Goal: Information Seeking & Learning: Learn about a topic

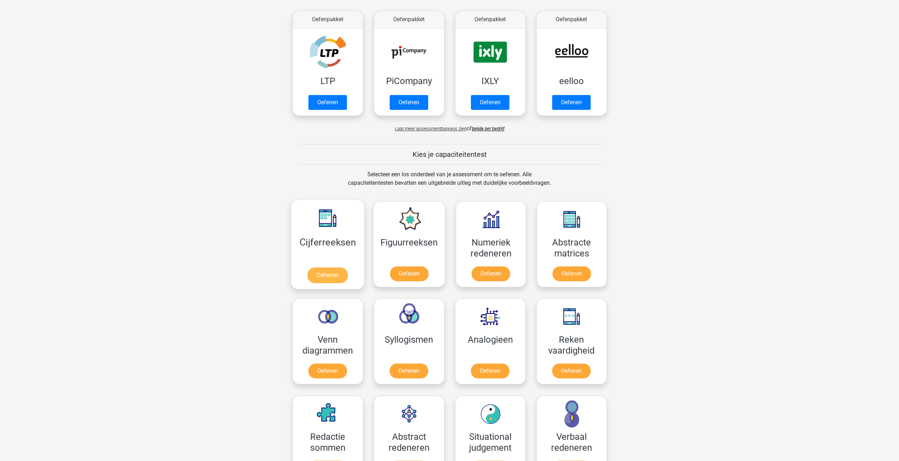
scroll to position [141, 0]
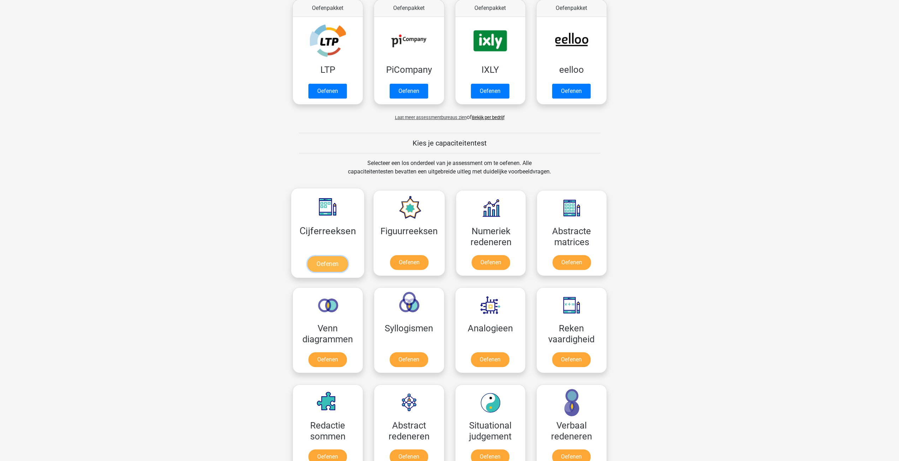
click at [325, 259] on link "Oefenen" at bounding box center [327, 264] width 40 height 16
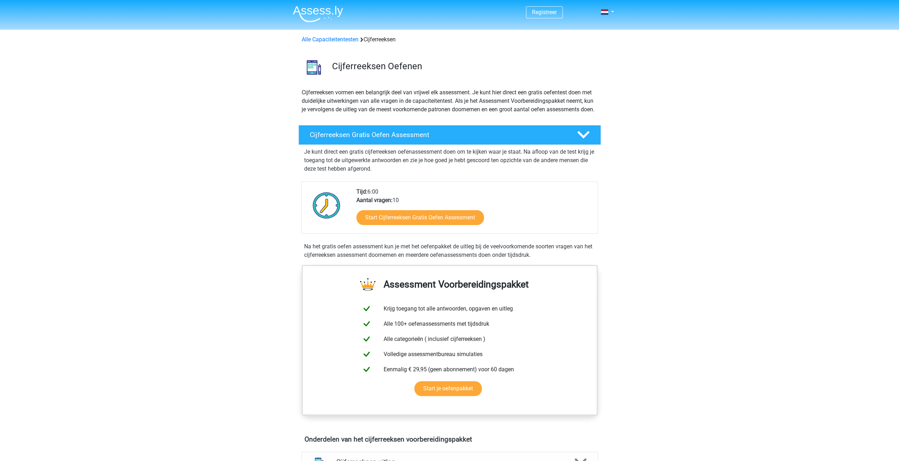
drag, startPoint x: 354, startPoint y: 191, endPoint x: 404, endPoint y: 209, distance: 53.5
click at [404, 209] on div "Tijd: 6:00 Aantal vragen: 10 Start Cijferreeksen Gratis Oefen Assessment" at bounding box center [449, 208] width 297 height 52
click at [404, 209] on div "Tijd: 6:00 Aantal vragen: 10 Start Cijferreeksen Gratis Oefen Assessment" at bounding box center [474, 211] width 246 height 46
drag, startPoint x: 404, startPoint y: 209, endPoint x: 343, endPoint y: 198, distance: 62.1
click at [341, 198] on div "Tijd: 6:00 Aantal vragen: 10 Start Cijferreeksen Gratis Oefen Assessment" at bounding box center [449, 211] width 295 height 46
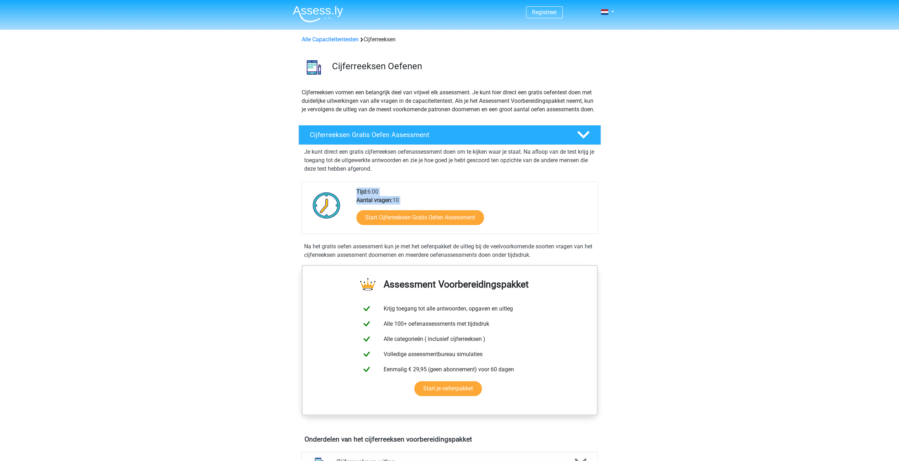
click at [391, 204] on b "Aantal vragen:" at bounding box center [375, 200] width 36 height 7
click at [424, 217] on link "Start Cijferreeksen Gratis Oefen Assessment" at bounding box center [420, 217] width 147 height 17
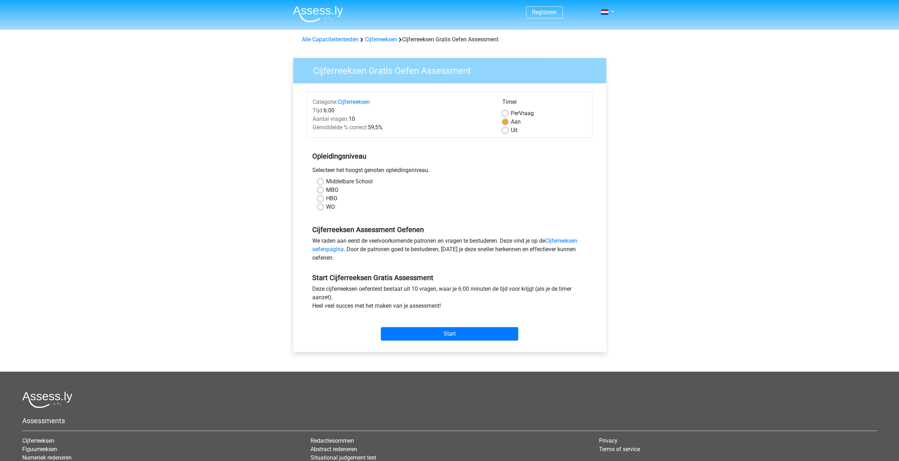
drag, startPoint x: 0, startPoint y: 0, endPoint x: 560, endPoint y: 168, distance: 584.3
click at [572, 165] on div "Opleidingsniveau Selecteer het hoogst genoten opleidingsniveau. Middelbare Scho…" at bounding box center [450, 179] width 286 height 76
click at [326, 198] on label "HBO" at bounding box center [331, 198] width 11 height 8
click at [321, 198] on input "HBO" at bounding box center [321, 197] width 6 height 7
radio input "true"
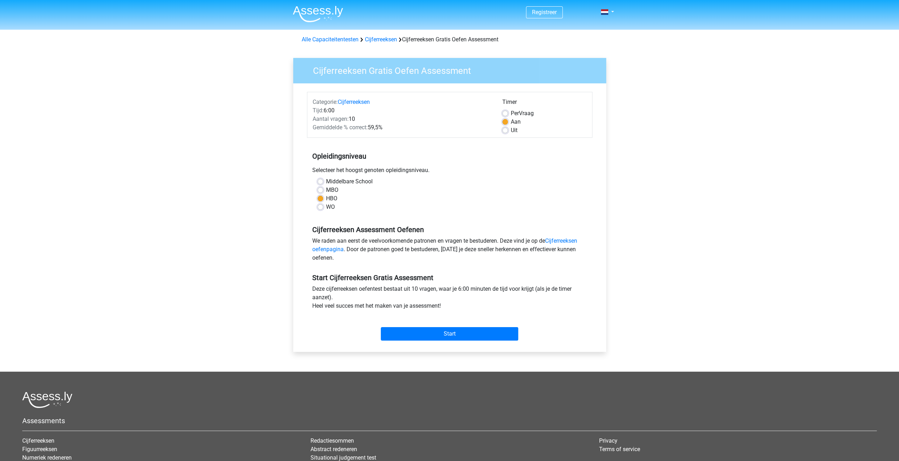
click at [326, 183] on label "Middelbare School" at bounding box center [349, 181] width 47 height 8
click at [319, 183] on input "Middelbare School" at bounding box center [321, 180] width 6 height 7
radio input "true"
click at [434, 348] on div "Categorie: Cijferreeksen Tijd: 6:00 Aantal vragen: 10 Gemiddelde % correct: 59,…" at bounding box center [450, 217] width 303 height 269
click at [435, 331] on input "Start" at bounding box center [449, 333] width 137 height 13
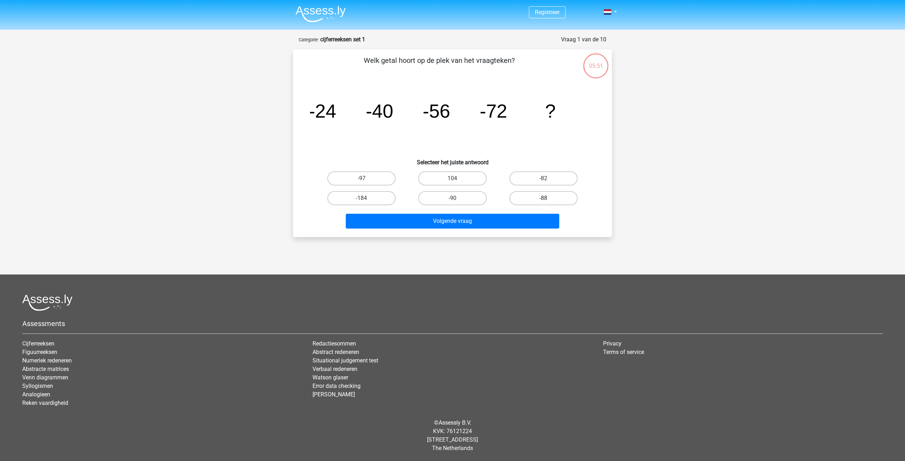
click at [534, 196] on label "-88" at bounding box center [543, 198] width 68 height 14
click at [543, 198] on input "-88" at bounding box center [545, 200] width 5 height 5
radio input "true"
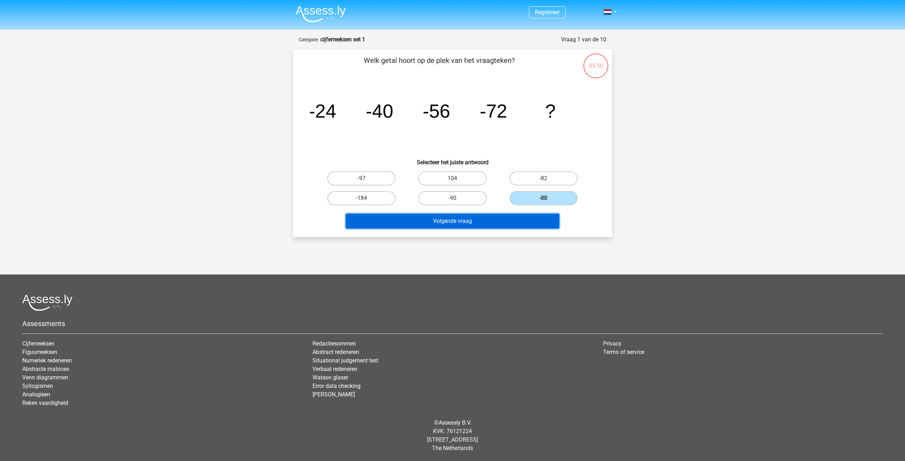
click at [515, 219] on button "Volgende vraag" at bounding box center [453, 221] width 214 height 15
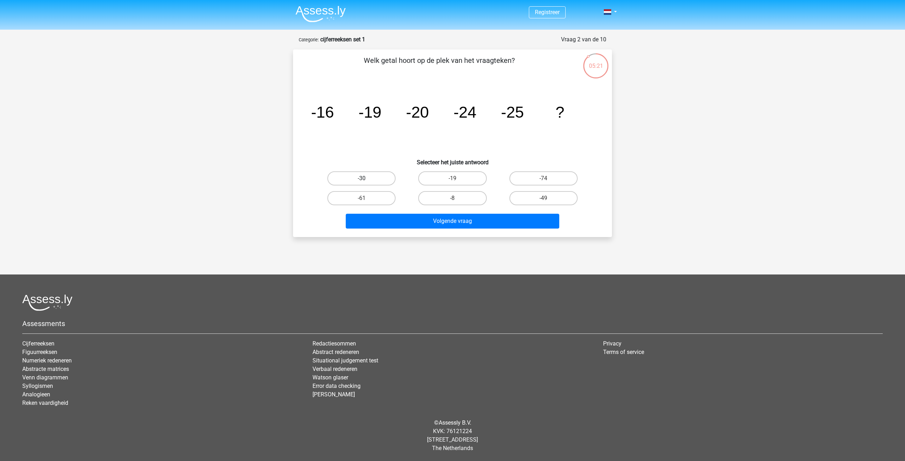
click at [375, 175] on label "-30" at bounding box center [361, 178] width 68 height 14
click at [366, 178] on input "-30" at bounding box center [364, 180] width 5 height 5
radio input "true"
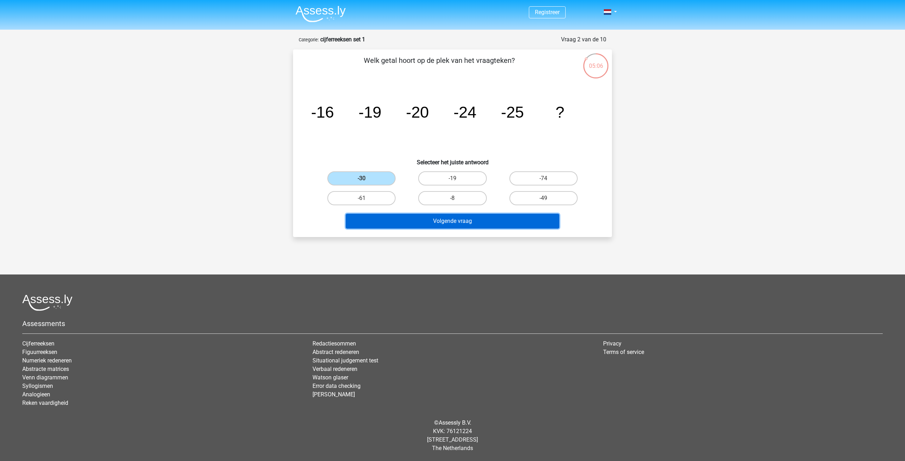
click at [472, 224] on button "Volgende vraag" at bounding box center [453, 221] width 214 height 15
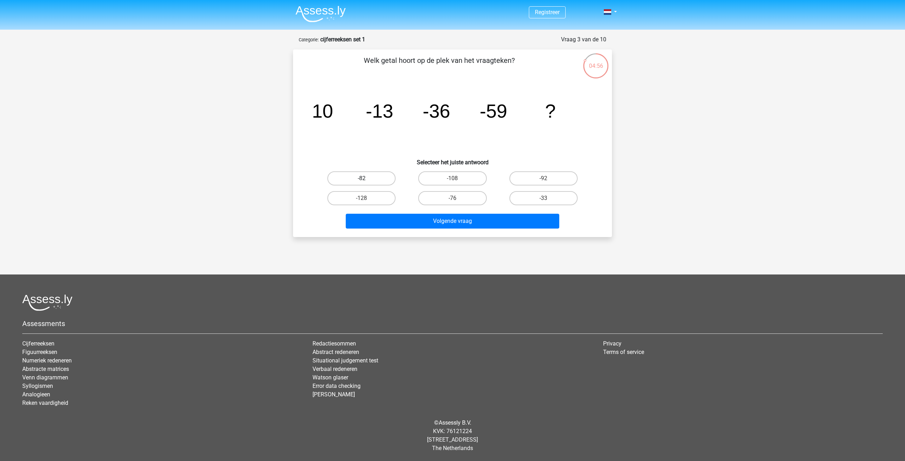
click at [372, 178] on label "-82" at bounding box center [361, 178] width 68 height 14
click at [366, 178] on input "-82" at bounding box center [364, 180] width 5 height 5
radio input "true"
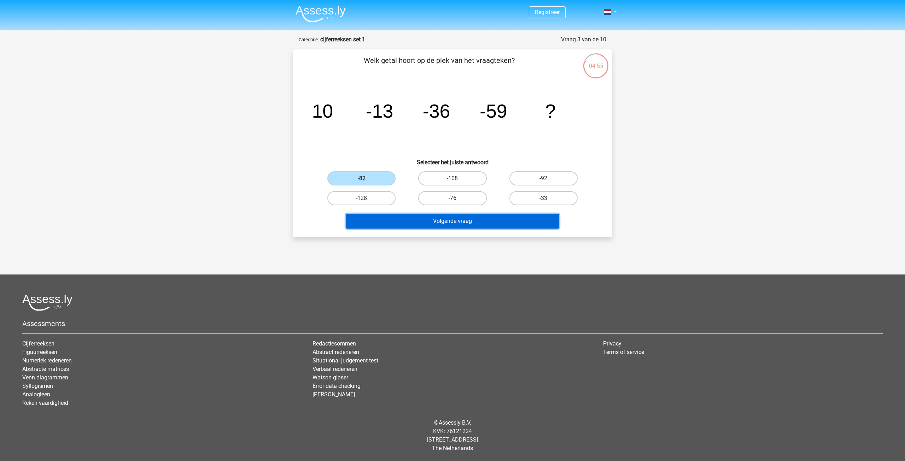
click at [458, 222] on button "Volgende vraag" at bounding box center [453, 221] width 214 height 15
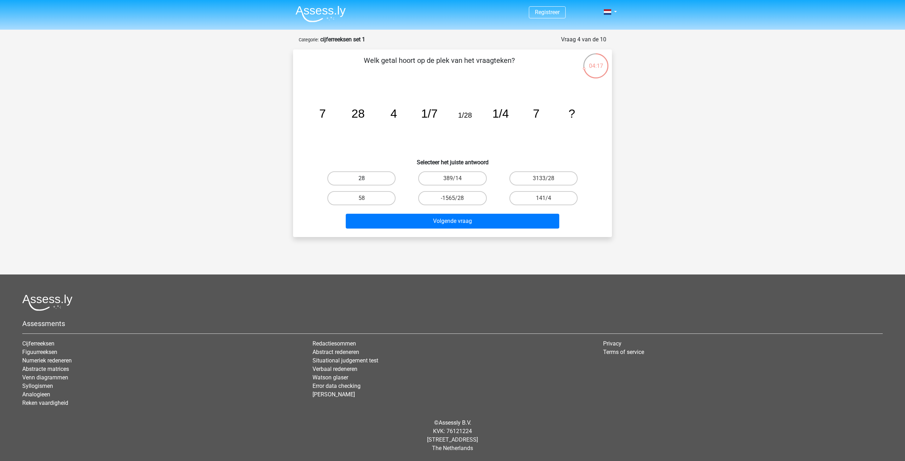
click at [372, 184] on label "28" at bounding box center [361, 178] width 68 height 14
click at [366, 183] on input "28" at bounding box center [364, 180] width 5 height 5
radio input "true"
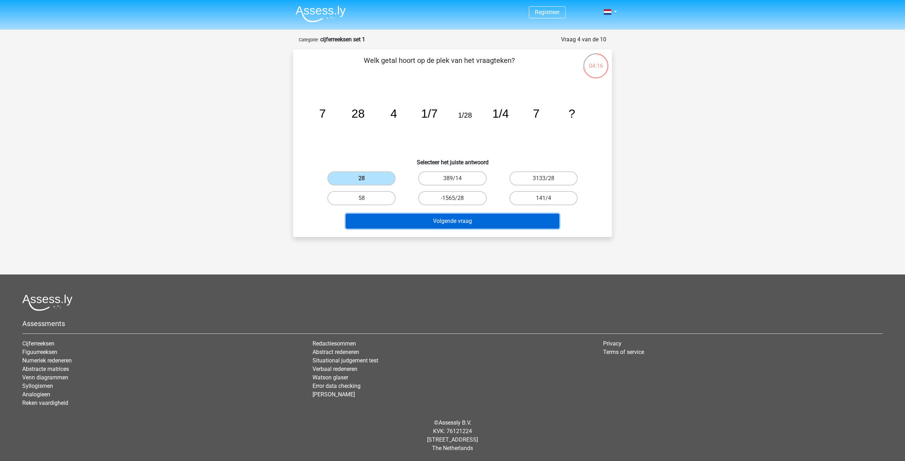
click at [475, 224] on button "Volgende vraag" at bounding box center [453, 221] width 214 height 15
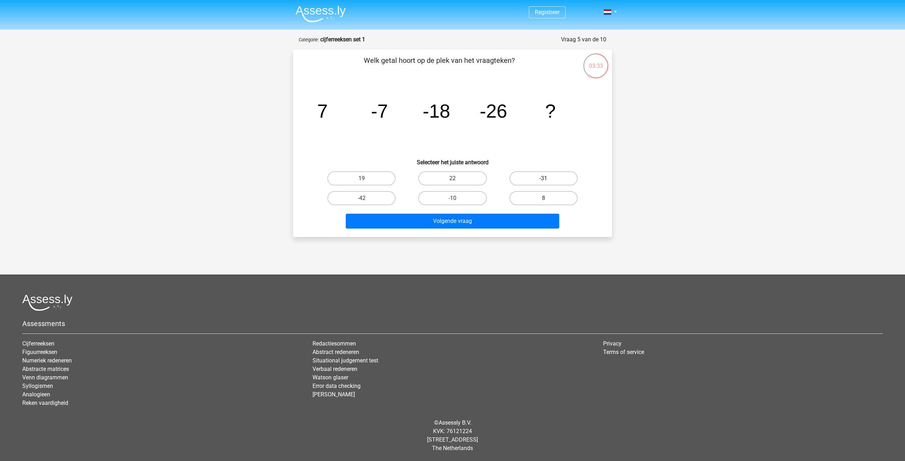
click at [520, 176] on label "-31" at bounding box center [543, 178] width 68 height 14
click at [543, 178] on input "-31" at bounding box center [545, 180] width 5 height 5
radio input "true"
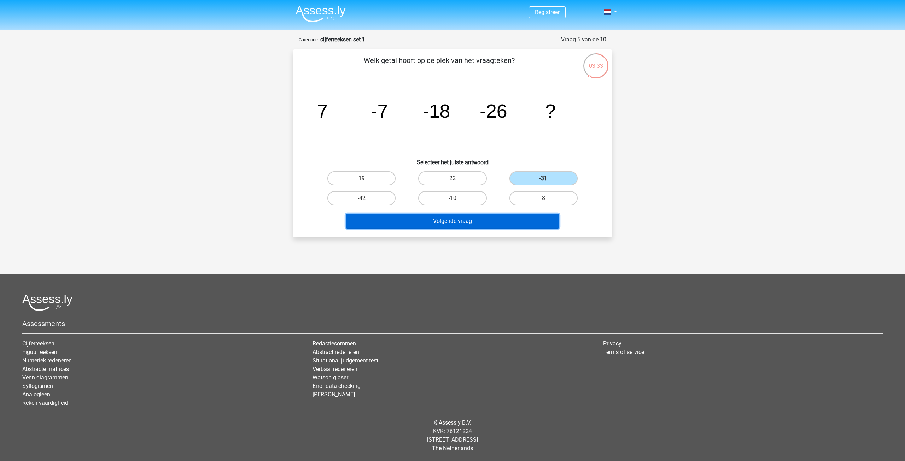
click at [506, 217] on button "Volgende vraag" at bounding box center [453, 221] width 214 height 15
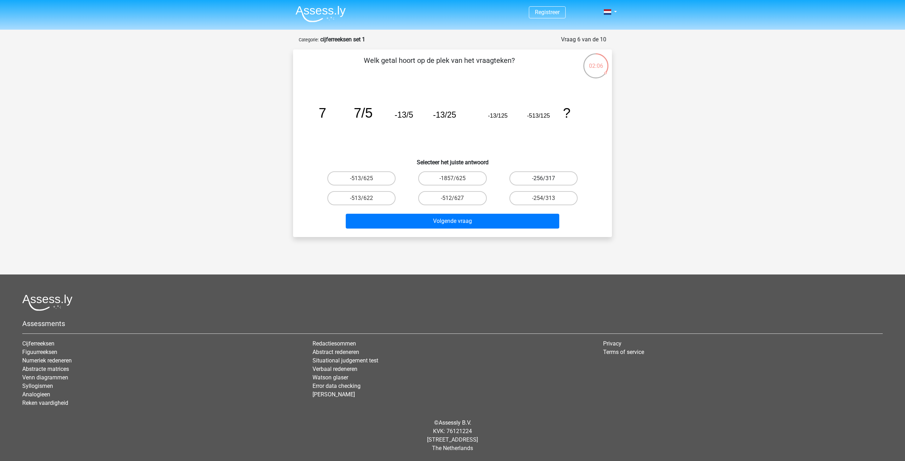
click at [520, 181] on label "-256/317" at bounding box center [543, 178] width 68 height 14
click at [543, 181] on input "-256/317" at bounding box center [545, 180] width 5 height 5
radio input "true"
click at [527, 200] on label "-254/313" at bounding box center [543, 198] width 68 height 14
click at [543, 200] on input "-254/313" at bounding box center [545, 200] width 5 height 5
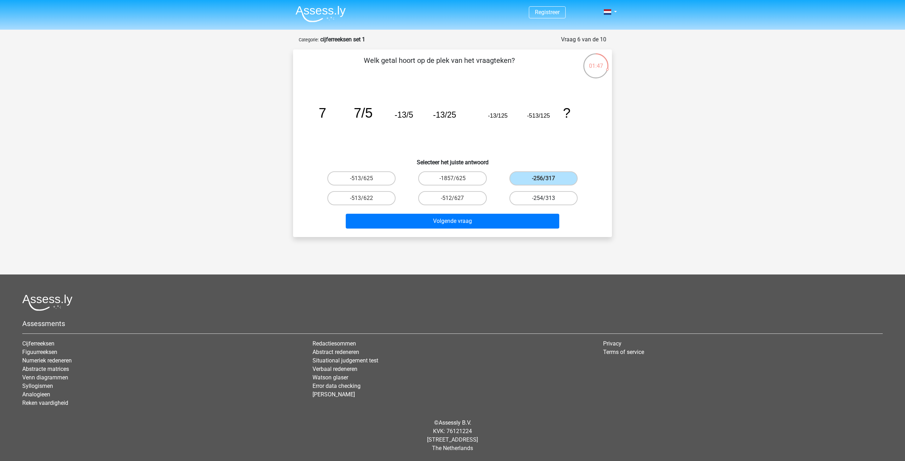
radio input "true"
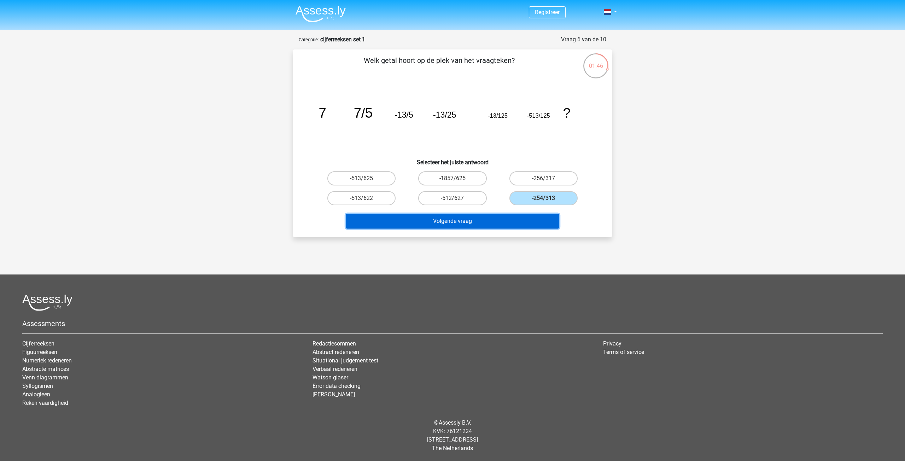
click at [524, 217] on button "Volgende vraag" at bounding box center [453, 221] width 214 height 15
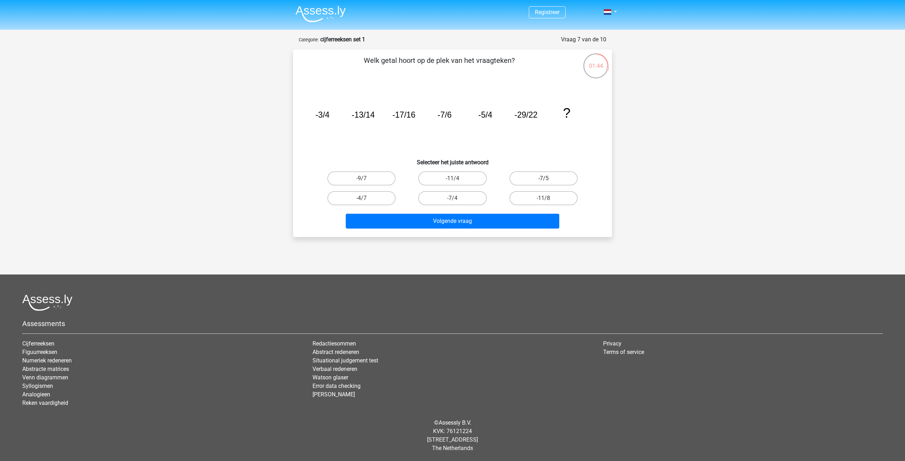
click at [535, 184] on label "-7/5" at bounding box center [543, 178] width 68 height 14
click at [543, 183] on input "-7/5" at bounding box center [545, 180] width 5 height 5
radio input "true"
click at [531, 195] on label "-11/8" at bounding box center [543, 198] width 68 height 14
click at [543, 198] on input "-11/8" at bounding box center [545, 200] width 5 height 5
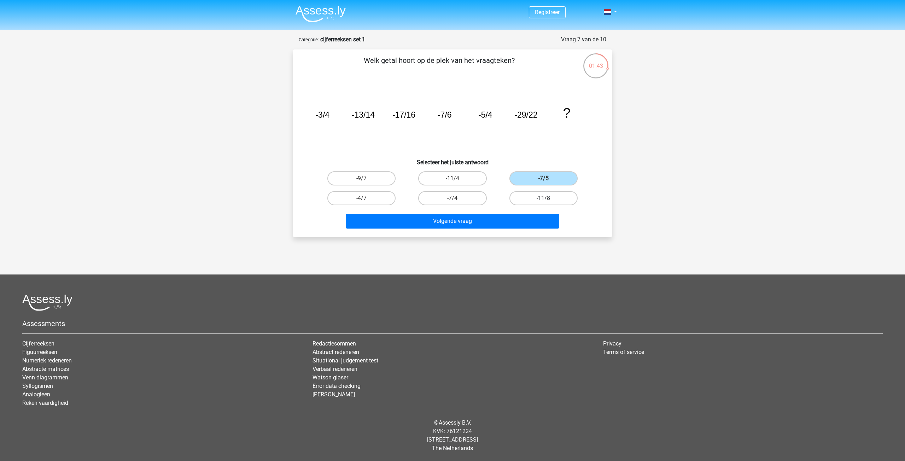
radio input "true"
click at [466, 188] on div "-11/4" at bounding box center [452, 179] width 91 height 20
click at [456, 191] on label "-7/4" at bounding box center [452, 198] width 68 height 14
click at [456, 198] on input "-7/4" at bounding box center [454, 200] width 5 height 5
radio input "true"
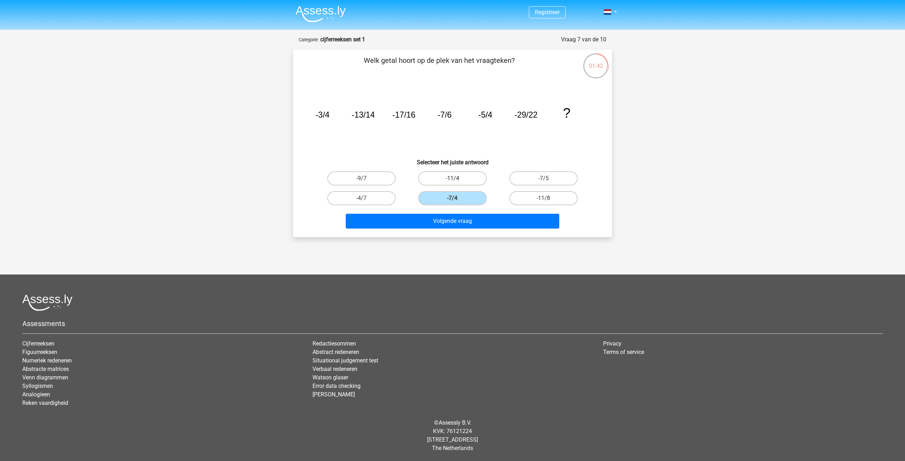
drag, startPoint x: 448, startPoint y: 181, endPoint x: 387, endPoint y: 178, distance: 61.6
click at [438, 182] on label "-11/4" at bounding box center [452, 178] width 68 height 14
click at [452, 182] on input "-11/4" at bounding box center [454, 180] width 5 height 5
radio input "true"
drag, startPoint x: 360, startPoint y: 169, endPoint x: 356, endPoint y: 183, distance: 14.3
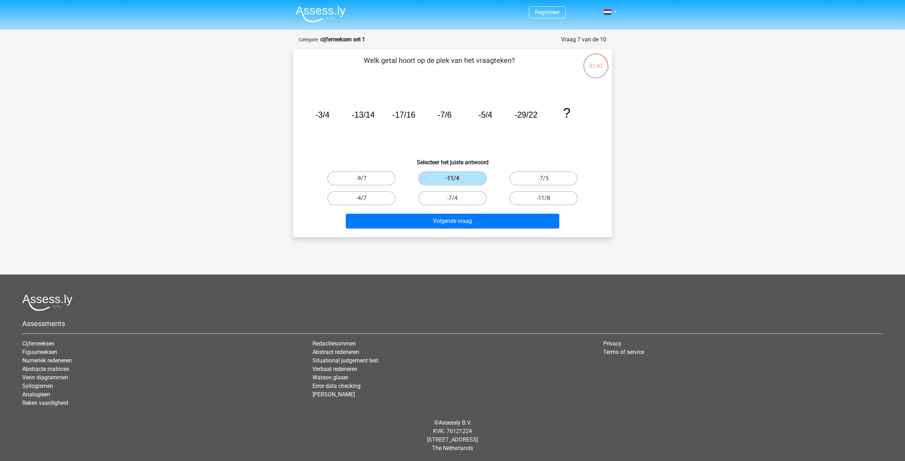
click at [360, 169] on div "-9/7" at bounding box center [361, 179] width 91 height 20
click at [353, 189] on div "-9/7 -11/4 -7/5 -4/7 -7/4" at bounding box center [452, 189] width 273 height 40
click at [363, 182] on input "-9/7" at bounding box center [364, 180] width 5 height 5
radio input "true"
click at [436, 198] on label "-7/4" at bounding box center [452, 198] width 68 height 14
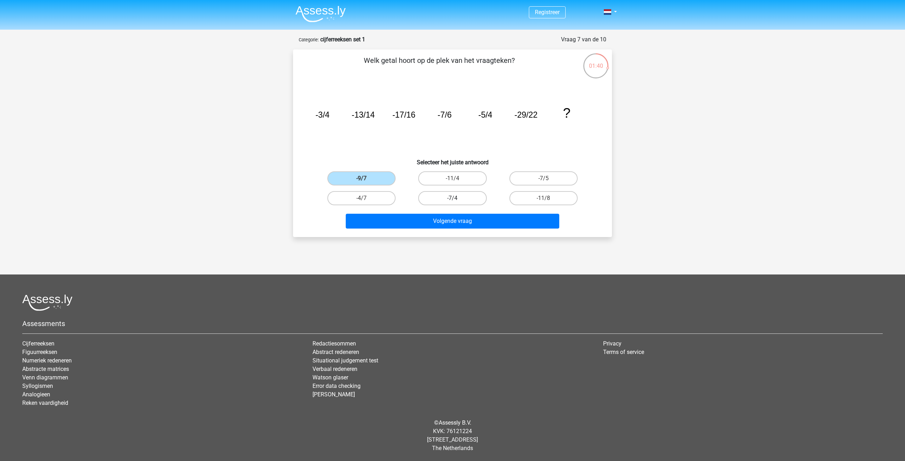
click at [452, 198] on input "-7/4" at bounding box center [454, 200] width 5 height 5
radio input "true"
click at [606, 64] on div "01:22" at bounding box center [595, 62] width 27 height 18
click at [598, 63] on div "01:21" at bounding box center [595, 62] width 27 height 18
click at [449, 180] on label "-11/4" at bounding box center [452, 178] width 68 height 14
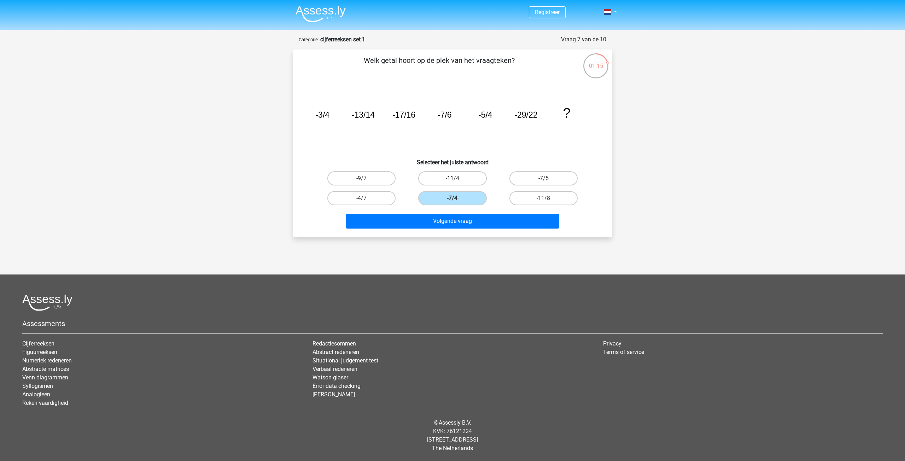
click at [452, 180] on input "-11/4" at bounding box center [454, 180] width 5 height 5
radio input "true"
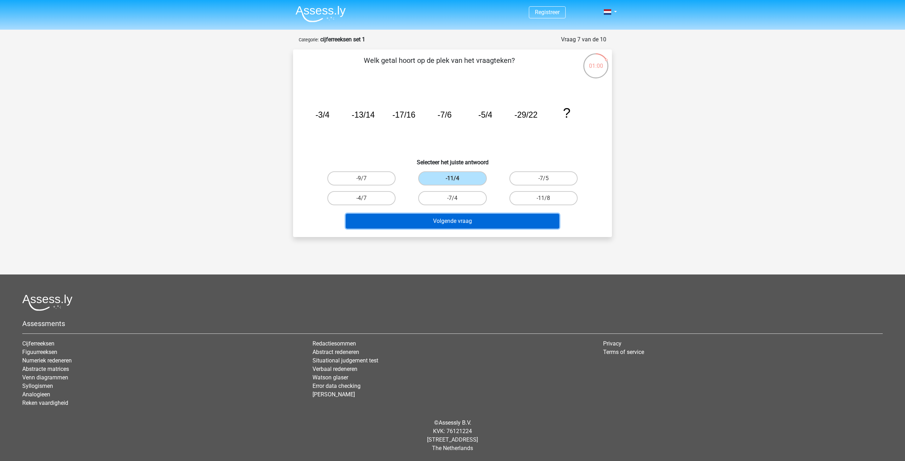
click at [487, 217] on button "Volgende vraag" at bounding box center [453, 221] width 214 height 15
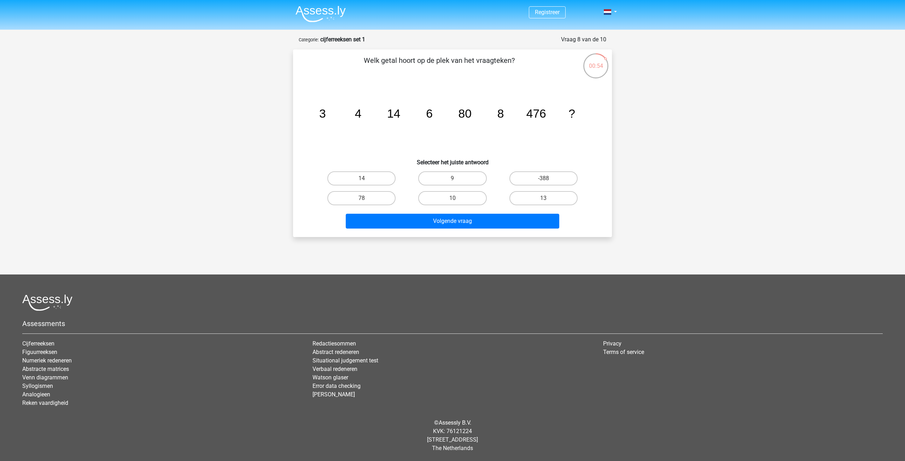
drag, startPoint x: 478, startPoint y: 205, endPoint x: 527, endPoint y: 155, distance: 70.0
click at [527, 155] on h6 "Selecteer het juiste antwoord" at bounding box center [452, 159] width 296 height 12
click at [375, 194] on label "78" at bounding box center [361, 198] width 68 height 14
click at [366, 198] on input "78" at bounding box center [364, 200] width 5 height 5
radio input "true"
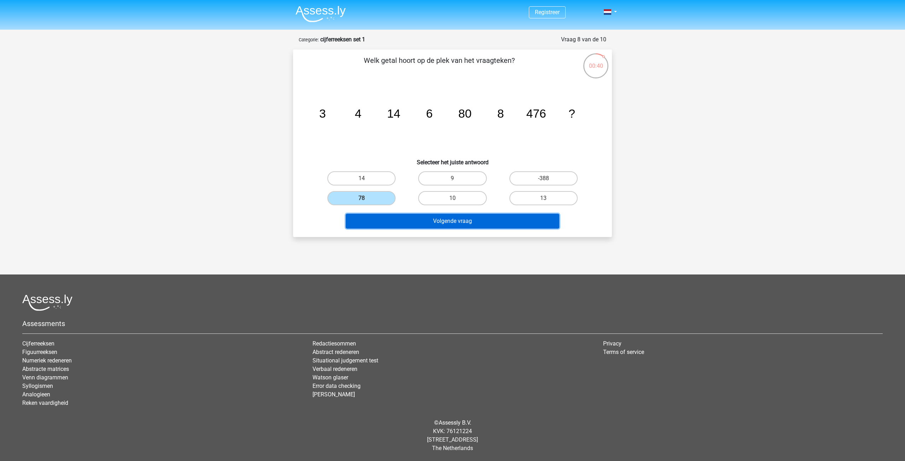
click at [481, 217] on button "Volgende vraag" at bounding box center [453, 221] width 214 height 15
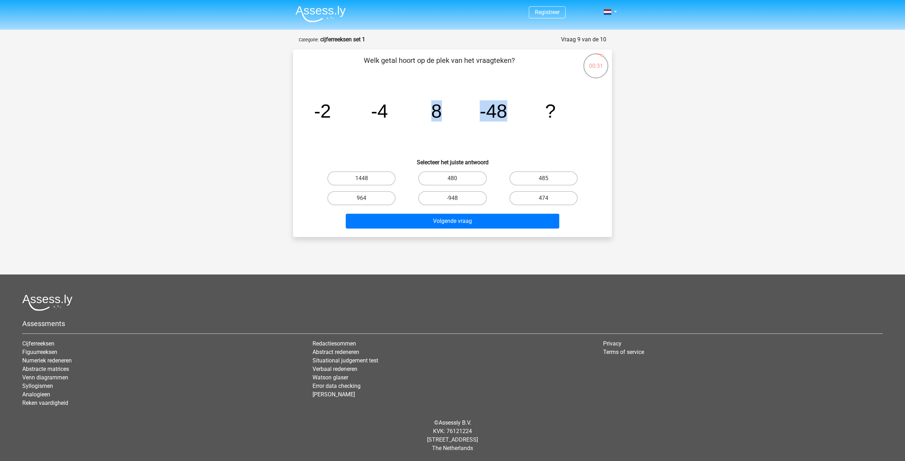
drag, startPoint x: 426, startPoint y: 113, endPoint x: 510, endPoint y: 115, distance: 83.8
click at [510, 113] on icon "image/svg+xml -2 -4 8 -48 ?" at bounding box center [452, 117] width 285 height 71
click at [489, 135] on icon "image/svg+xml -2 -4 8 -48 ?" at bounding box center [452, 117] width 285 height 71
click at [471, 195] on label "-948" at bounding box center [452, 198] width 68 height 14
click at [457, 198] on input "-948" at bounding box center [454, 200] width 5 height 5
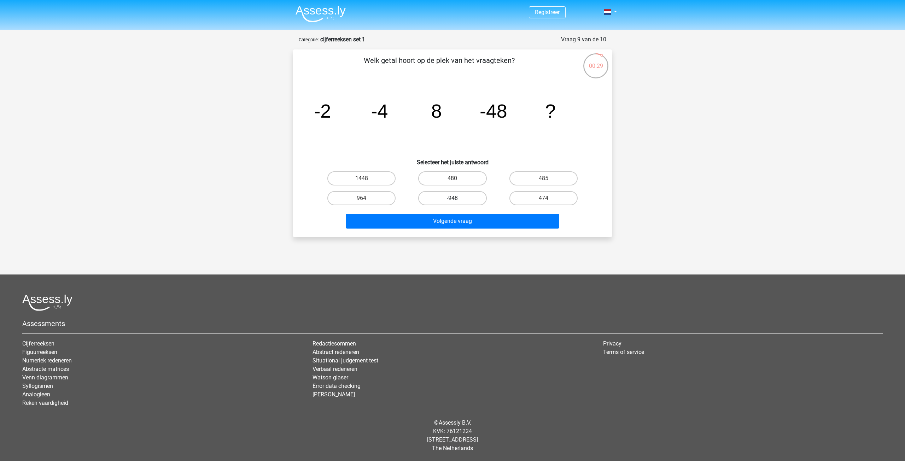
radio input "true"
click at [475, 172] on label "480" at bounding box center [452, 178] width 68 height 14
click at [457, 178] on input "480" at bounding box center [454, 180] width 5 height 5
radio input "true"
click at [375, 198] on label "964" at bounding box center [361, 198] width 68 height 14
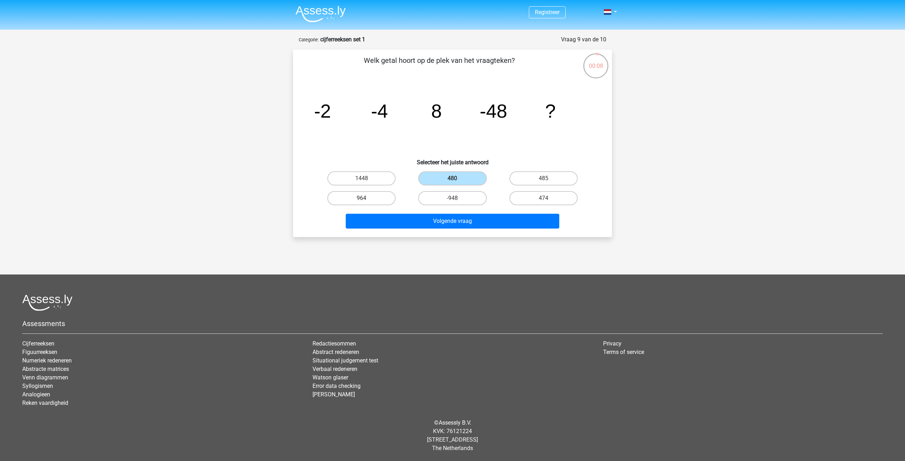
click at [366, 198] on input "964" at bounding box center [364, 200] width 5 height 5
radio input "true"
click at [464, 198] on label "-948" at bounding box center [452, 198] width 68 height 14
click at [457, 198] on input "-948" at bounding box center [454, 200] width 5 height 5
radio input "true"
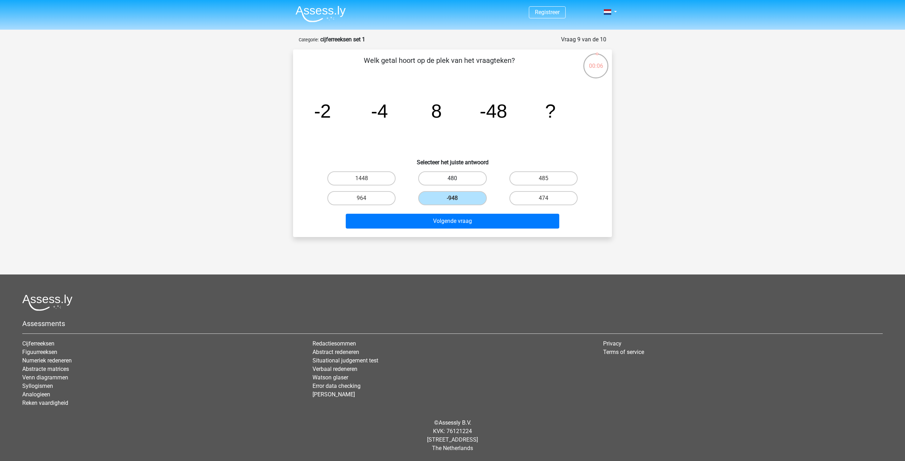
click at [463, 182] on label "480" at bounding box center [452, 178] width 68 height 14
click at [457, 182] on input "480" at bounding box center [454, 180] width 5 height 5
radio input "true"
click at [554, 188] on div "474" at bounding box center [543, 198] width 91 height 20
click at [555, 184] on label "485" at bounding box center [543, 178] width 68 height 14
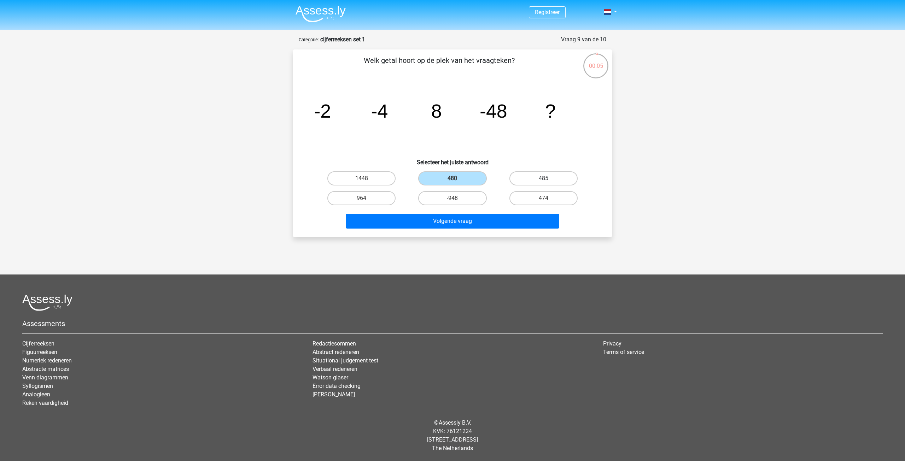
click at [548, 183] on input "485" at bounding box center [545, 180] width 5 height 5
radio input "true"
click at [550, 198] on label "474" at bounding box center [543, 198] width 68 height 14
click at [548, 198] on input "474" at bounding box center [545, 200] width 5 height 5
radio input "true"
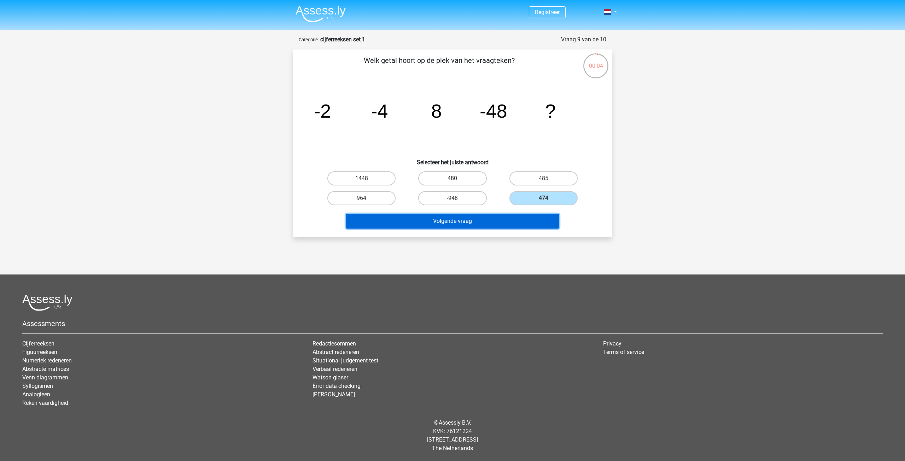
click at [518, 221] on button "Volgende vraag" at bounding box center [453, 221] width 214 height 15
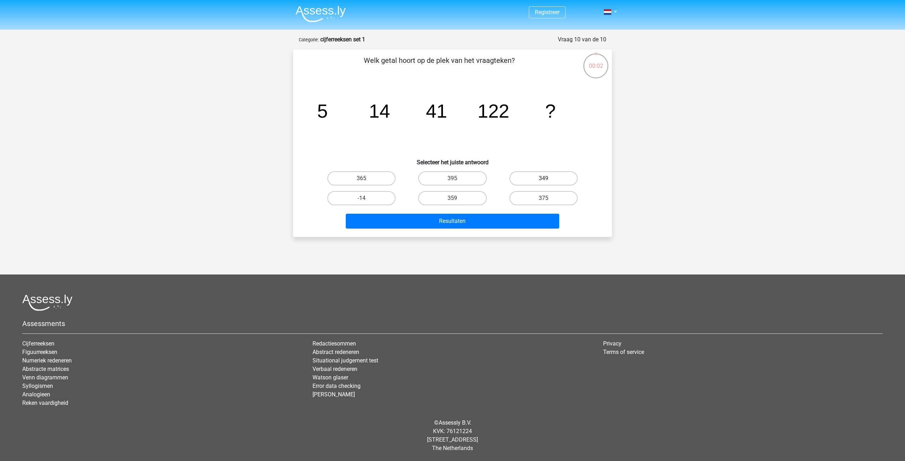
click at [539, 174] on label "349" at bounding box center [543, 178] width 68 height 14
click at [543, 178] on input "349" at bounding box center [545, 180] width 5 height 5
radio input "true"
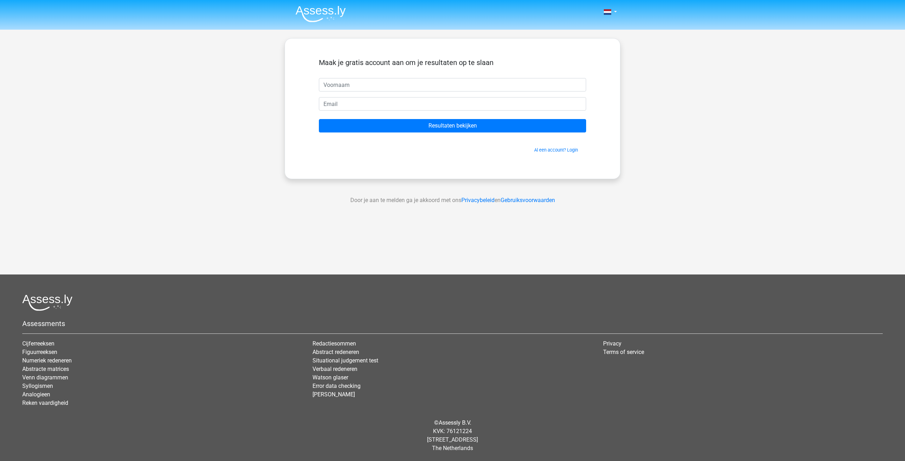
click at [402, 86] on input "text" at bounding box center [452, 84] width 267 height 13
type input "[PERSON_NAME]"
click at [385, 106] on input "email" at bounding box center [452, 103] width 267 height 13
type input "[EMAIL_ADDRESS][DOMAIN_NAME]"
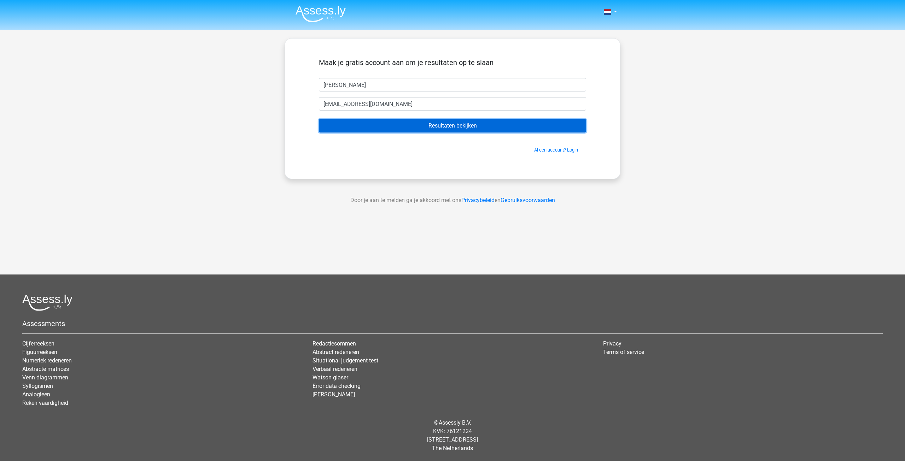
drag, startPoint x: 391, startPoint y: 111, endPoint x: 413, endPoint y: 124, distance: 25.9
click at [413, 124] on input "Resultaten bekijken" at bounding box center [452, 125] width 267 height 13
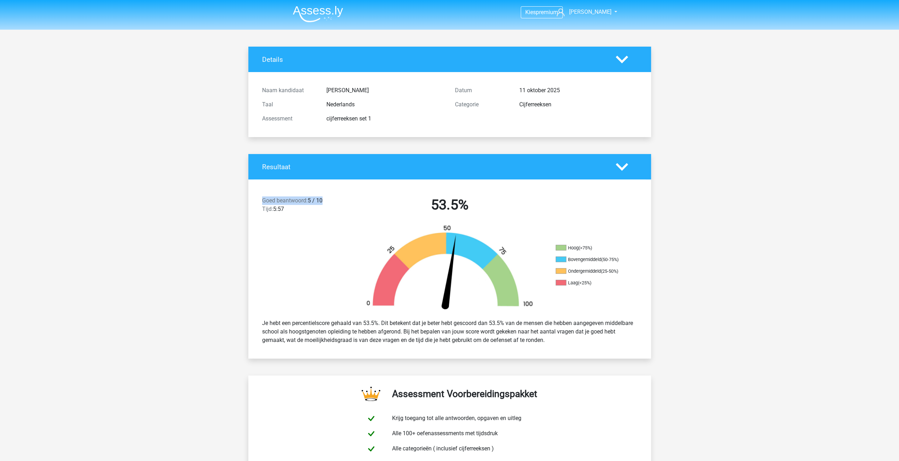
drag, startPoint x: 263, startPoint y: 202, endPoint x: 326, endPoint y: 200, distance: 62.9
click at [326, 200] on div "Goed beantwoord: 5 / 10 Tijd: 5:57" at bounding box center [305, 206] width 96 height 20
click at [319, 206] on div "Goed beantwoord: 5 / 10 Tijd: 5:57" at bounding box center [305, 206] width 96 height 20
drag, startPoint x: 254, startPoint y: 201, endPoint x: 339, endPoint y: 201, distance: 84.8
click at [339, 201] on div "Goed beantwoord: 5 / 10 Tijd: 5:57 53.5%" at bounding box center [449, 206] width 403 height 37
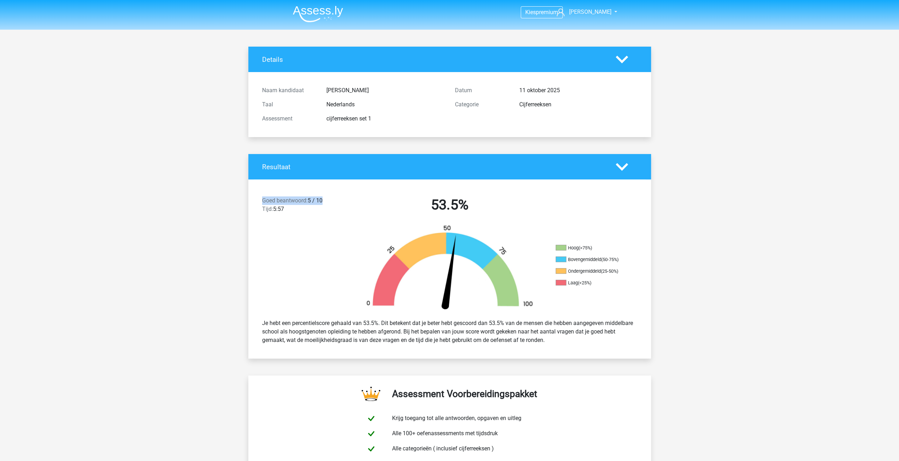
click at [336, 198] on div "Goed beantwoord: 5 / 10 Tijd: 5:57" at bounding box center [305, 206] width 96 height 20
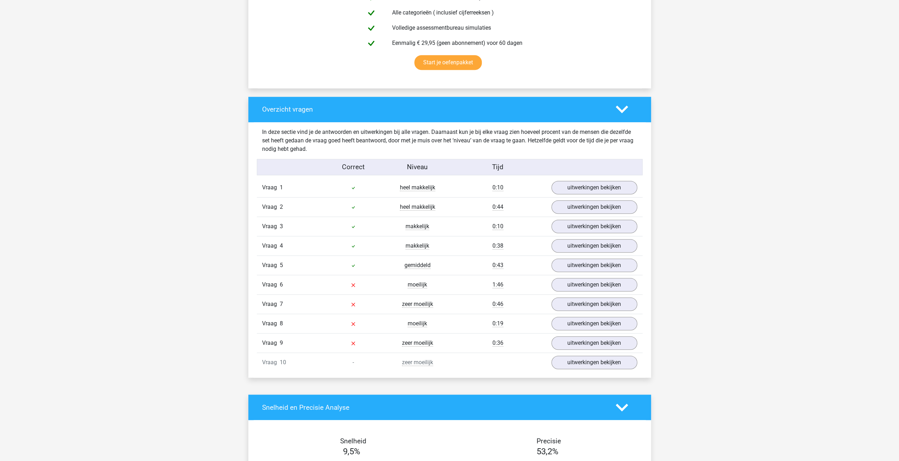
scroll to position [471, 0]
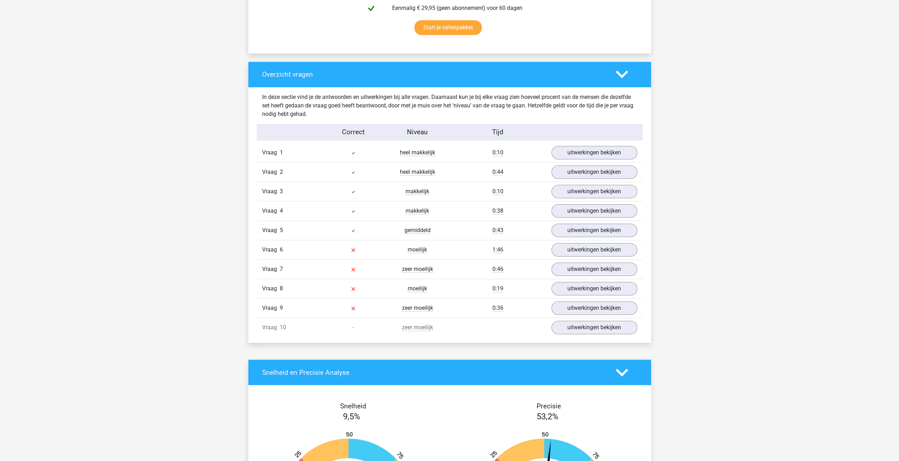
drag, startPoint x: 397, startPoint y: 242, endPoint x: 441, endPoint y: 328, distance: 96.4
click at [441, 328] on div "Vraag 1 heel makkelijk 0:10 uitwerkingen bekijken Welk getal hoort op de plek v…" at bounding box center [449, 240] width 375 height 194
click at [441, 328] on div "zeer moeilijk" at bounding box center [418, 327] width 64 height 8
drag, startPoint x: 399, startPoint y: 251, endPoint x: 436, endPoint y: 322, distance: 80.6
click at [436, 323] on div "Vraag 1 heel makkelijk 0:10 uitwerkingen bekijken Welk getal hoort op de plek v…" at bounding box center [449, 240] width 375 height 194
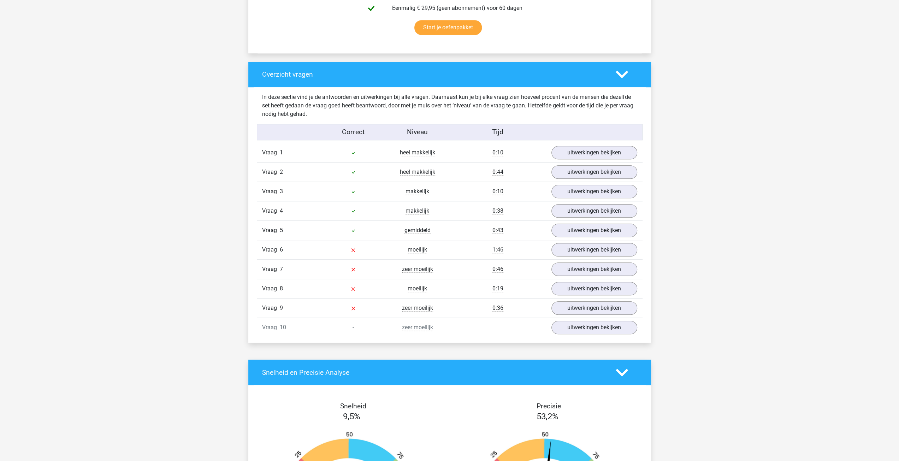
click at [436, 323] on div "zeer moeilijk" at bounding box center [418, 327] width 64 height 8
drag, startPoint x: 403, startPoint y: 228, endPoint x: 437, endPoint y: 334, distance: 111.7
click at [437, 334] on div "In deze sectie vind je de antwoorden en uitwerkingen bij alle vragen. Daarnaast…" at bounding box center [450, 215] width 392 height 256
click at [360, 325] on div "-" at bounding box center [353, 327] width 64 height 8
click at [328, 261] on div "Vraag 7 zeer moeilijk 0:46 uitwerkingen bekijken" at bounding box center [450, 268] width 386 height 19
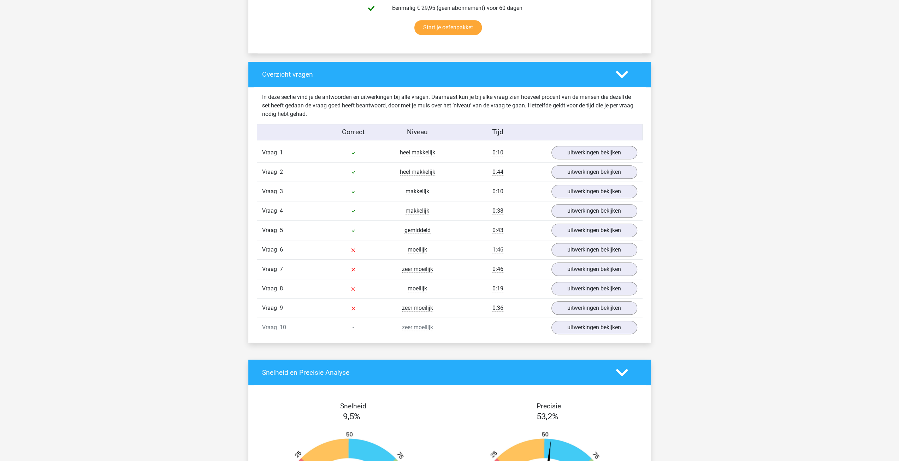
click at [275, 254] on div "Vraag 6 moeilijk 1:46 uitwerkingen bekijken" at bounding box center [450, 249] width 386 height 19
drag, startPoint x: 350, startPoint y: 148, endPoint x: 399, endPoint y: 229, distance: 94.5
click at [399, 229] on div "Vraag 1 heel makkelijk 0:10 uitwerkingen bekijken Welk getal hoort op de plek v…" at bounding box center [449, 240] width 375 height 194
click at [389, 229] on div "gemiddeld" at bounding box center [418, 230] width 64 height 8
click at [630, 245] on link "uitwerkingen bekijken" at bounding box center [594, 250] width 99 height 16
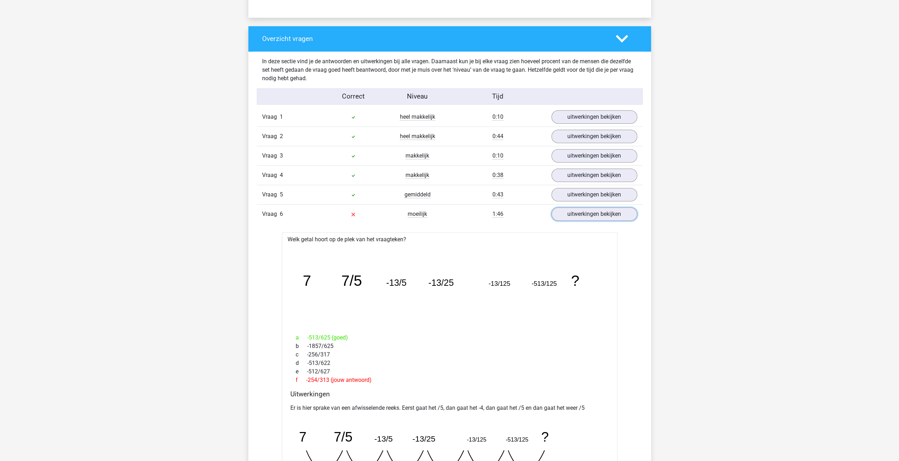
scroll to position [518, 0]
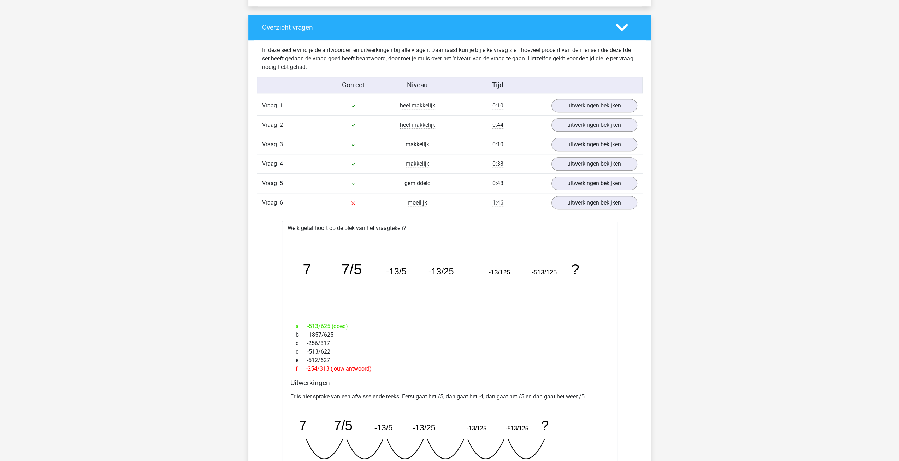
drag, startPoint x: 307, startPoint y: 322, endPoint x: 351, endPoint y: 322, distance: 43.1
click at [353, 323] on div "a -513/625 (goed)" at bounding box center [449, 326] width 319 height 8
click at [341, 322] on div "a -513/625 (goed)" at bounding box center [449, 326] width 319 height 8
drag, startPoint x: 394, startPoint y: 274, endPoint x: 584, endPoint y: 271, distance: 190.5
click at [584, 271] on icon "image/svg+xml 7 7/5 -13/5 -13/25 -13/125 -513/125 ?" at bounding box center [449, 274] width 313 height 78
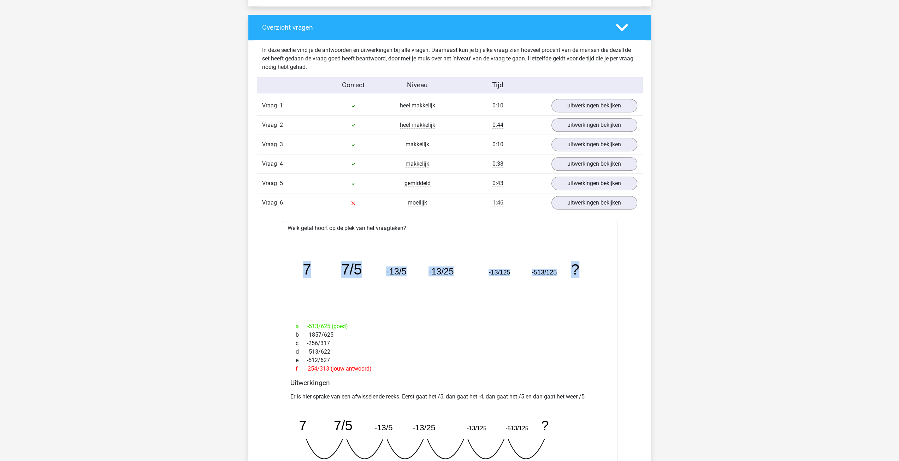
click at [581, 272] on icon "image/svg+xml 7 7/5 -13/5 -13/25 -13/125 -513/125 ?" at bounding box center [449, 274] width 313 height 78
click at [457, 269] on icon "image/svg+xml 7 7/5 -13/5 -13/25 -13/125 -513/125 ?" at bounding box center [449, 274] width 313 height 78
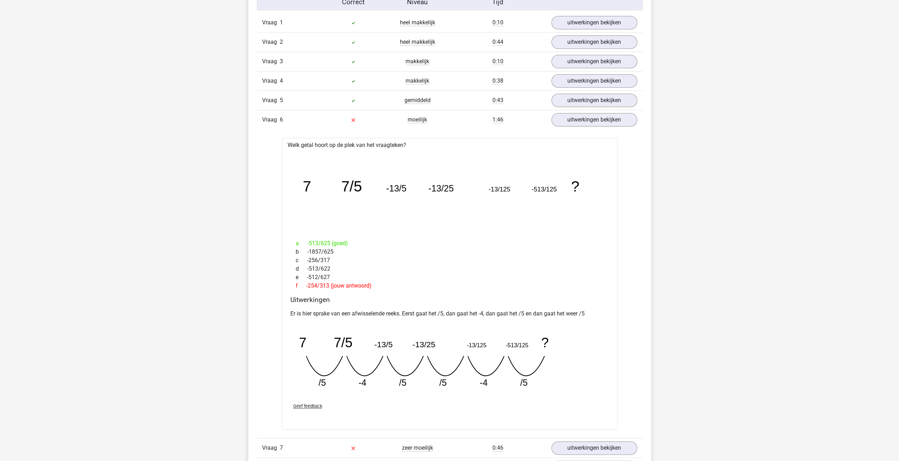
scroll to position [612, 0]
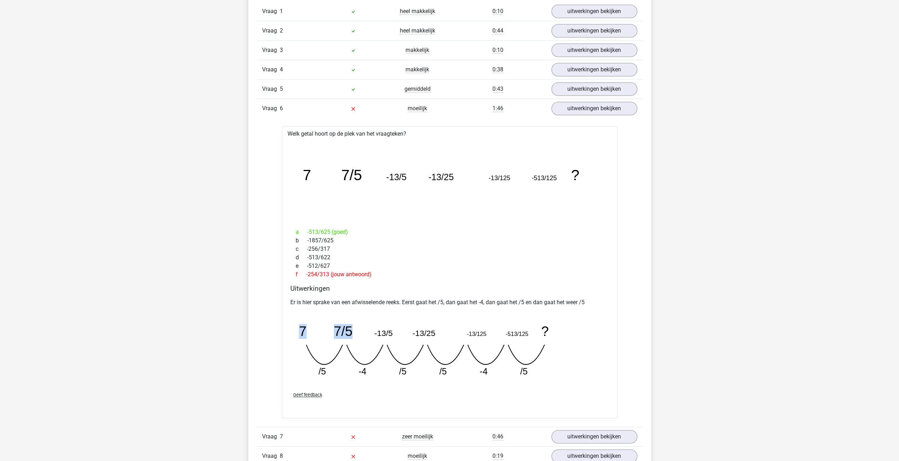
drag, startPoint x: 290, startPoint y: 326, endPoint x: 360, endPoint y: 330, distance: 70.1
click at [360, 330] on icon "image/svg+xml 7 7/5 -13/5 -13/25 -13/125 -513/125 ? /5 -4 /5 /5 -4" at bounding box center [431, 347] width 283 height 71
click at [330, 330] on icon "image/svg+xml 7 7/5 -13/5 -13/25 -13/125 -513/125 ? /5 -4 /5 /5 -4" at bounding box center [431, 347] width 283 height 71
drag, startPoint x: 339, startPoint y: 327, endPoint x: 390, endPoint y: 330, distance: 51.7
click at [392, 331] on g "7 7/5 -13/5 -13/25 -13/125 -513/125 ? /5 -4 /5 /5 -4 /5" at bounding box center [424, 350] width 250 height 52
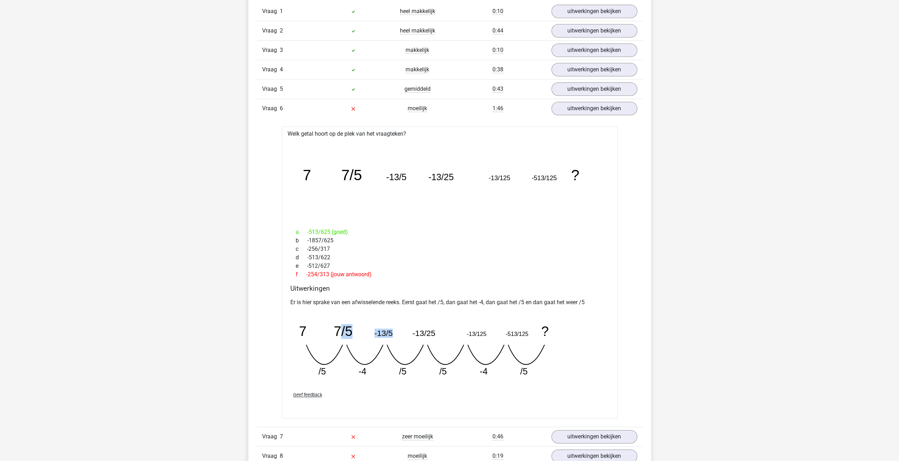
click at [373, 329] on icon "image/svg+xml 7 7/5 -13/5 -13/25 -13/125 -513/125 ? /5 -4 /5 /5 -4" at bounding box center [431, 347] width 283 height 71
drag, startPoint x: 324, startPoint y: 327, endPoint x: 401, endPoint y: 330, distance: 77.1
click at [401, 330] on icon "image/svg+xml 7 7/5 -13/5 -13/25 -13/125 -513/125 ? /5 -4 /5 /5 -4" at bounding box center [431, 347] width 283 height 71
click at [378, 329] on tspan "-13/5" at bounding box center [383, 333] width 18 height 9
drag, startPoint x: 396, startPoint y: 328, endPoint x: 463, endPoint y: 329, distance: 67.5
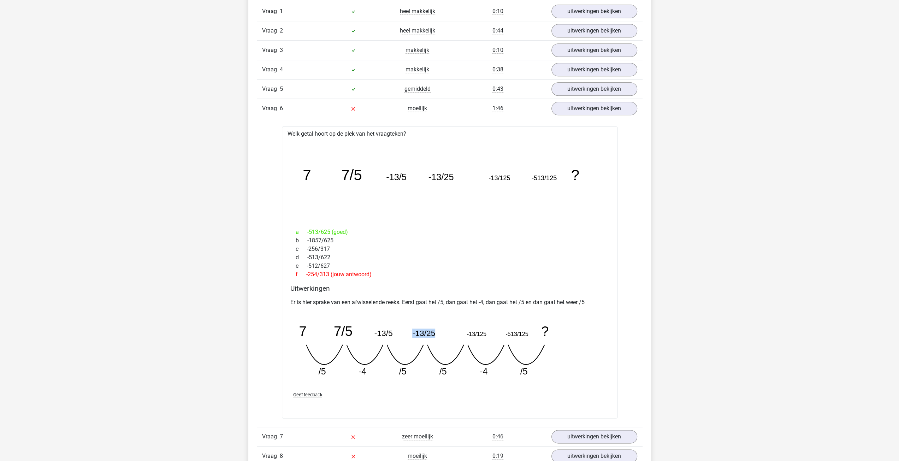
click at [463, 329] on icon "image/svg+xml 7 7/5 -13/5 -13/25 -13/125 -513/125 ? /5 -4 /5 /5 -4" at bounding box center [431, 347] width 283 height 71
click at [433, 330] on tspan "-13/25" at bounding box center [423, 333] width 23 height 9
drag, startPoint x: 452, startPoint y: 329, endPoint x: 489, endPoint y: 328, distance: 36.8
click at [489, 328] on icon "image/svg+xml 7 7/5 -13/5 -13/25 -13/125 -513/125 ? /5 -4 /5 /5 -4" at bounding box center [431, 347] width 283 height 71
click at [450, 328] on icon "image/svg+xml 7 7/5 -13/5 -13/25 -13/125 -513/125 ? /5 -4 /5 /5 -4" at bounding box center [431, 347] width 283 height 71
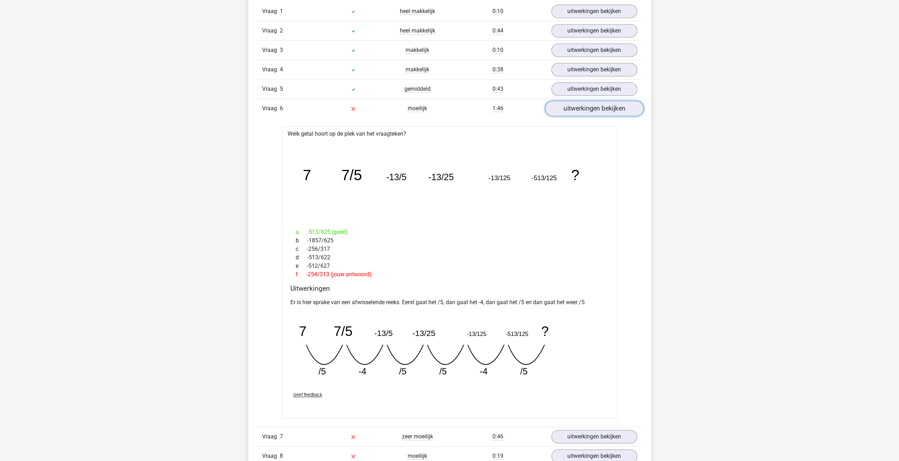
click at [603, 103] on link "uitwerkingen bekijken" at bounding box center [594, 109] width 99 height 16
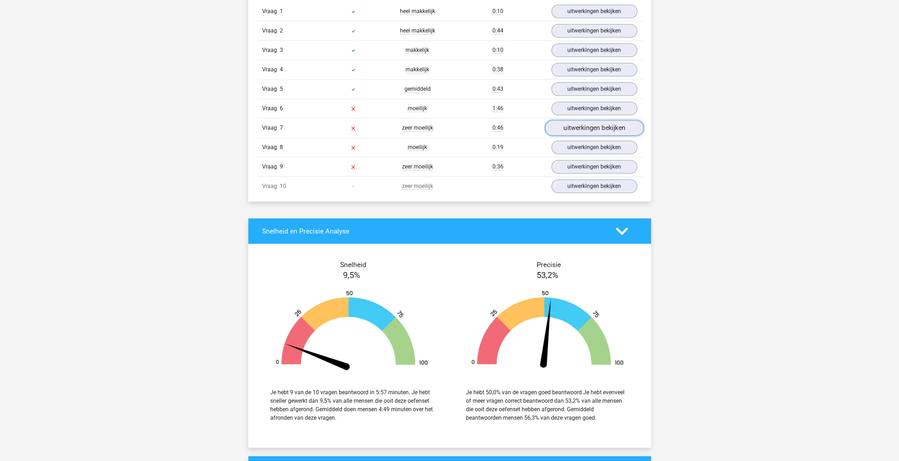
click at [603, 126] on link "uitwerkingen bekijken" at bounding box center [594, 129] width 99 height 16
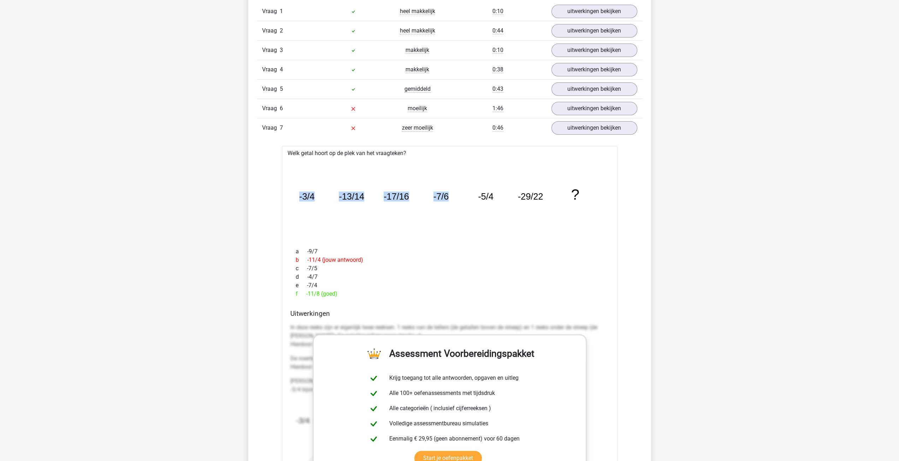
drag, startPoint x: 314, startPoint y: 197, endPoint x: 477, endPoint y: 224, distance: 165.1
click at [477, 224] on div "image/svg+xml -3/4 -13/14 -17/16 -7/6 -5/4 -29/22 ?" at bounding box center [450, 200] width 324 height 84
click at [476, 224] on icon "image/svg+xml -3/4 -13/14 -17/16 -7/6 -5/4 -29/22 ?" at bounding box center [449, 199] width 313 height 78
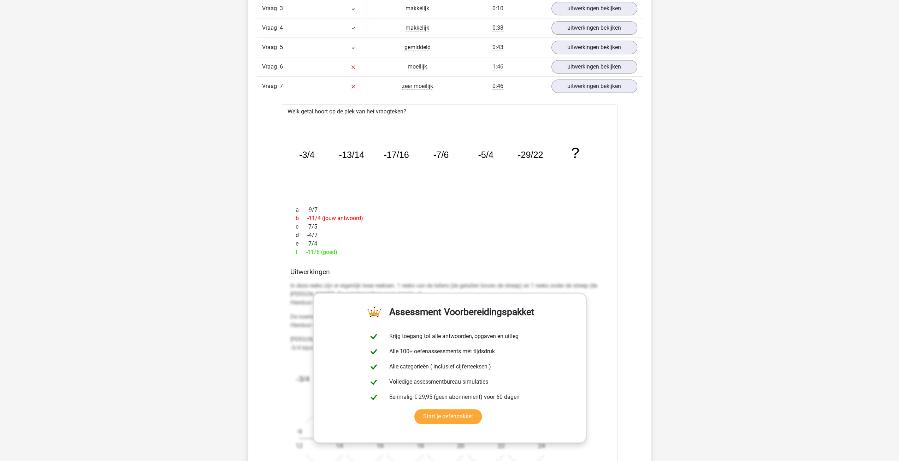
scroll to position [659, 0]
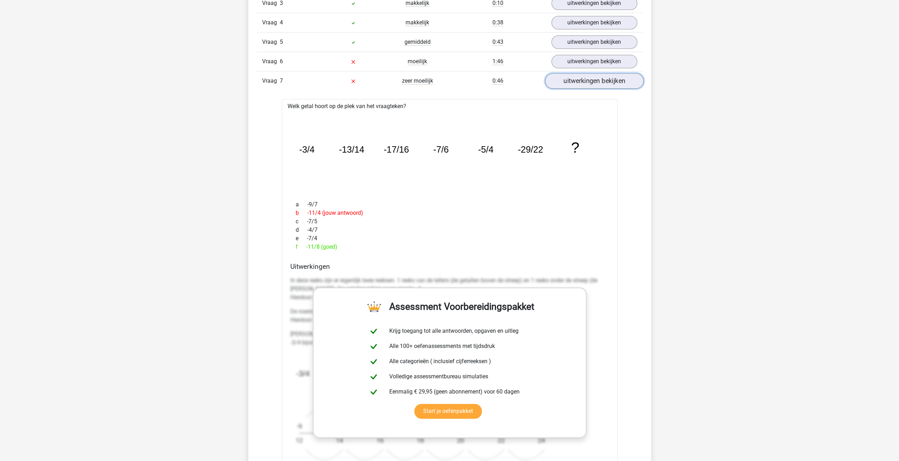
click at [600, 76] on link "uitwerkingen bekijken" at bounding box center [594, 82] width 99 height 16
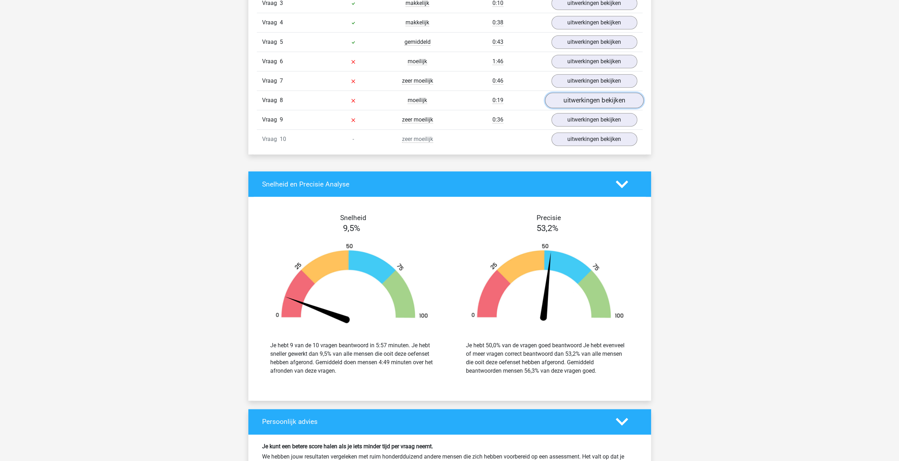
click at [592, 100] on link "uitwerkingen bekijken" at bounding box center [594, 101] width 99 height 16
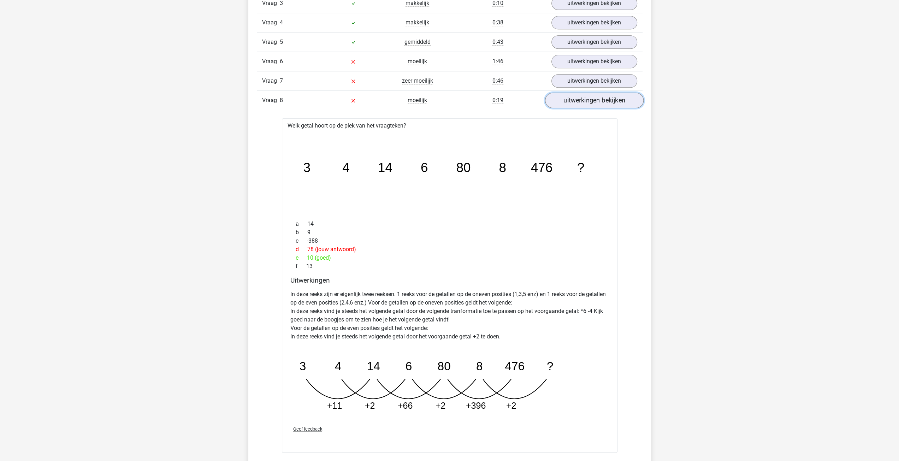
click at [592, 100] on link "uitwerkingen bekijken" at bounding box center [594, 101] width 99 height 16
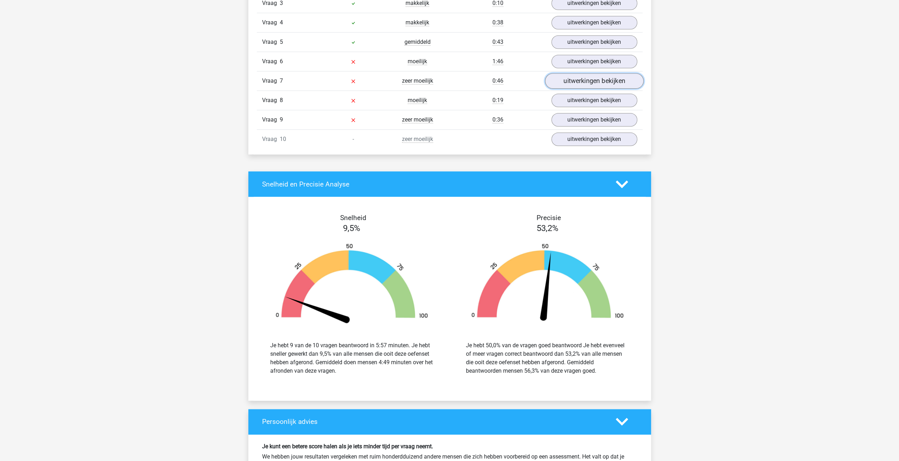
click at [601, 79] on link "uitwerkingen bekijken" at bounding box center [594, 82] width 99 height 16
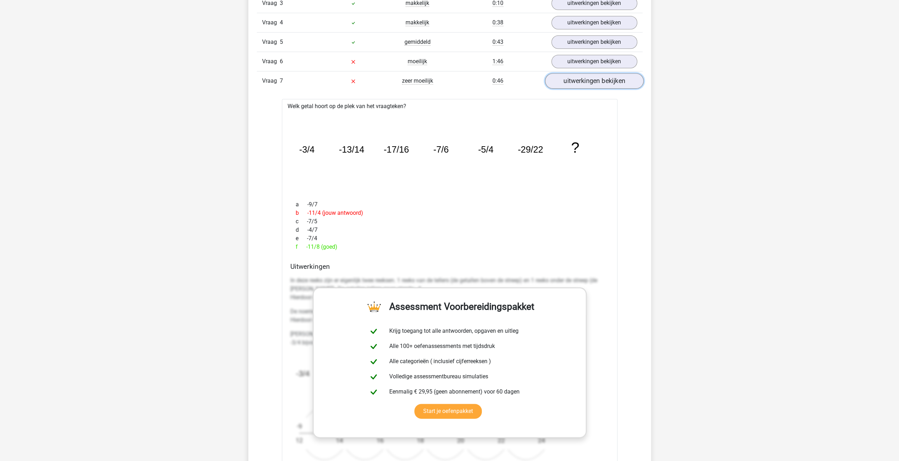
click at [599, 80] on link "uitwerkingen bekijken" at bounding box center [594, 82] width 99 height 16
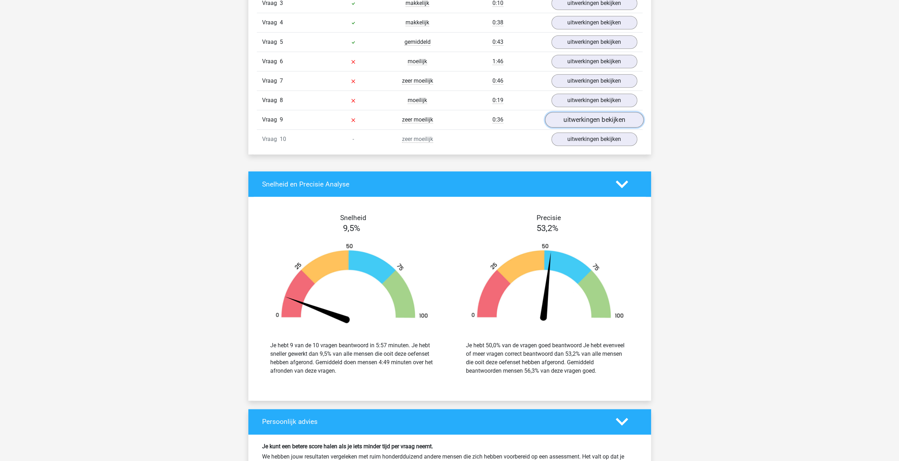
click at [586, 123] on link "uitwerkingen bekijken" at bounding box center [594, 120] width 99 height 16
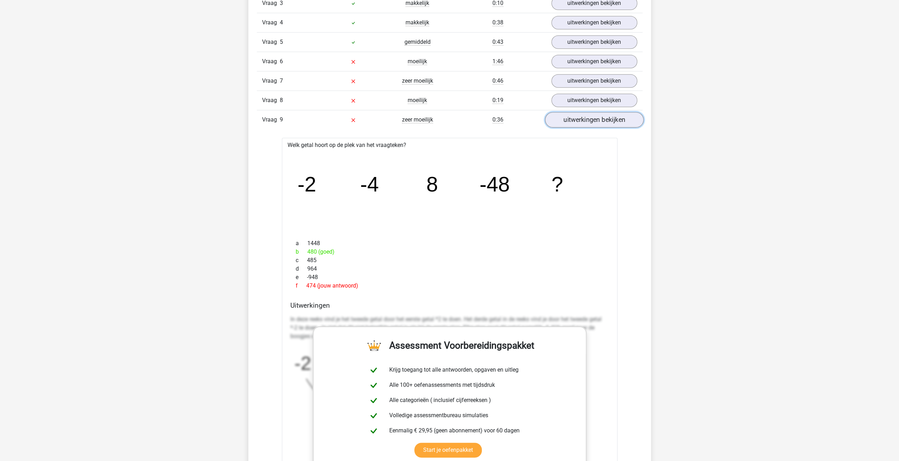
click at [586, 123] on link "uitwerkingen bekijken" at bounding box center [594, 120] width 99 height 16
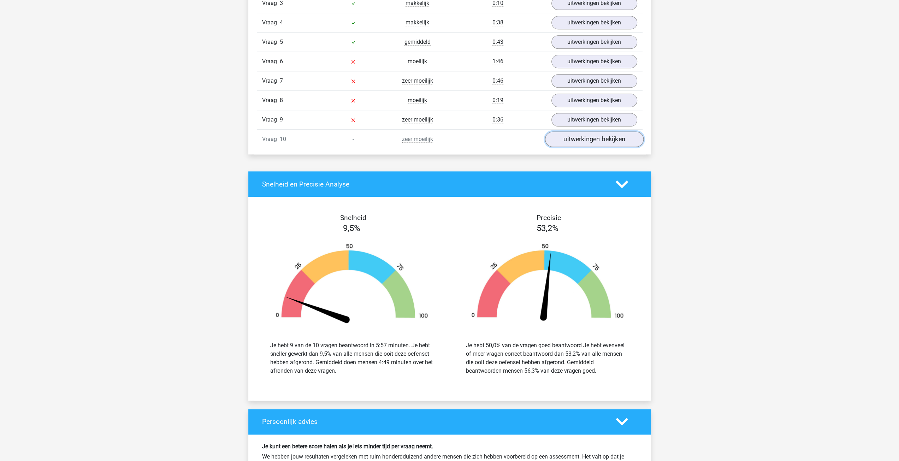
click at [577, 140] on link "uitwerkingen bekijken" at bounding box center [594, 140] width 99 height 16
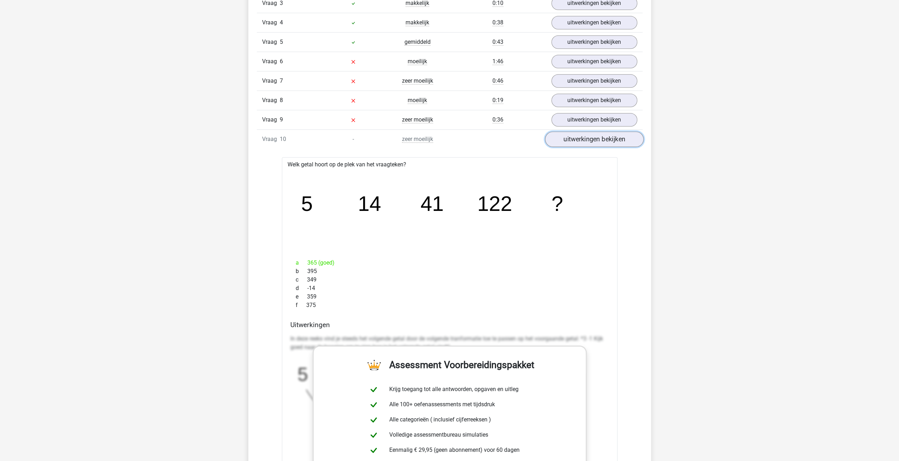
click at [577, 139] on link "uitwerkingen bekijken" at bounding box center [594, 140] width 99 height 16
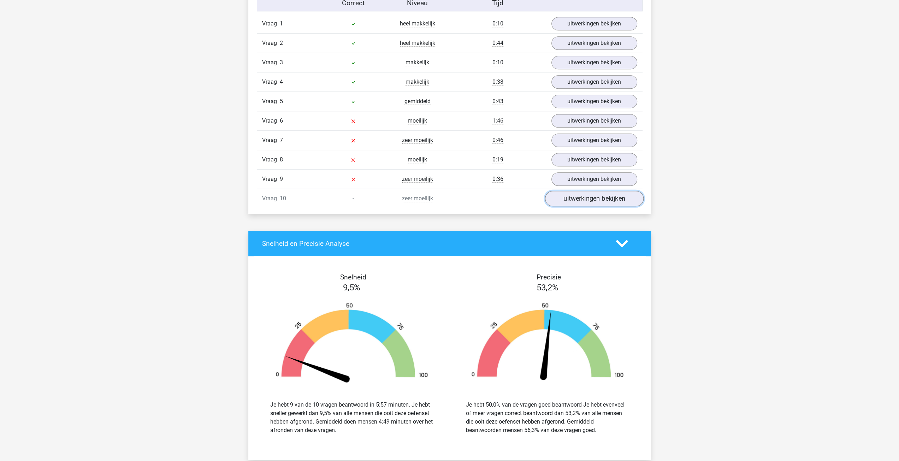
scroll to position [565, 0]
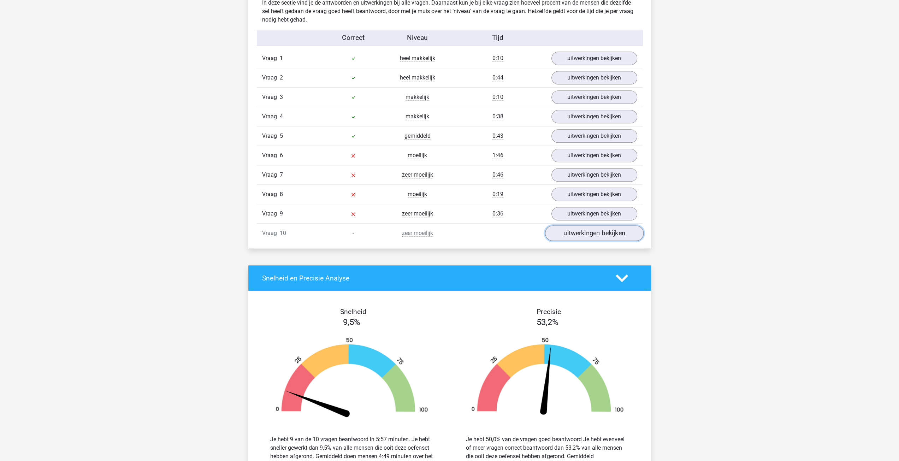
click at [585, 232] on link "uitwerkingen bekijken" at bounding box center [594, 234] width 99 height 16
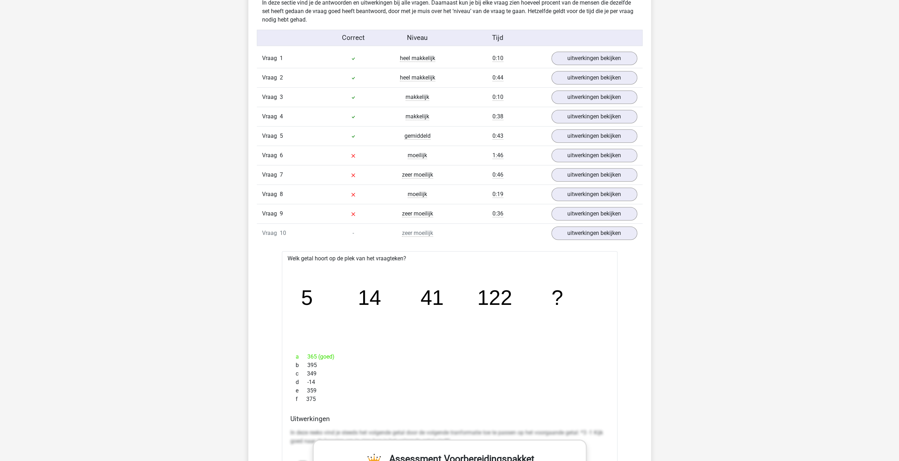
drag, startPoint x: 293, startPoint y: 357, endPoint x: 330, endPoint y: 403, distance: 58.9
click at [340, 411] on div "Welk getal hoort op de plek van het vraagteken? image/svg+xml 5 14 41 122 ? a 3…" at bounding box center [450, 460] width 336 height 419
drag, startPoint x: 329, startPoint y: 403, endPoint x: 292, endPoint y: 348, distance: 66.0
click at [292, 348] on div "Welk getal hoort op de plek van het vraagteken? image/svg+xml 5 14 41 122 ? a 3…" at bounding box center [450, 460] width 336 height 419
click at [303, 361] on span "b" at bounding box center [302, 365] width 12 height 8
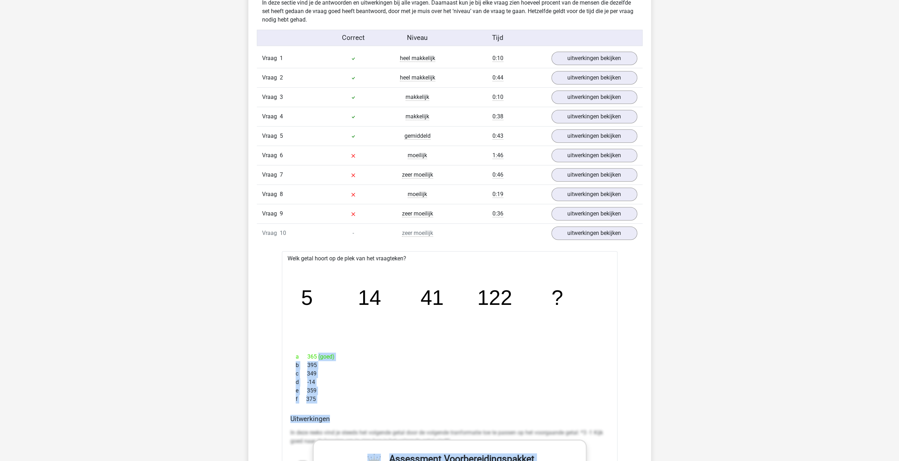
drag, startPoint x: 305, startPoint y: 350, endPoint x: 334, endPoint y: 393, distance: 52.3
click at [334, 393] on div "a 365 (goed) b 395 c 349 d -14 e 359 f 375" at bounding box center [449, 378] width 319 height 57
drag, startPoint x: 334, startPoint y: 392, endPoint x: 329, endPoint y: 391, distance: 4.4
click at [333, 395] on div "f 375" at bounding box center [449, 399] width 319 height 8
click at [322, 395] on div "f 375" at bounding box center [449, 399] width 319 height 8
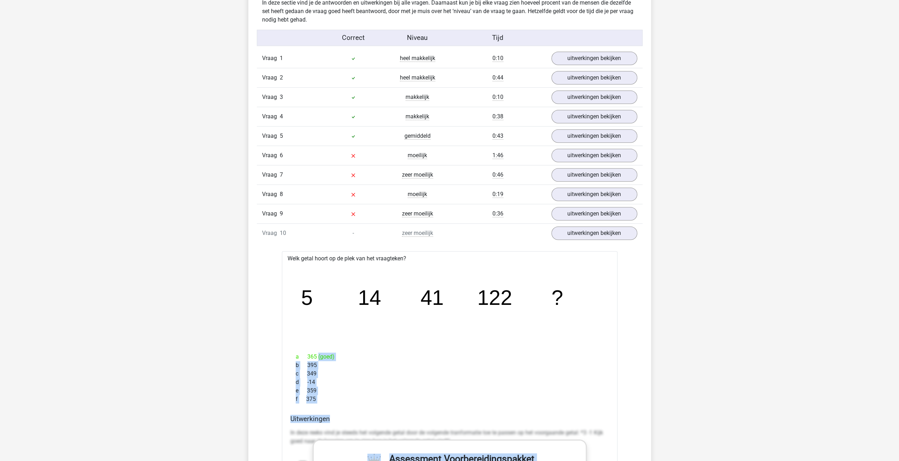
drag, startPoint x: 311, startPoint y: 394, endPoint x: 286, endPoint y: 347, distance: 53.1
click at [286, 347] on div "Welk getal hoort op de plek van het vraagteken? image/svg+xml 5 14 41 122 ? a 3…" at bounding box center [450, 460] width 336 height 419
click at [301, 370] on span "c" at bounding box center [301, 374] width 11 height 8
click at [584, 228] on link "uitwerkingen bekijken" at bounding box center [594, 234] width 99 height 16
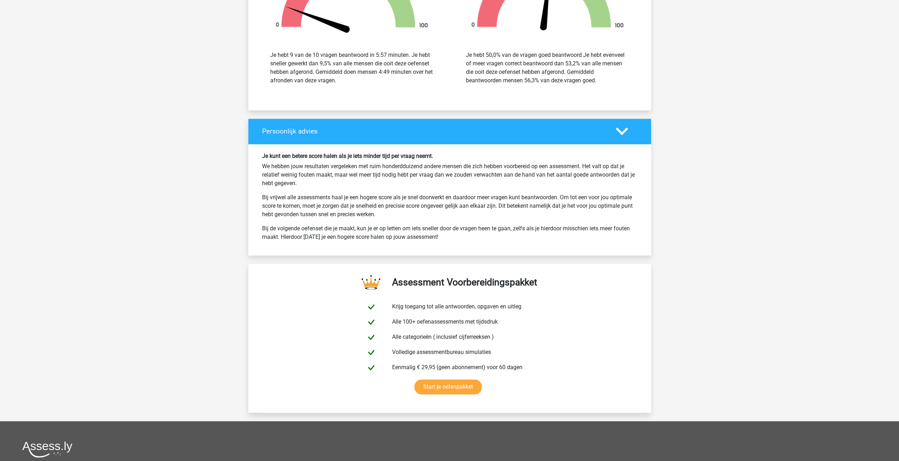
scroll to position [990, 0]
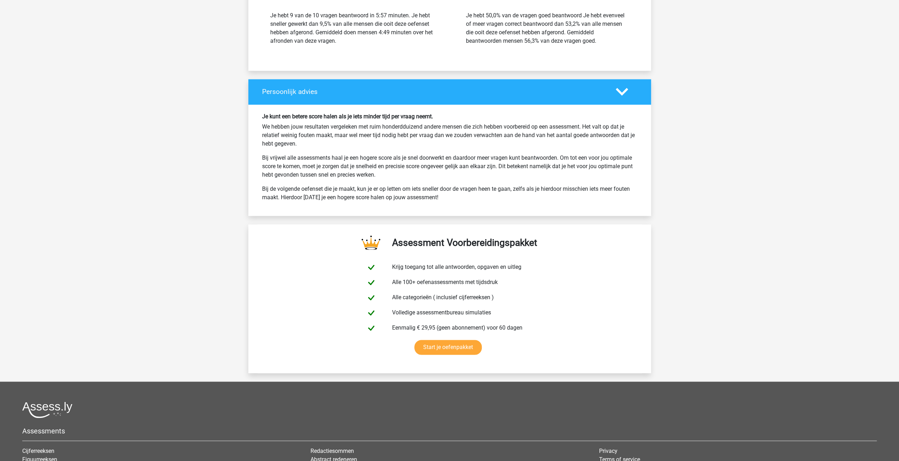
drag, startPoint x: 246, startPoint y: 108, endPoint x: 597, endPoint y: 207, distance: 365.1
click at [597, 207] on div "Je kunt een betere score halen als je iets minder tijd per vraag neemt. We hebb…" at bounding box center [449, 160] width 403 height 111
drag, startPoint x: 231, startPoint y: 98, endPoint x: 476, endPoint y: 197, distance: 264.1
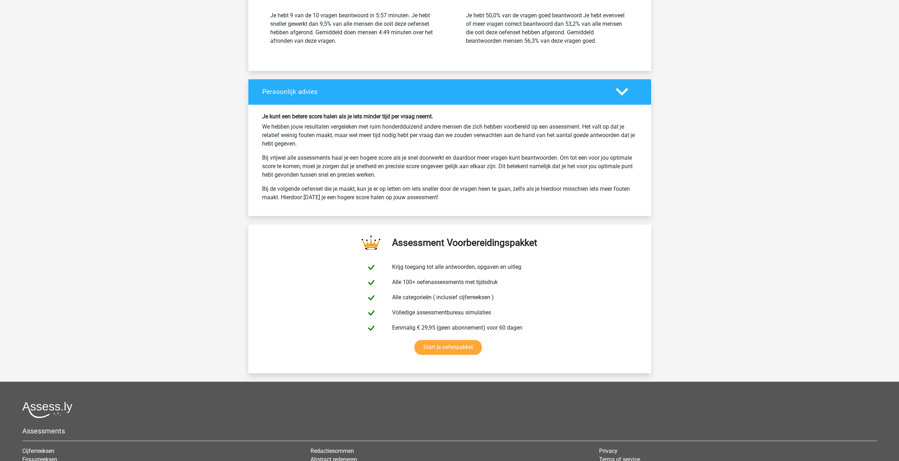
drag, startPoint x: 454, startPoint y: 195, endPoint x: 398, endPoint y: 174, distance: 60.3
click at [454, 195] on p "Bij de volgende oefenset die je maakt, kun je er op letten om iets sneller door…" at bounding box center [449, 193] width 375 height 17
click at [250, 116] on div "Je kunt een betere score halen als je iets minder tijd per vraag neemt. We hebb…" at bounding box center [449, 160] width 403 height 111
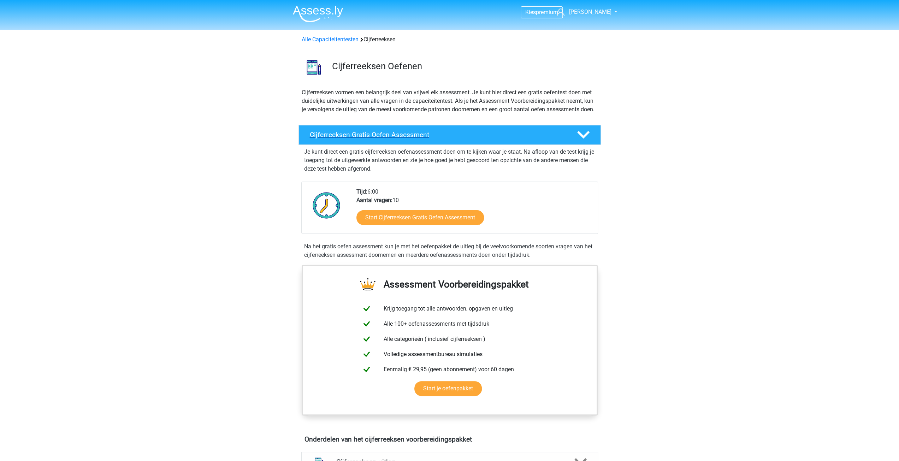
click at [406, 145] on div "Cijferreeksen Gratis Oefen Assessment" at bounding box center [450, 135] width 303 height 20
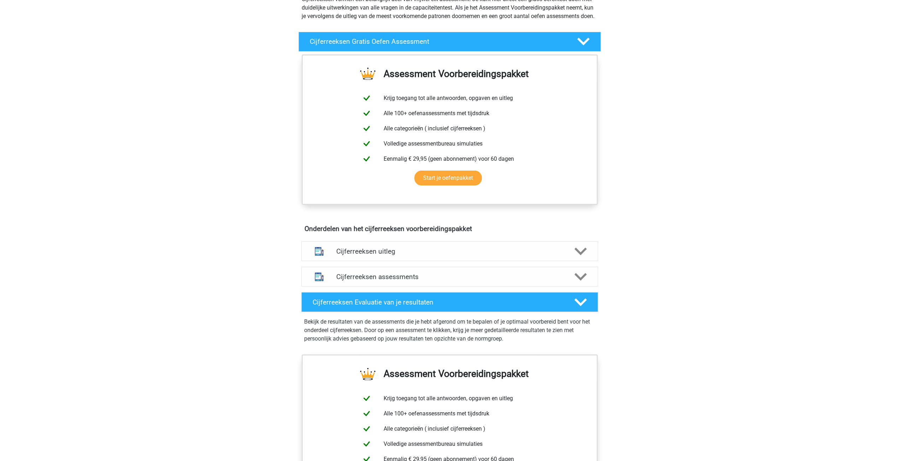
scroll to position [94, 0]
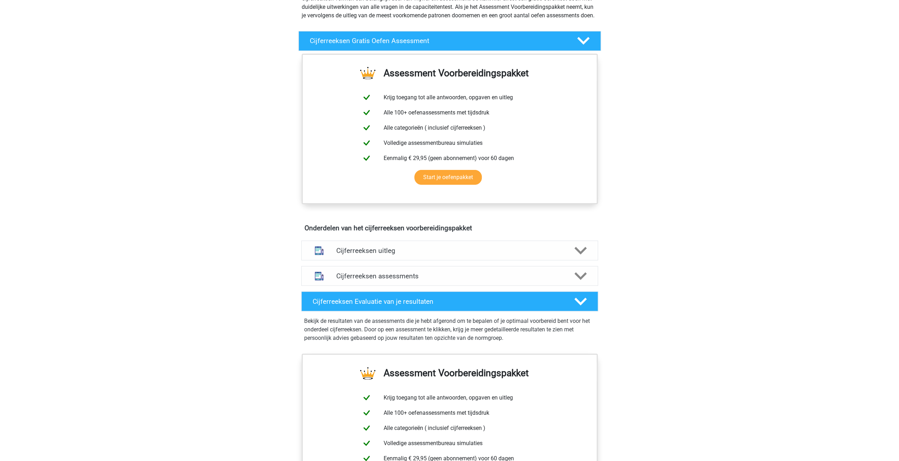
drag, startPoint x: 27, startPoint y: 14, endPoint x: 19, endPoint y: 7, distance: 10.3
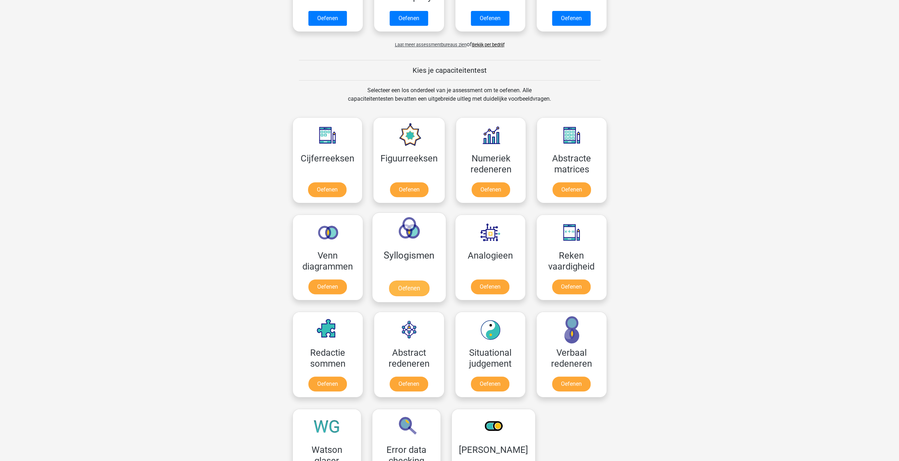
scroll to position [283, 0]
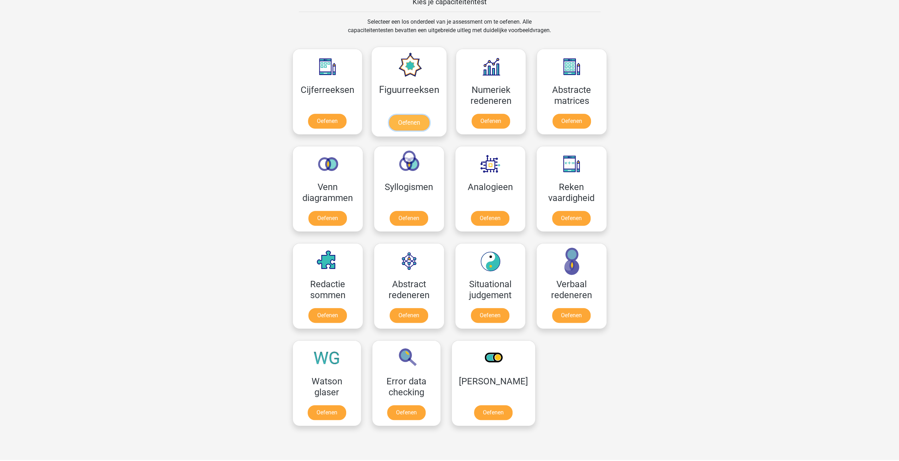
click at [417, 115] on link "Oefenen" at bounding box center [409, 123] width 40 height 16
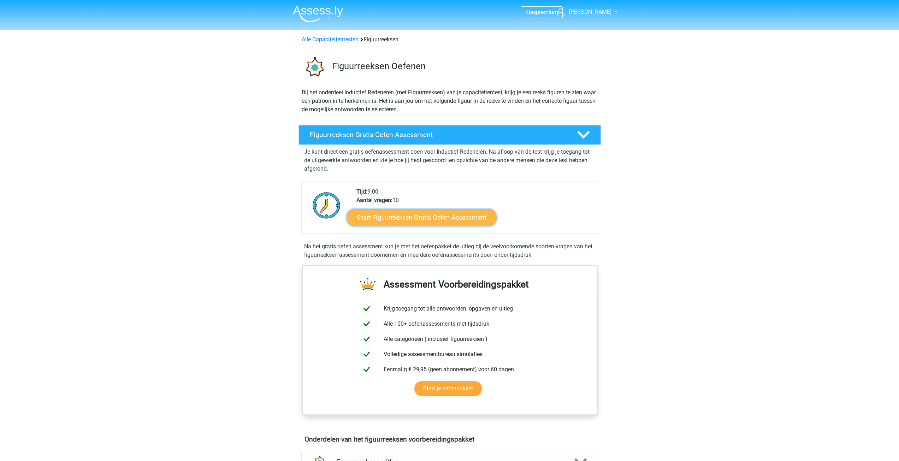
click at [422, 217] on link "Start Figuurreeksen Gratis Oefen Assessment" at bounding box center [422, 217] width 150 height 17
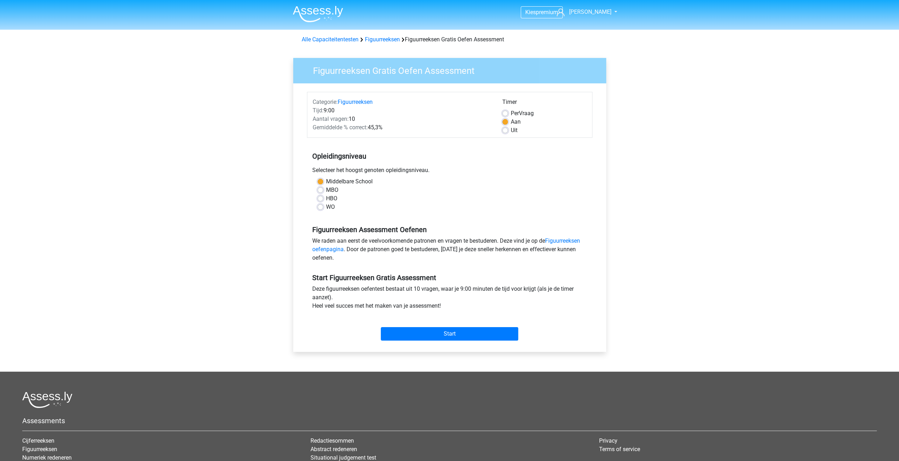
click at [463, 322] on div "Start" at bounding box center [450, 328] width 286 height 25
click at [463, 340] on div "Start" at bounding box center [450, 328] width 286 height 30
click at [456, 334] on input "Start" at bounding box center [449, 333] width 137 height 13
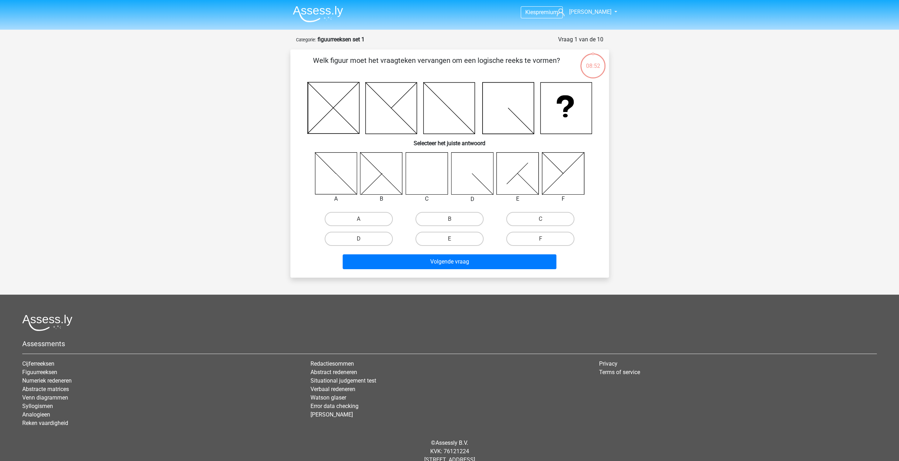
click at [341, 174] on icon at bounding box center [336, 173] width 42 height 42
click at [532, 220] on label "C" at bounding box center [540, 219] width 68 height 14
click at [541, 220] on input "C" at bounding box center [543, 221] width 5 height 5
radio input "true"
click at [450, 258] on button "Volgende vraag" at bounding box center [450, 261] width 214 height 15
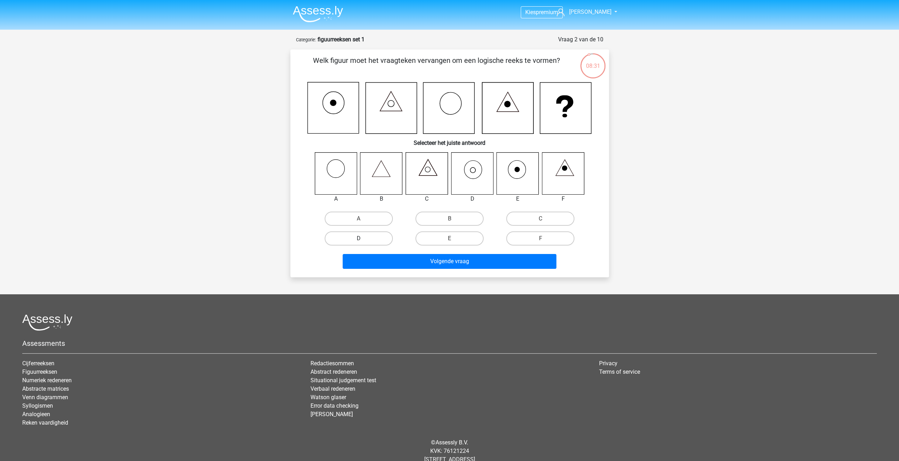
click at [373, 235] on label "D" at bounding box center [359, 238] width 68 height 14
click at [363, 239] on input "D" at bounding box center [361, 241] width 5 height 5
radio input "true"
click at [435, 262] on button "Volgende vraag" at bounding box center [450, 261] width 214 height 15
click at [449, 238] on label "E" at bounding box center [450, 238] width 68 height 14
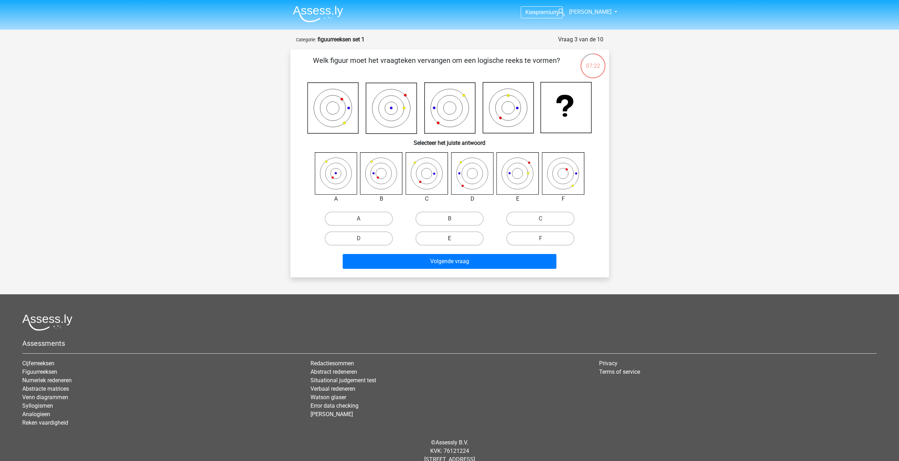
click at [450, 239] on input "E" at bounding box center [452, 241] width 5 height 5
radio input "true"
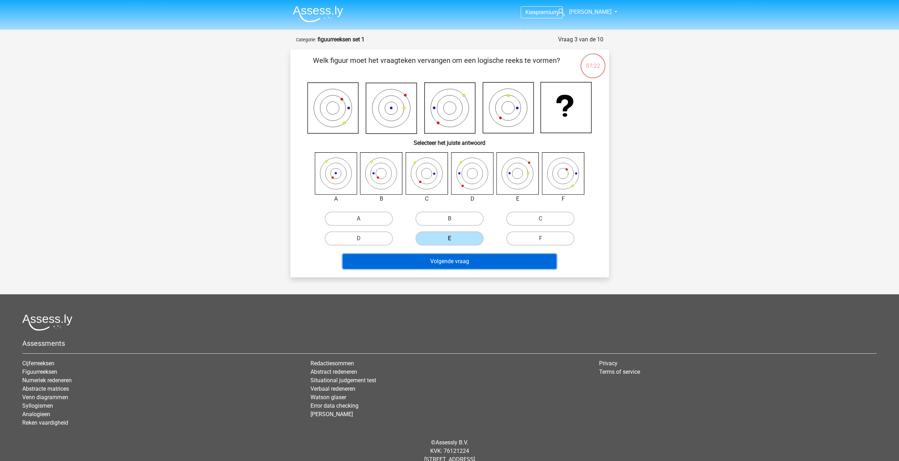
click at [441, 264] on button "Volgende vraag" at bounding box center [450, 261] width 214 height 15
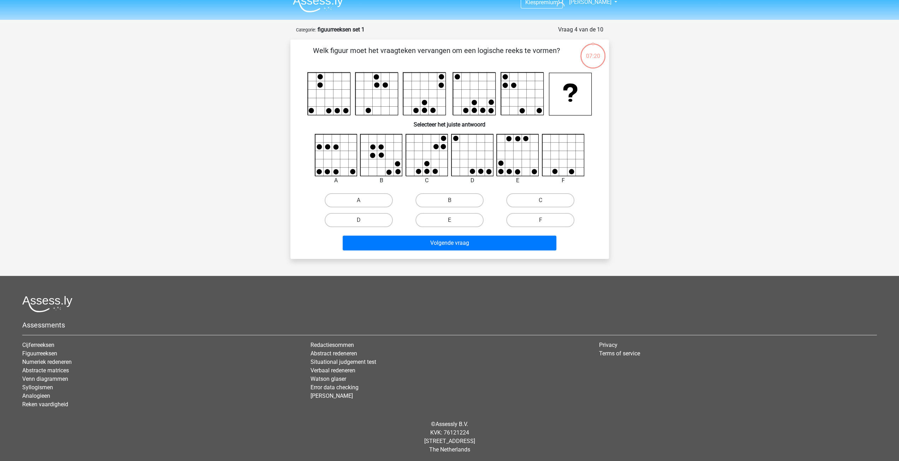
scroll to position [11, 0]
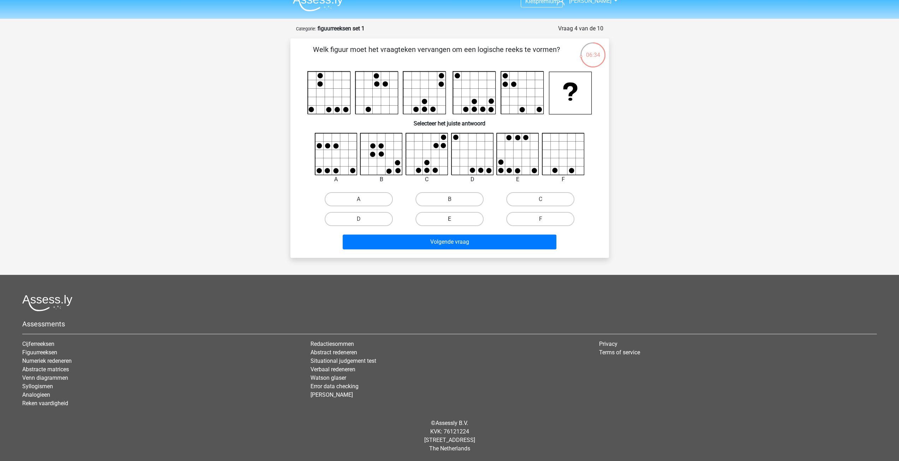
click at [442, 224] on label "E" at bounding box center [450, 219] width 68 height 14
click at [450, 224] on input "E" at bounding box center [452, 221] width 5 height 5
radio input "true"
click at [514, 203] on label "C" at bounding box center [540, 199] width 68 height 14
click at [541, 203] on input "C" at bounding box center [543, 201] width 5 height 5
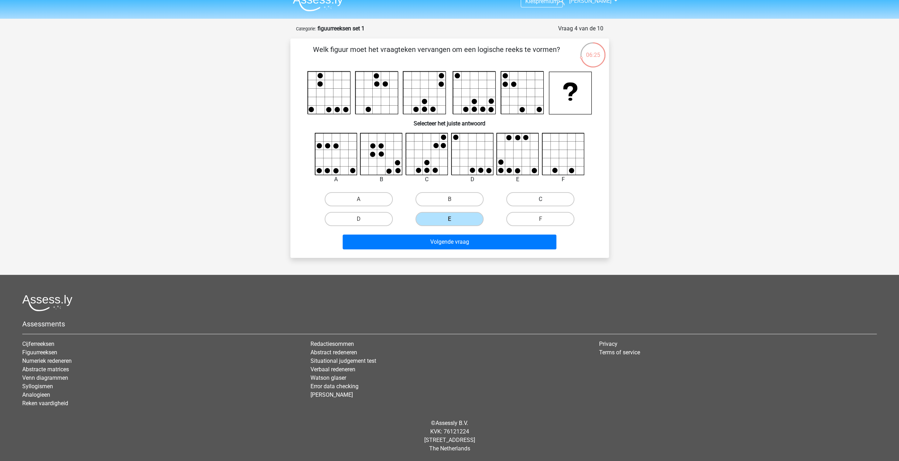
radio input "true"
click at [529, 227] on div "F" at bounding box center [540, 219] width 91 height 20
click at [524, 221] on label "F" at bounding box center [540, 219] width 68 height 14
click at [541, 221] on input "F" at bounding box center [543, 221] width 5 height 5
radio input "true"
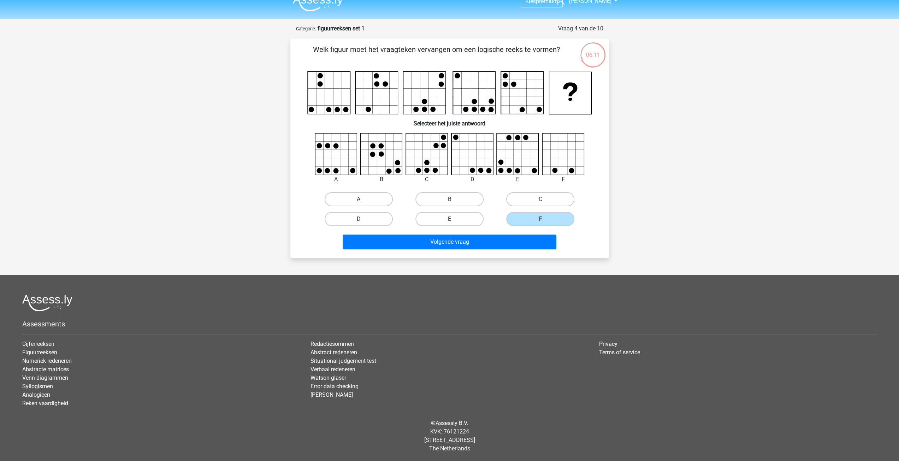
click at [457, 215] on label "E" at bounding box center [450, 219] width 68 height 14
click at [454, 219] on input "E" at bounding box center [452, 221] width 5 height 5
radio input "true"
click at [529, 213] on label "F" at bounding box center [540, 219] width 68 height 14
click at [541, 219] on input "F" at bounding box center [543, 221] width 5 height 5
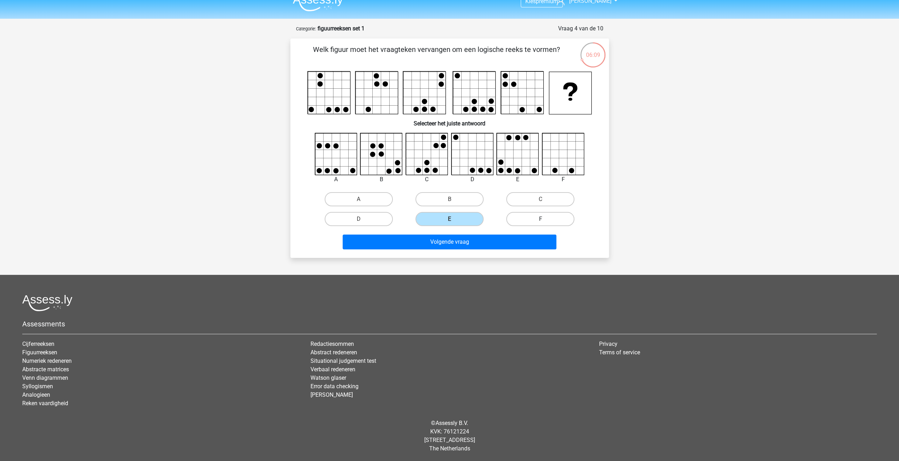
radio input "true"
click at [471, 225] on label "E" at bounding box center [450, 219] width 68 height 14
click at [454, 224] on input "E" at bounding box center [452, 221] width 5 height 5
radio input "true"
click at [517, 202] on label "C" at bounding box center [540, 199] width 68 height 14
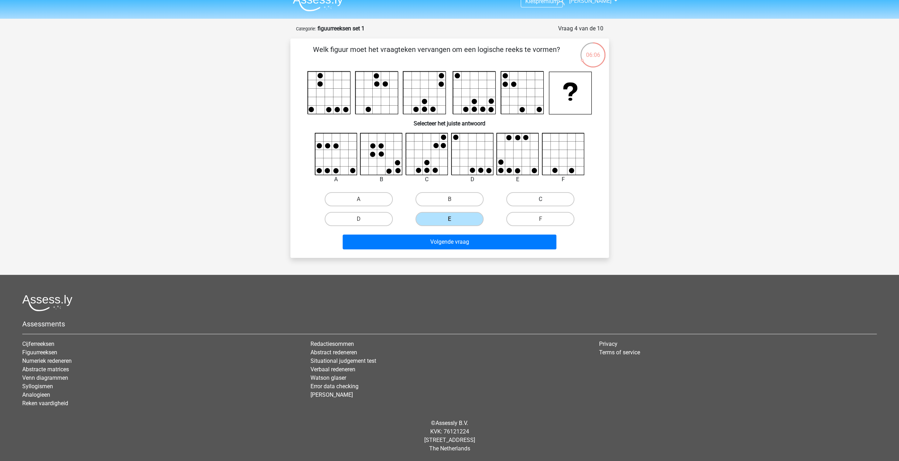
click at [541, 202] on input "C" at bounding box center [543, 201] width 5 height 5
radio input "true"
click at [482, 216] on label "E" at bounding box center [450, 219] width 68 height 14
click at [454, 219] on input "E" at bounding box center [452, 221] width 5 height 5
radio input "true"
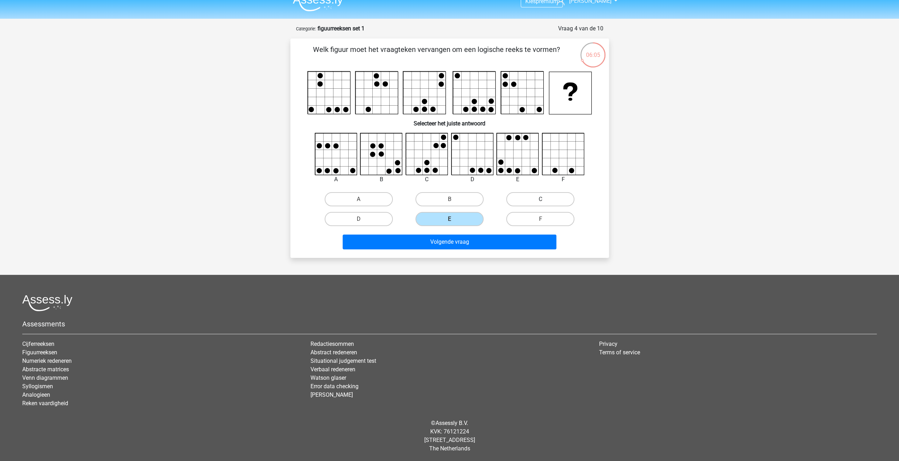
drag, startPoint x: 527, startPoint y: 198, endPoint x: 514, endPoint y: 203, distance: 14.0
click at [524, 200] on label "C" at bounding box center [540, 199] width 68 height 14
click at [541, 200] on input "C" at bounding box center [543, 201] width 5 height 5
radio input "true"
click at [481, 212] on div "E" at bounding box center [449, 219] width 85 height 14
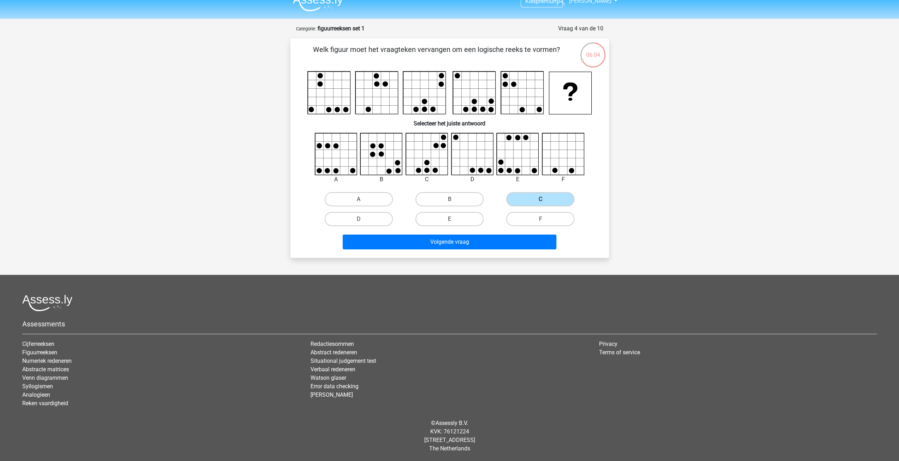
drag, startPoint x: 476, startPoint y: 215, endPoint x: 504, endPoint y: 217, distance: 28.0
click at [477, 215] on label "E" at bounding box center [450, 219] width 68 height 14
click at [454, 219] on input "E" at bounding box center [452, 221] width 5 height 5
radio input "true"
click at [510, 216] on label "F" at bounding box center [540, 219] width 68 height 14
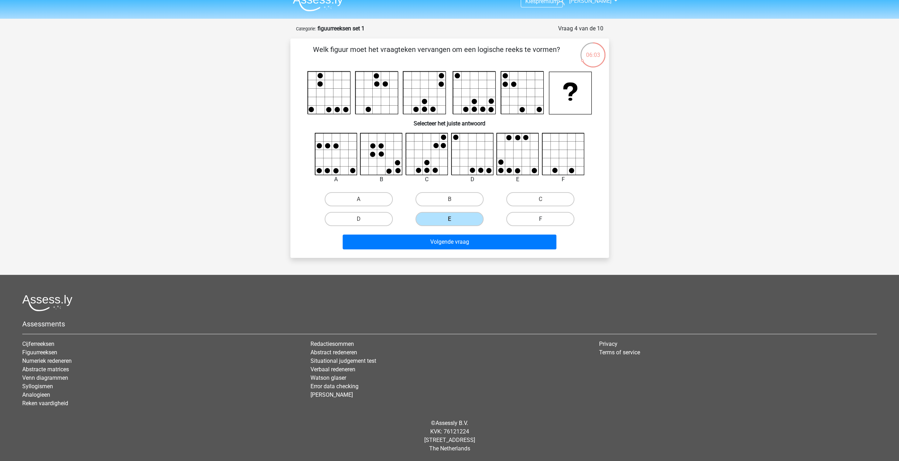
click at [541, 219] on input "F" at bounding box center [543, 221] width 5 height 5
radio input "true"
click at [482, 216] on div "E" at bounding box center [449, 219] width 85 height 14
click at [468, 220] on label "E" at bounding box center [450, 219] width 68 height 14
click at [454, 220] on input "E" at bounding box center [452, 221] width 5 height 5
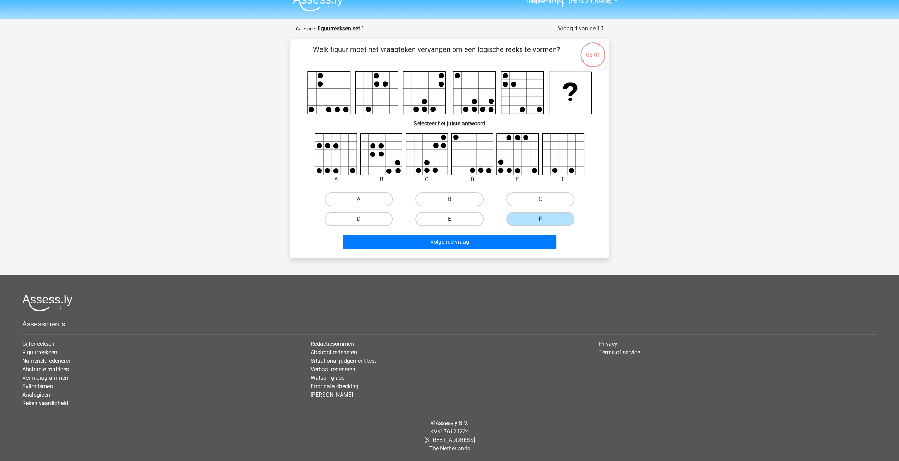
radio input "true"
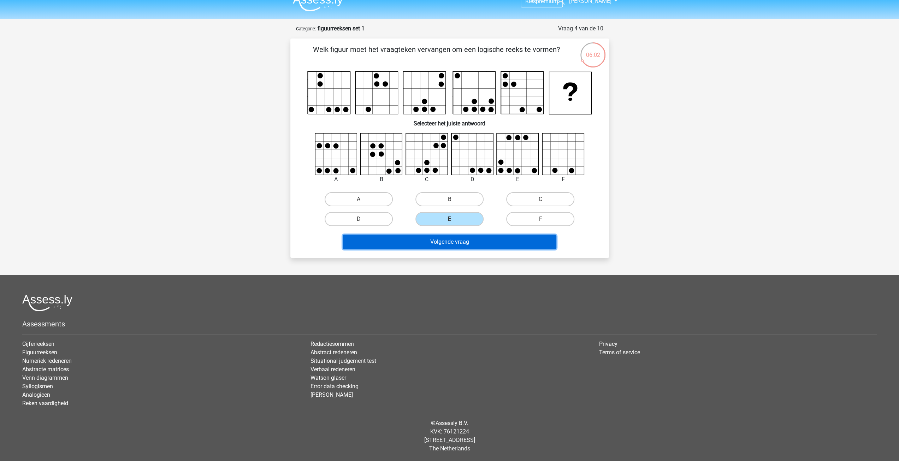
click at [484, 240] on button "Volgende vraag" at bounding box center [450, 242] width 214 height 15
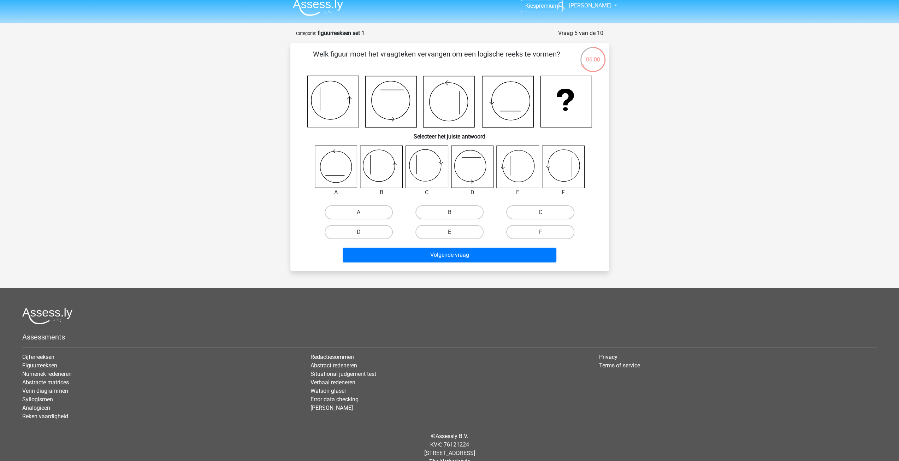
scroll to position [0, 0]
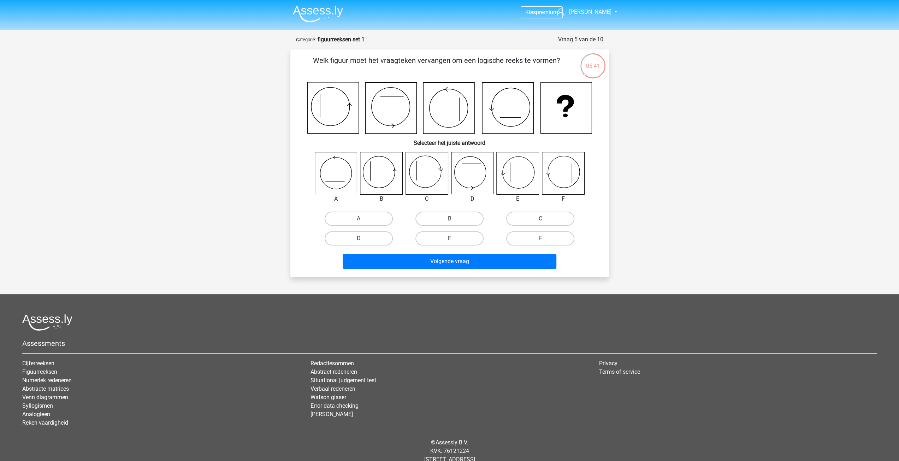
click at [453, 220] on input "B" at bounding box center [452, 221] width 5 height 5
radio input "true"
click at [412, 258] on button "Volgende vraag" at bounding box center [450, 261] width 214 height 15
click at [385, 240] on label "D" at bounding box center [359, 238] width 68 height 14
click at [363, 240] on input "D" at bounding box center [361, 241] width 5 height 5
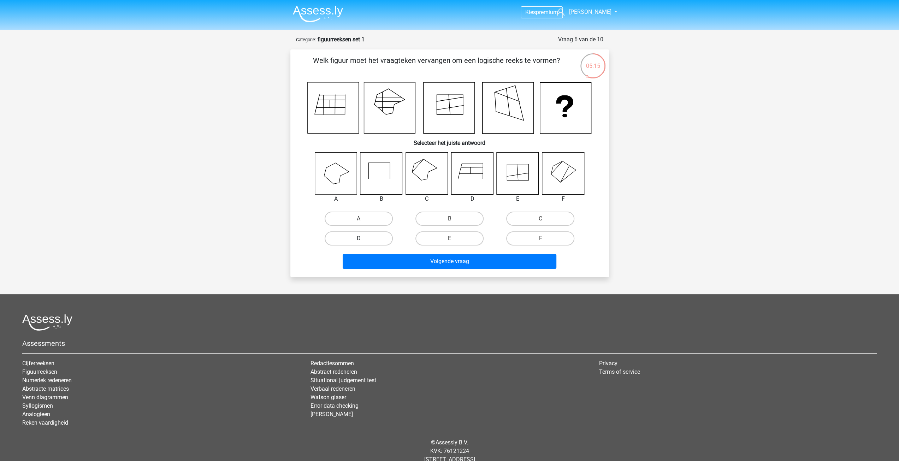
radio input "true"
click at [423, 235] on label "E" at bounding box center [450, 238] width 68 height 14
click at [450, 239] on input "E" at bounding box center [452, 241] width 5 height 5
radio input "true"
click at [428, 226] on div "B" at bounding box center [449, 219] width 91 height 20
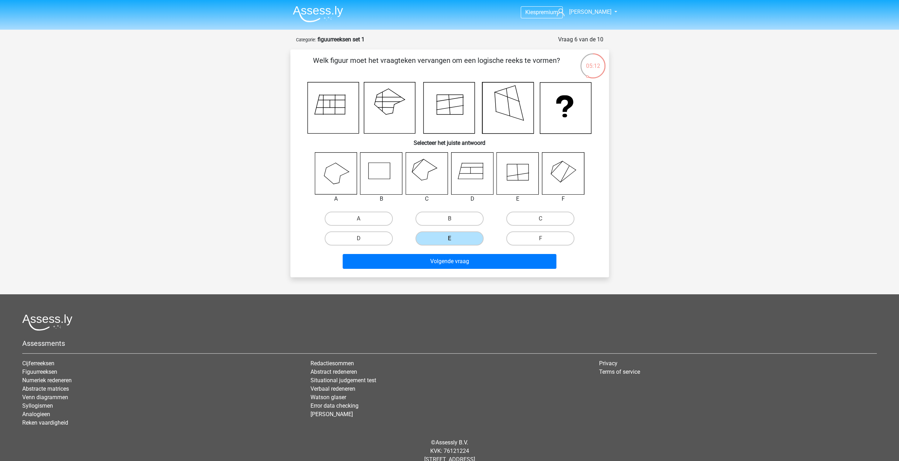
click at [420, 226] on div "B" at bounding box center [449, 219] width 91 height 20
click at [421, 223] on label "B" at bounding box center [450, 219] width 68 height 14
click at [450, 223] on input "B" at bounding box center [452, 221] width 5 height 5
radio input "true"
click at [383, 237] on label "D" at bounding box center [359, 238] width 68 height 14
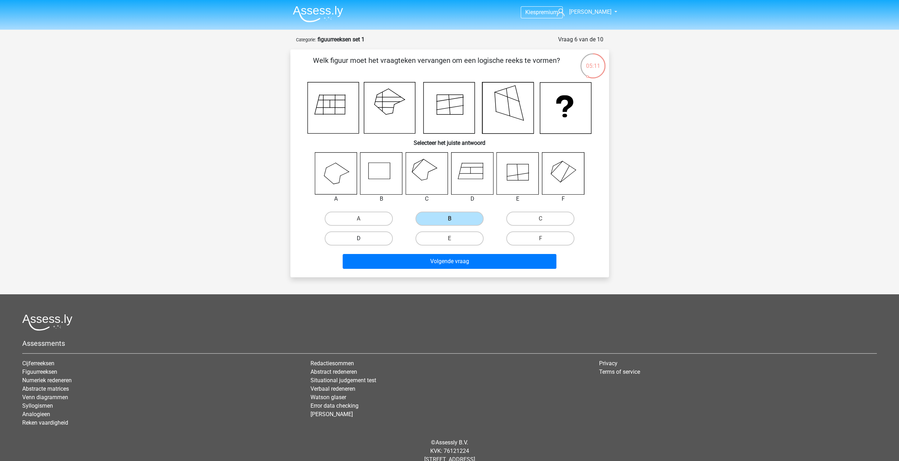
click at [363, 239] on input "D" at bounding box center [361, 241] width 5 height 5
radio input "true"
click at [434, 224] on label "B" at bounding box center [450, 219] width 68 height 14
click at [450, 223] on input "B" at bounding box center [452, 221] width 5 height 5
radio input "true"
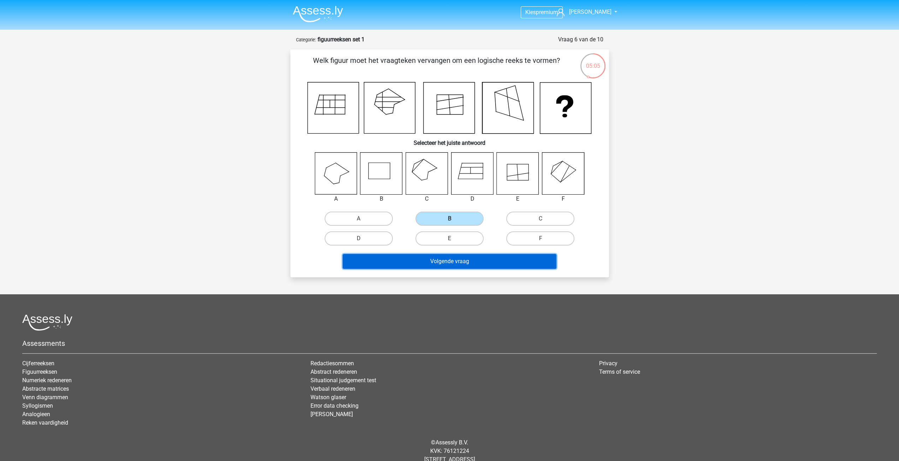
click at [392, 261] on button "Volgende vraag" at bounding box center [450, 261] width 214 height 15
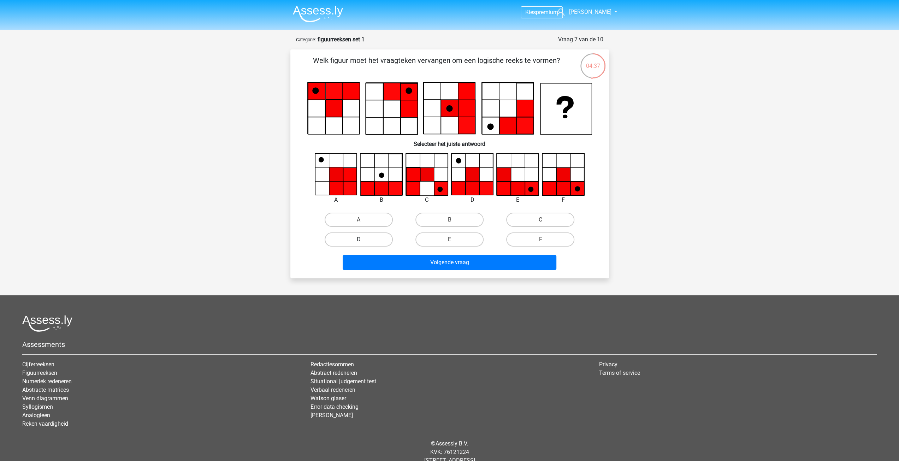
click at [387, 236] on label "D" at bounding box center [359, 240] width 68 height 14
click at [363, 240] on input "D" at bounding box center [361, 242] width 5 height 5
radio input "true"
click at [449, 262] on button "Volgende vraag" at bounding box center [450, 262] width 214 height 15
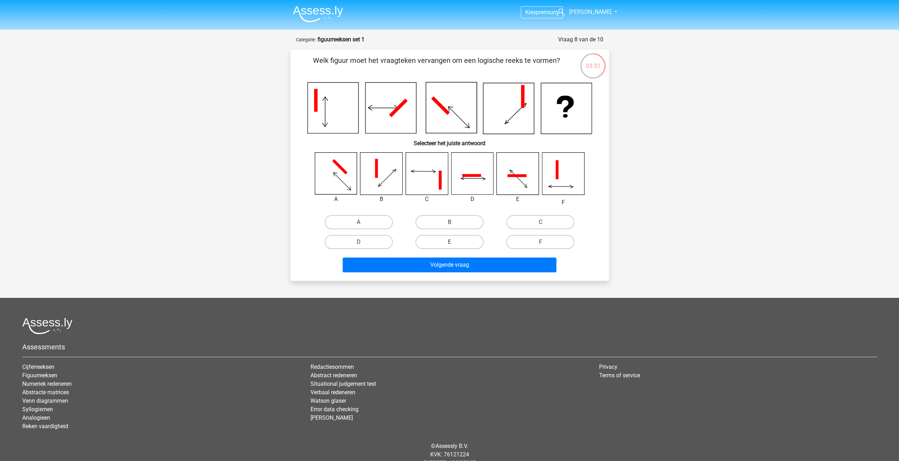
click at [568, 179] on icon at bounding box center [563, 174] width 42 height 42
click at [516, 238] on label "F" at bounding box center [540, 242] width 68 height 14
click at [541, 242] on input "F" at bounding box center [543, 244] width 5 height 5
radio input "true"
click at [458, 266] on button "Volgende vraag" at bounding box center [450, 265] width 214 height 15
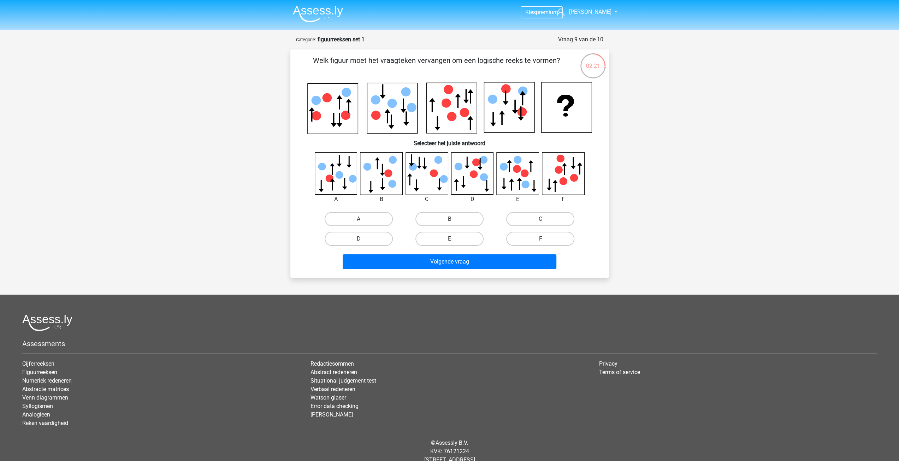
click at [440, 222] on label "B" at bounding box center [450, 219] width 68 height 14
click at [450, 222] on input "B" at bounding box center [452, 221] width 5 height 5
radio input "true"
click at [433, 251] on div "Volgende vraag" at bounding box center [450, 260] width 296 height 23
click at [430, 258] on button "Volgende vraag" at bounding box center [450, 261] width 214 height 15
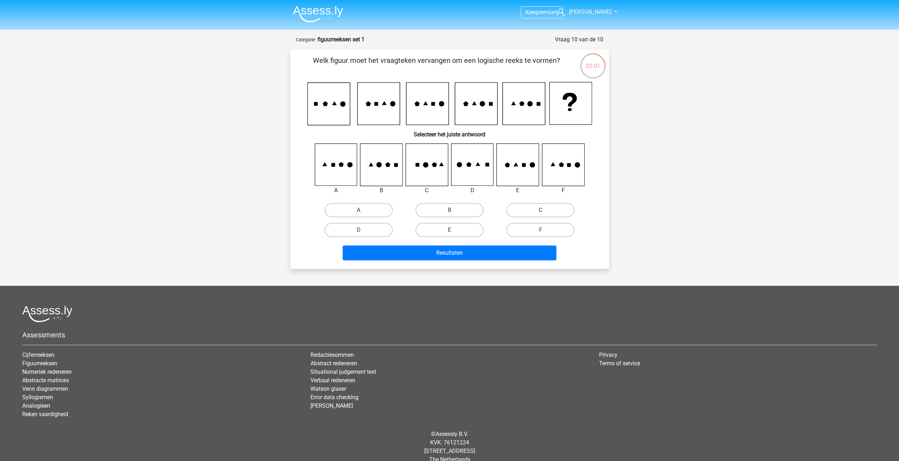
click at [460, 219] on div "B" at bounding box center [449, 210] width 91 height 20
click at [457, 216] on label "B" at bounding box center [450, 210] width 68 height 14
click at [454, 215] on input "B" at bounding box center [452, 212] width 5 height 5
radio input "true"
click at [458, 252] on button "Resultaten" at bounding box center [450, 253] width 214 height 15
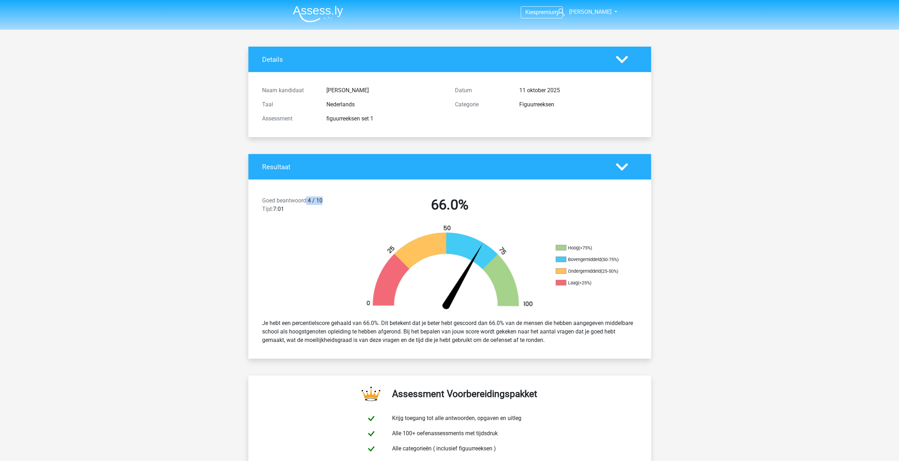
drag, startPoint x: 331, startPoint y: 200, endPoint x: 307, endPoint y: 199, distance: 23.7
click at [307, 199] on div "Goed beantwoord: 4 / 10 Tijd: 7:01" at bounding box center [305, 206] width 96 height 20
click at [318, 201] on div "Goed beantwoord: 4 / 10 Tijd: 7:01" at bounding box center [305, 206] width 96 height 20
drag, startPoint x: 325, startPoint y: 196, endPoint x: 309, endPoint y: 198, distance: 16.6
click at [309, 198] on div "Goed beantwoord: 4 / 10 Tijd: 7:01" at bounding box center [305, 206] width 96 height 20
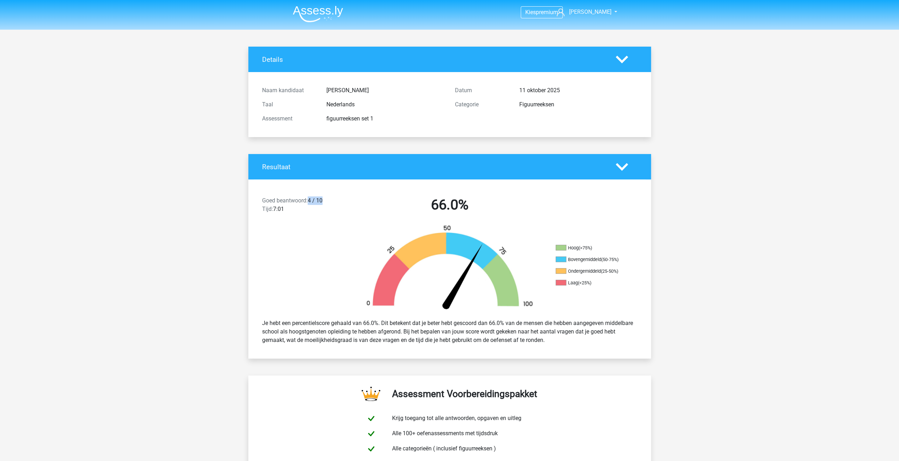
click at [315, 199] on div "Goed beantwoord: 4 / 10 Tijd: 7:01" at bounding box center [305, 206] width 96 height 20
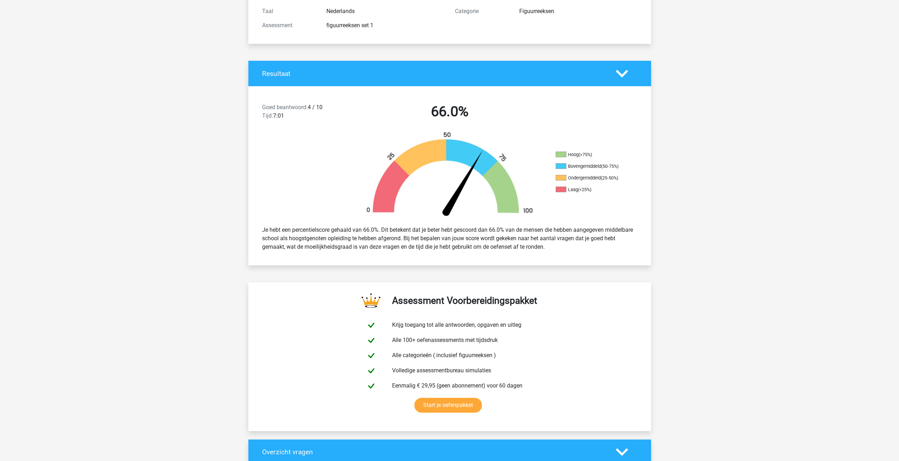
scroll to position [141, 0]
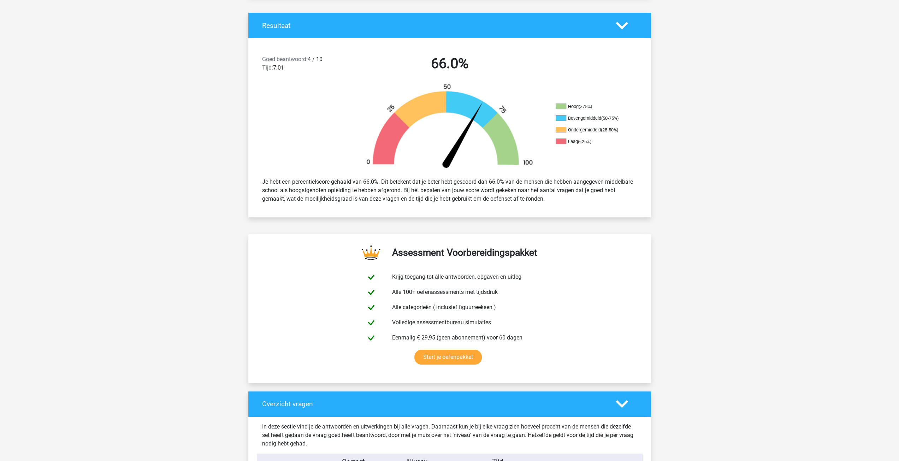
drag, startPoint x: 250, startPoint y: 184, endPoint x: 555, endPoint y: 200, distance: 305.8
click at [555, 200] on div "Je hebt een percentielscore gehaald van 66.0%. Dit betekent dat je beter hebt g…" at bounding box center [449, 190] width 403 height 37
click at [552, 201] on div "Je hebt een percentielscore gehaald van 66.0%. Dit betekent dat je beter hebt g…" at bounding box center [450, 190] width 386 height 31
click at [544, 200] on div "Je hebt een percentielscore gehaald van 66.0%. Dit betekent dat je beter hebt g…" at bounding box center [450, 190] width 386 height 31
click at [550, 199] on div "Je hebt een percentielscore gehaald van 66.0%. Dit betekent dat je beter hebt g…" at bounding box center [450, 190] width 386 height 31
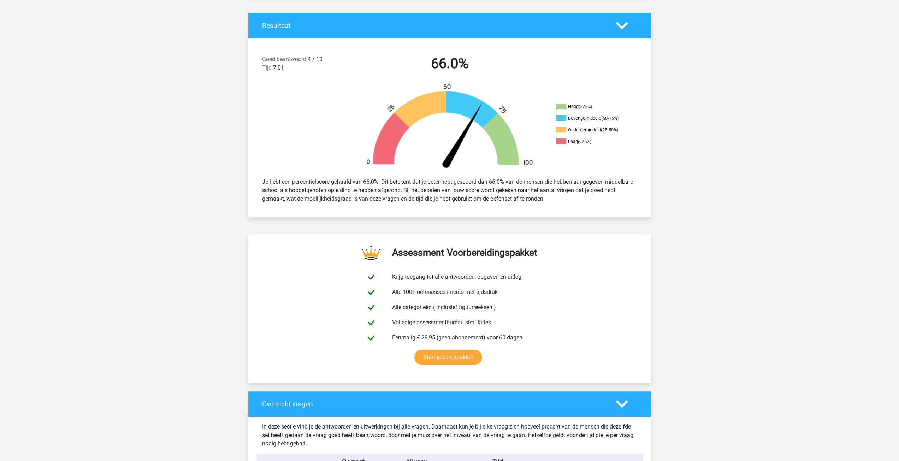
drag, startPoint x: 551, startPoint y: 198, endPoint x: 253, endPoint y: 182, distance: 298.7
click at [253, 182] on div "Je hebt een percentielscore gehaald van 66.0%. Dit betekent dat je beter hebt g…" at bounding box center [449, 190] width 403 height 37
click at [261, 184] on div "Je hebt een percentielscore gehaald van 66.0%. Dit betekent dat je beter hebt g…" at bounding box center [450, 190] width 386 height 31
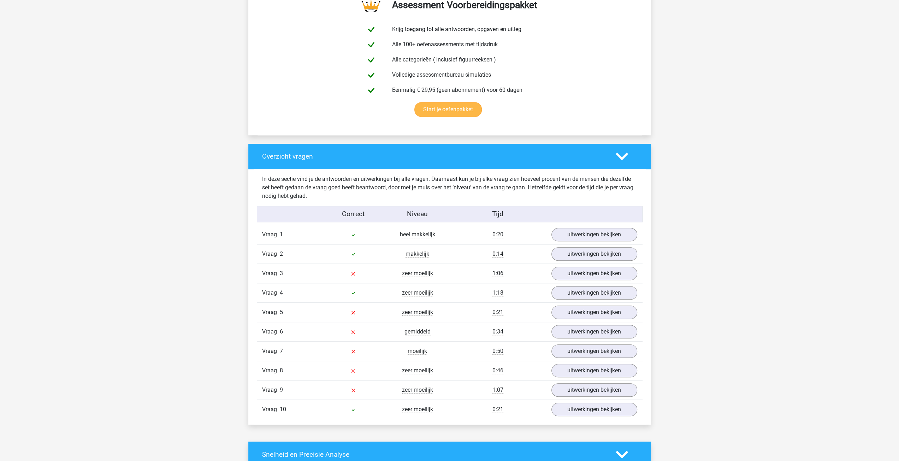
scroll to position [424, 0]
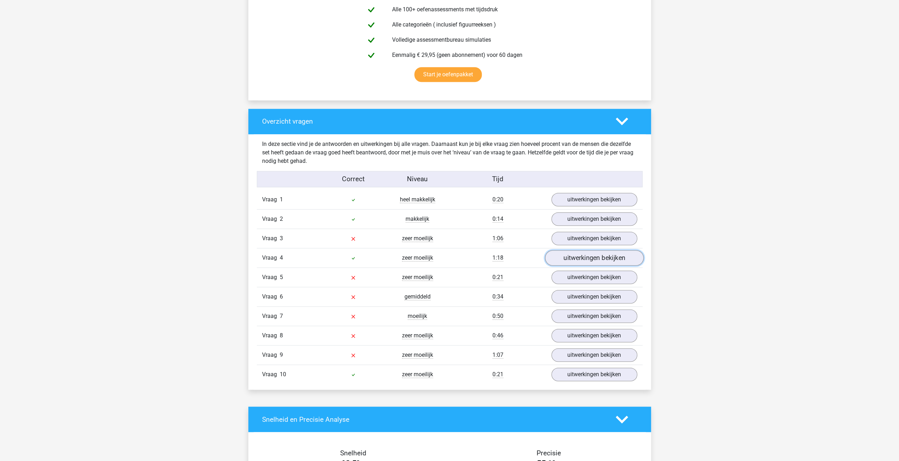
click at [599, 256] on link "uitwerkingen bekijken" at bounding box center [594, 259] width 99 height 16
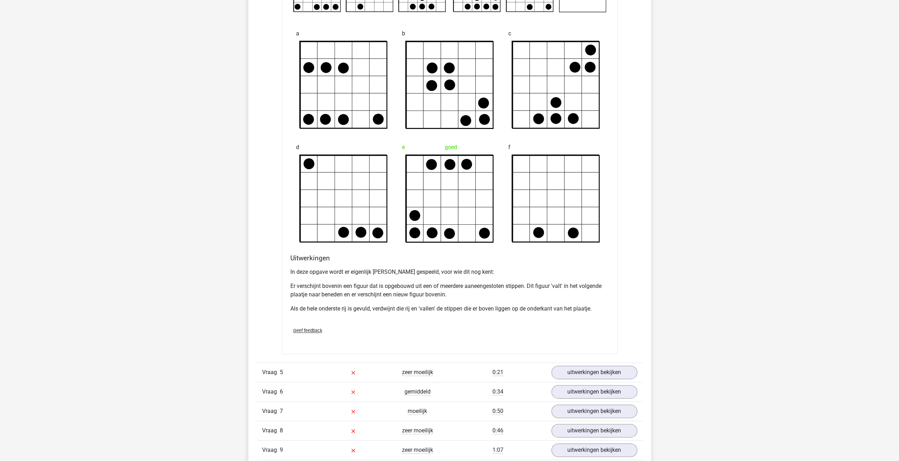
scroll to position [754, 0]
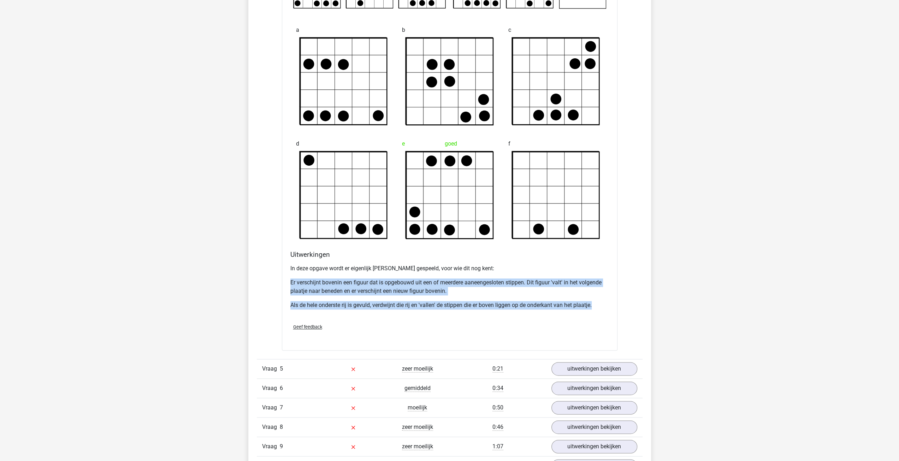
drag, startPoint x: 283, startPoint y: 274, endPoint x: 598, endPoint y: 299, distance: 315.2
click at [599, 299] on div "Vraag 1 heel makkelijk 0:20 uitwerkingen bekijken Welk figuur moet het vraagtek…" at bounding box center [449, 167] width 375 height 615
click at [553, 298] on div "In deze opgave wordt er eigenlijk [PERSON_NAME] gespeeld, voor wie dit nog kent…" at bounding box center [449, 290] width 319 height 57
click at [475, 298] on div "In deze opgave wordt er eigenlijk [PERSON_NAME] gespeeld, voor wie dit nog kent…" at bounding box center [449, 290] width 319 height 57
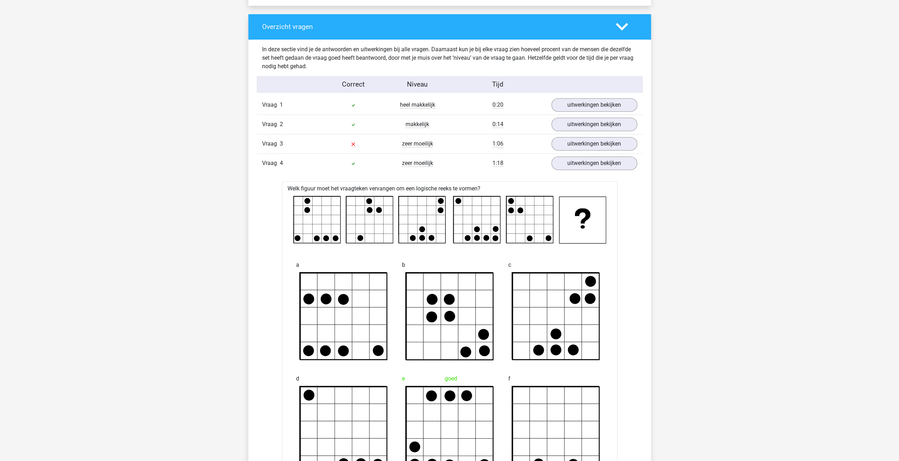
scroll to position [471, 0]
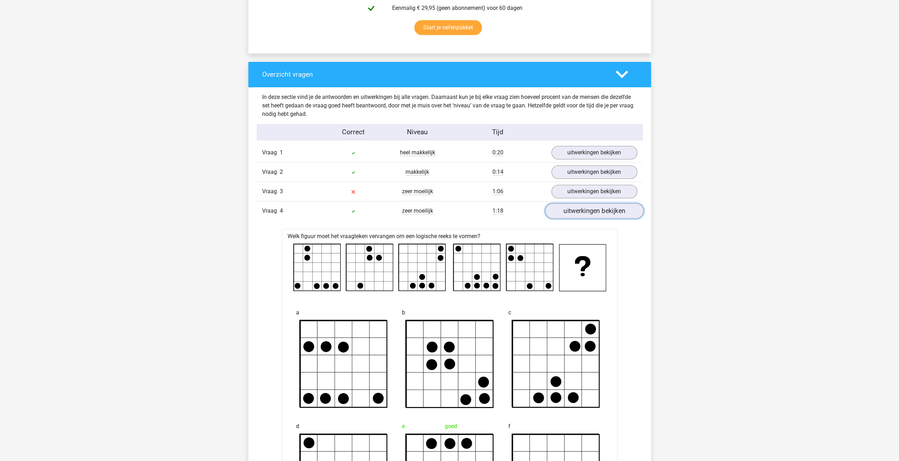
click at [606, 205] on link "uitwerkingen bekijken" at bounding box center [594, 212] width 99 height 16
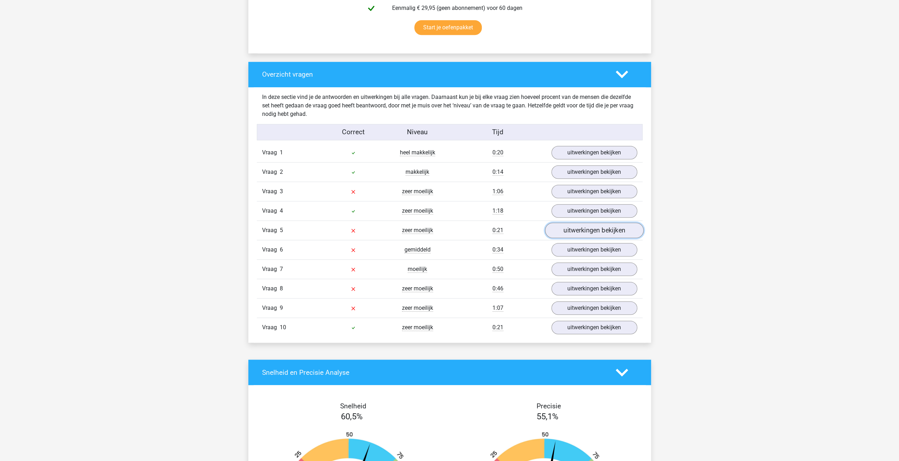
click at [578, 229] on link "uitwerkingen bekijken" at bounding box center [594, 231] width 99 height 16
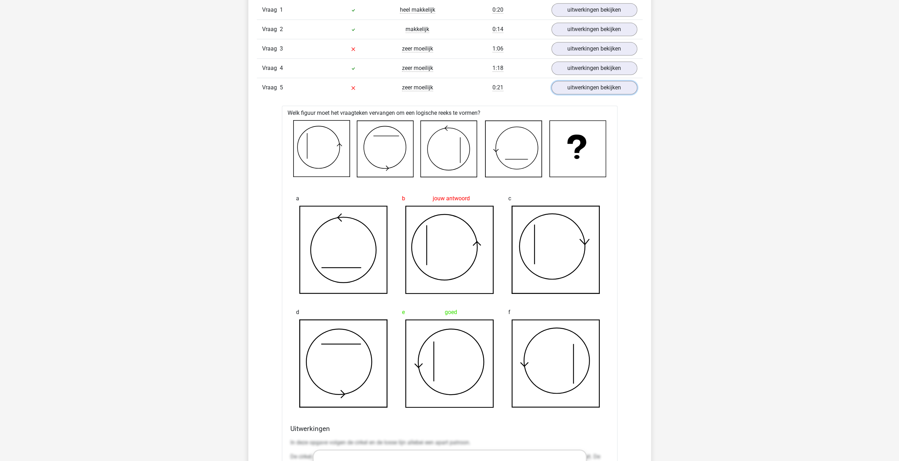
scroll to position [565, 0]
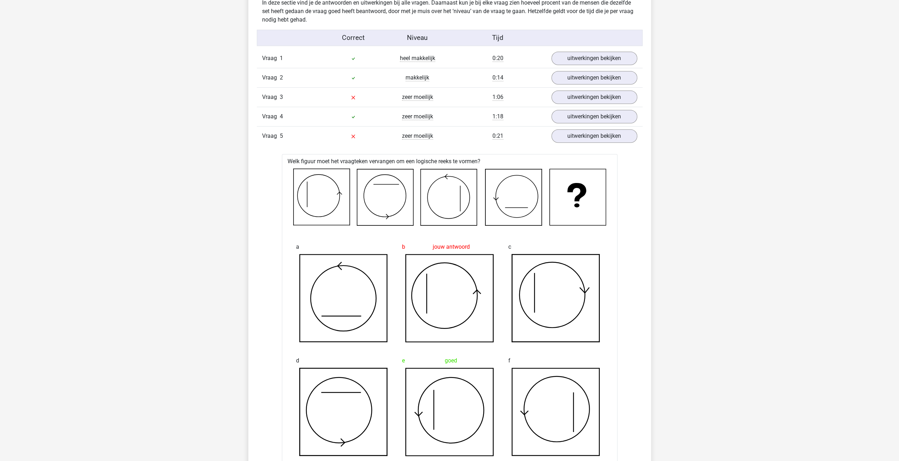
drag, startPoint x: 562, startPoint y: 143, endPoint x: 557, endPoint y: 144, distance: 5.1
click at [561, 143] on div "Vraag 5 zeer moeilijk 0:21 uitwerkingen bekijken" at bounding box center [450, 135] width 386 height 19
click at [572, 139] on link "uitwerkingen bekijken" at bounding box center [594, 137] width 99 height 16
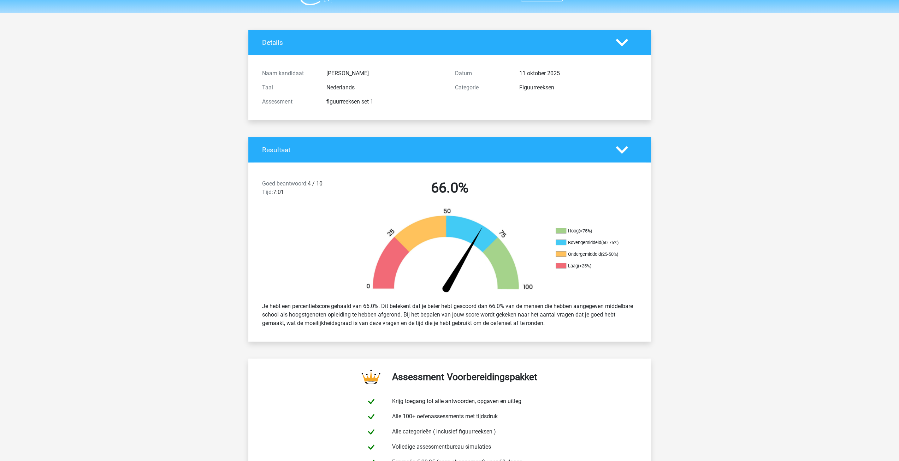
scroll to position [0, 0]
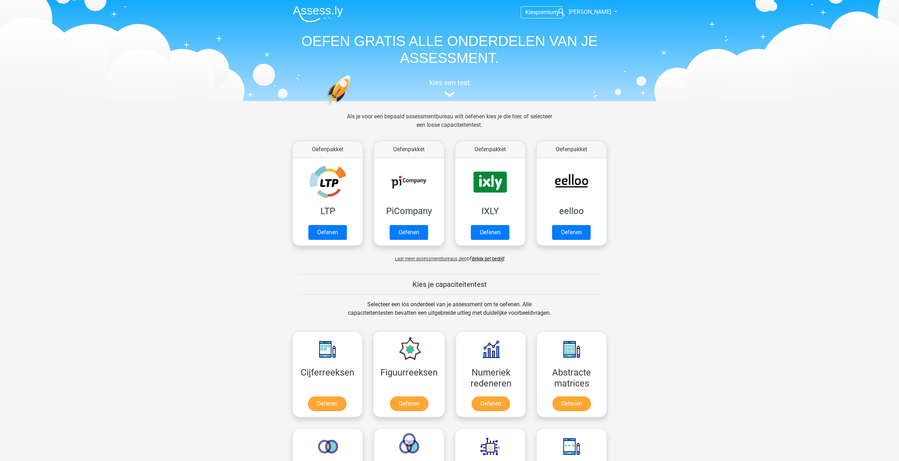
scroll to position [283, 0]
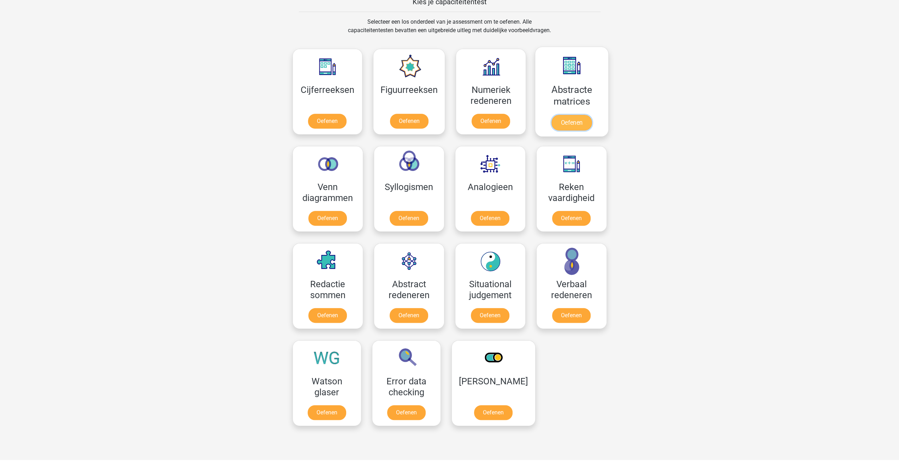
click at [565, 120] on link "Oefenen" at bounding box center [572, 123] width 40 height 16
click at [574, 212] on link "Oefenen" at bounding box center [571, 220] width 40 height 16
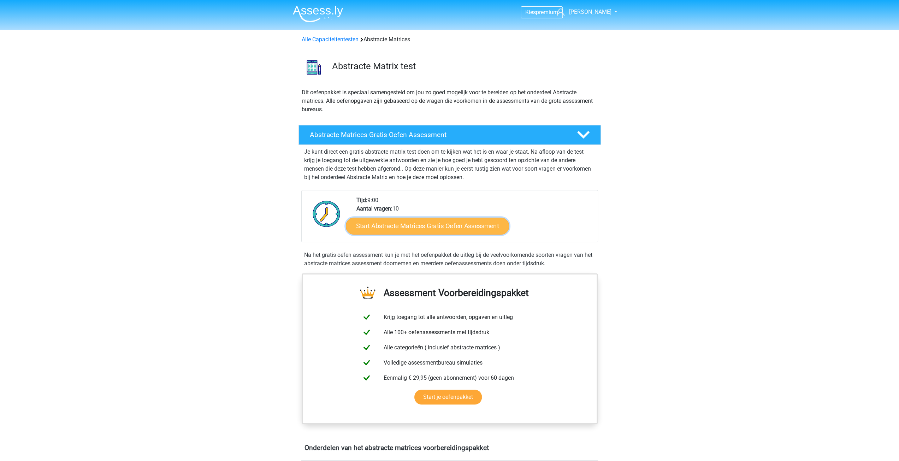
click at [404, 219] on link "Start Abstracte Matrices Gratis Oefen Assessment" at bounding box center [427, 225] width 163 height 17
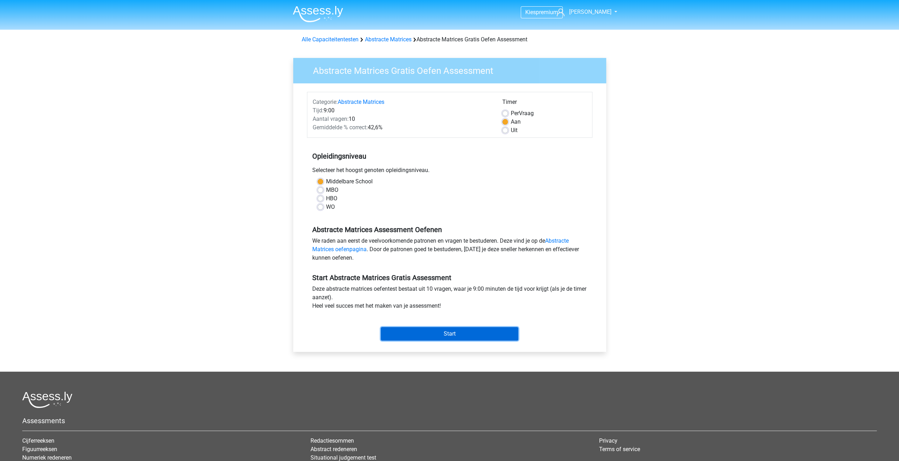
click at [470, 339] on input "Start" at bounding box center [449, 333] width 137 height 13
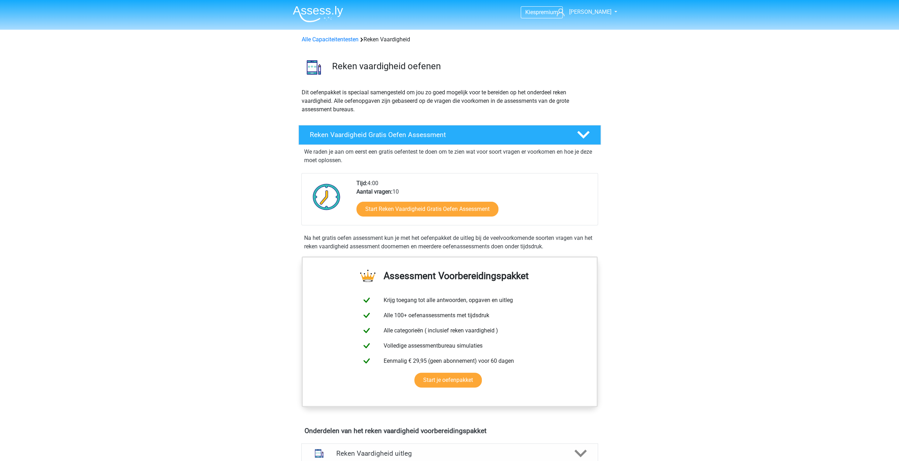
click at [445, 195] on div "Tijd: 4:00 Aantal vragen: 10 Start Reken Vaardigheid Gratis Oefen Assessment" at bounding box center [474, 202] width 246 height 46
click at [447, 201] on div "Start Reken Vaardigheid Gratis Oefen Assessment" at bounding box center [475, 210] width 236 height 29
click at [445, 208] on link "Start Reken Vaardigheid Gratis Oefen Assessment" at bounding box center [427, 208] width 163 height 17
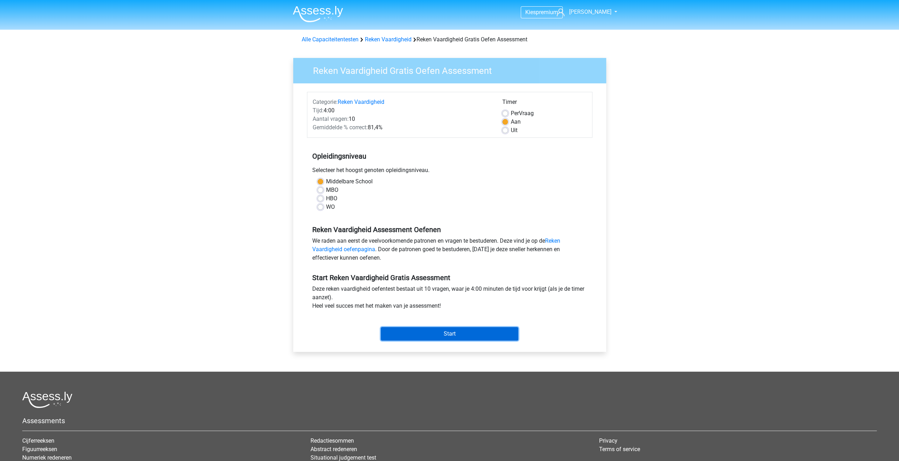
click at [452, 330] on input "Start" at bounding box center [449, 333] width 137 height 13
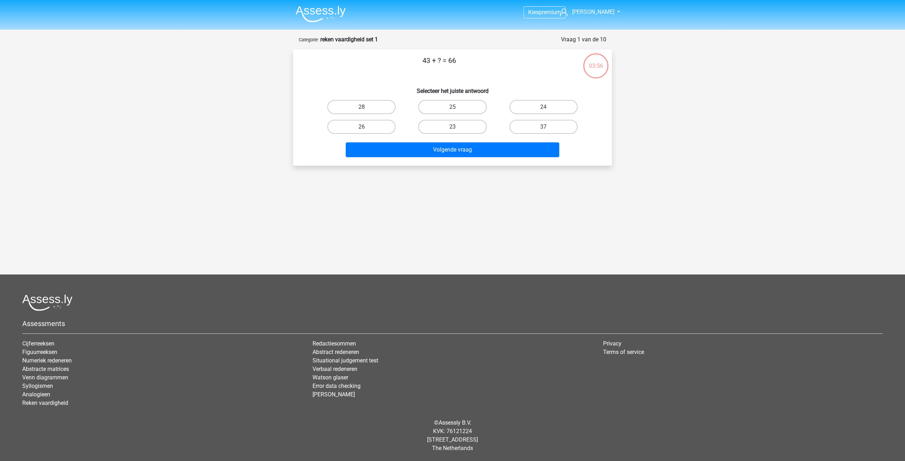
click at [456, 129] on input "23" at bounding box center [454, 129] width 5 height 5
radio input "true"
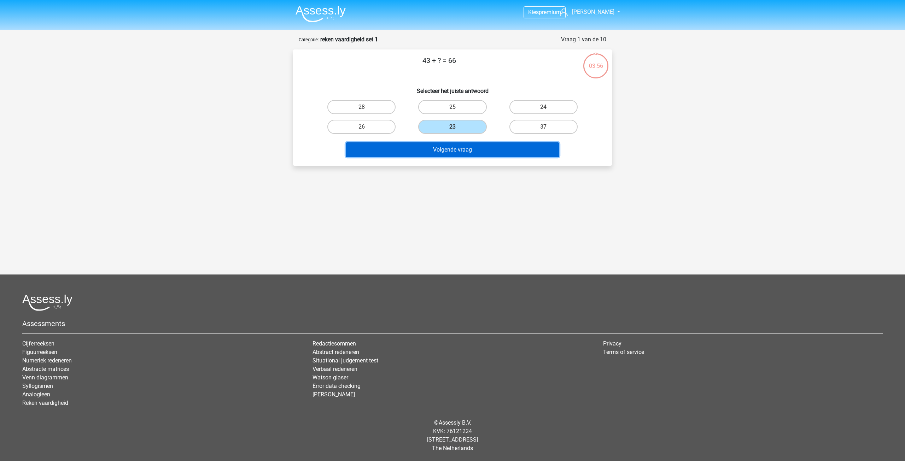
click at [458, 152] on button "Volgende vraag" at bounding box center [453, 149] width 214 height 15
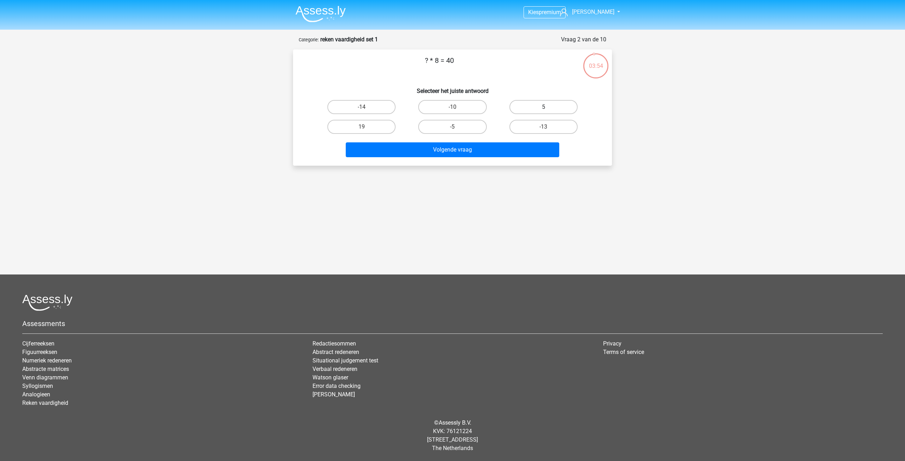
click at [544, 102] on label "5" at bounding box center [543, 107] width 68 height 14
click at [544, 107] on input "5" at bounding box center [545, 109] width 5 height 5
radio input "true"
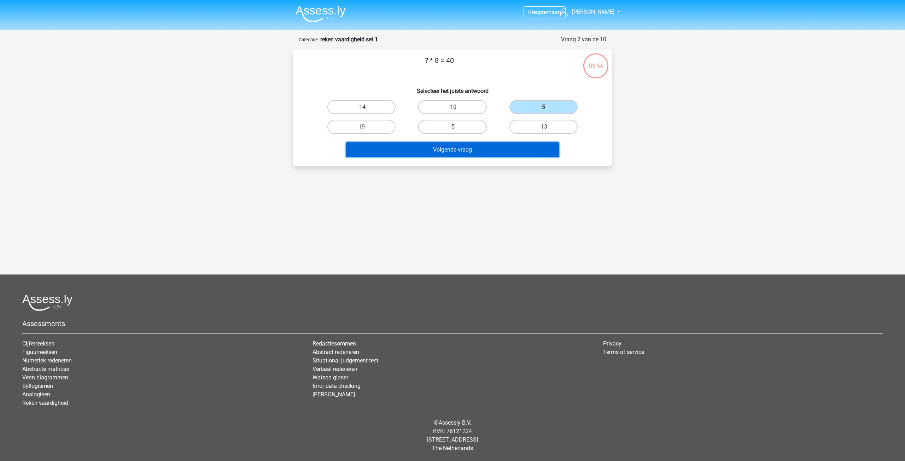
click at [519, 153] on button "Volgende vraag" at bounding box center [453, 149] width 214 height 15
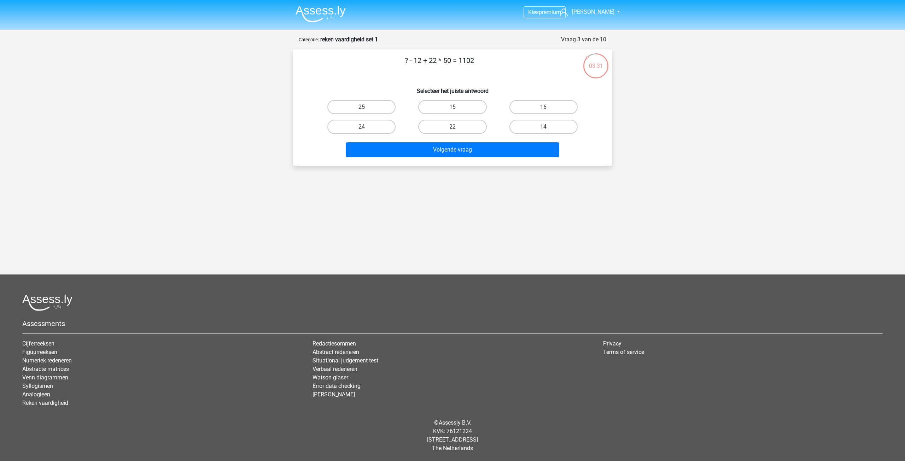
click at [539, 126] on label "14" at bounding box center [543, 127] width 68 height 14
click at [543, 127] on input "14" at bounding box center [545, 129] width 5 height 5
radio input "true"
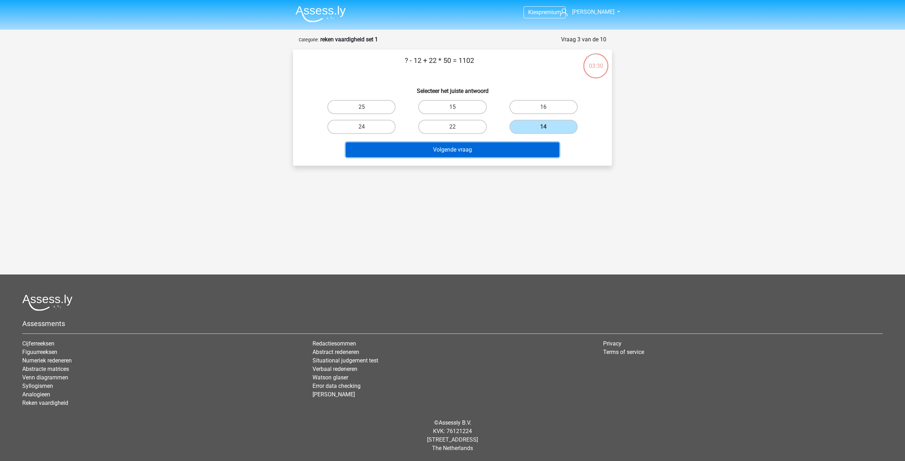
click at [483, 142] on button "Volgende vraag" at bounding box center [453, 149] width 214 height 15
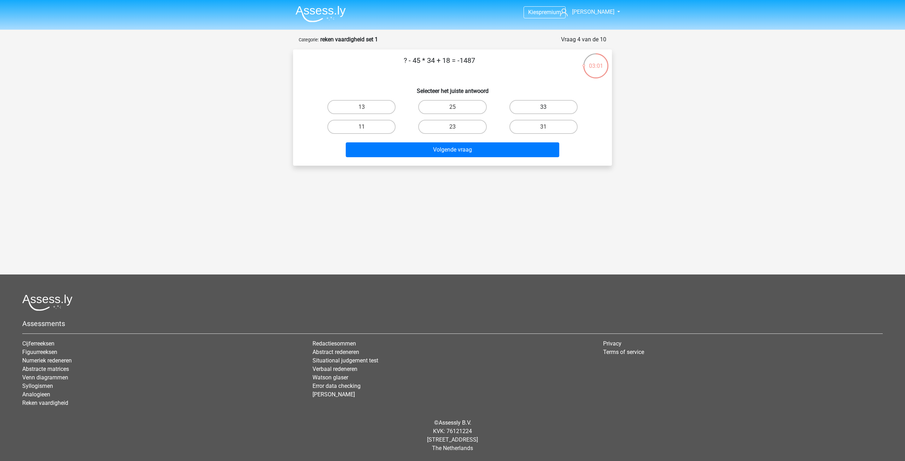
click at [525, 109] on label "33" at bounding box center [543, 107] width 68 height 14
click at [543, 109] on input "33" at bounding box center [545, 109] width 5 height 5
radio input "true"
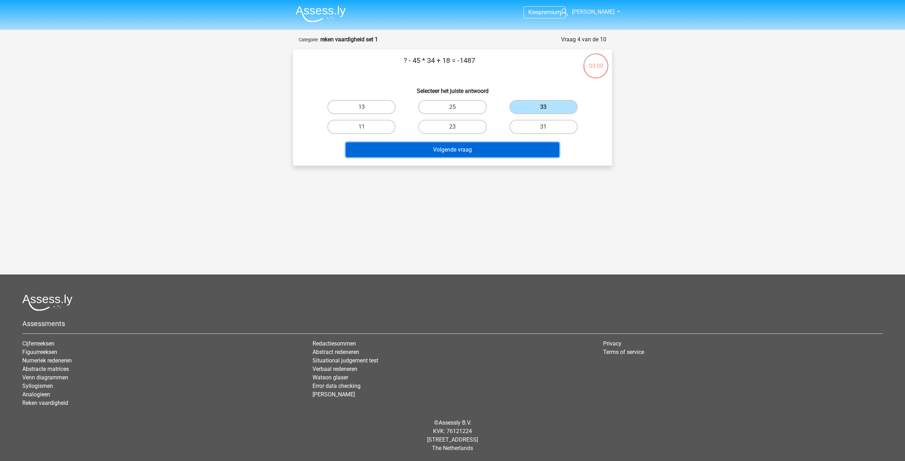
click at [496, 147] on button "Volgende vraag" at bounding box center [453, 149] width 214 height 15
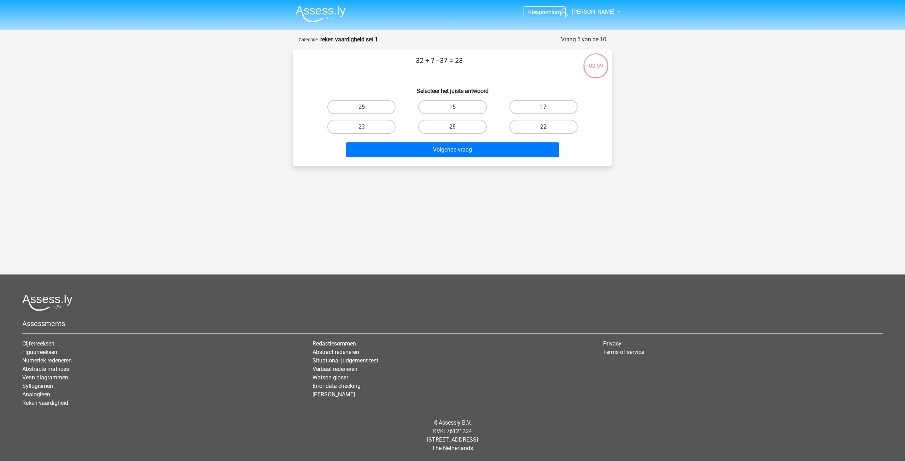
drag, startPoint x: 405, startPoint y: 63, endPoint x: 494, endPoint y: 57, distance: 89.3
click at [494, 57] on p "32 + ? - 37 = 23" at bounding box center [439, 65] width 270 height 21
click at [480, 60] on p "32 + ? - 37 = 23" at bounding box center [439, 65] width 270 height 21
drag, startPoint x: 455, startPoint y: 61, endPoint x: 409, endPoint y: 63, distance: 46.4
click at [409, 63] on p "32 + ? - 37 = 23" at bounding box center [439, 65] width 270 height 21
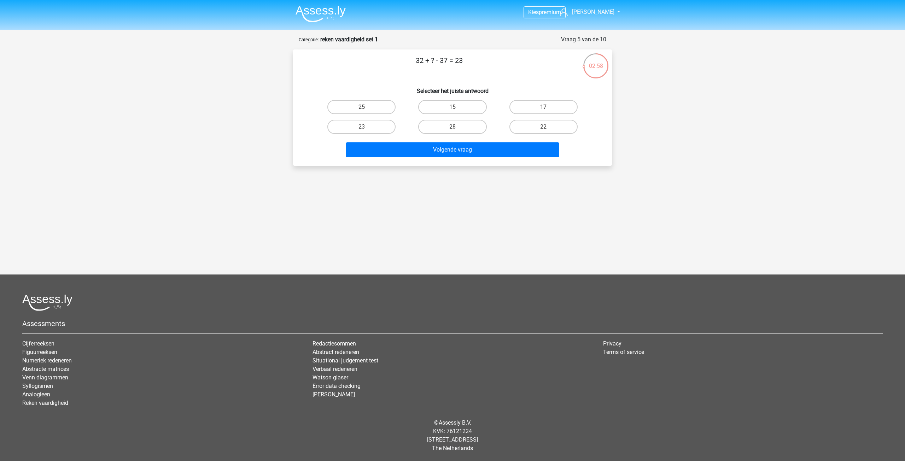
click at [413, 63] on p "32 + ? - 37 = 23" at bounding box center [439, 65] width 270 height 21
click at [414, 61] on p "32 + ? - 37 = 23" at bounding box center [439, 65] width 270 height 21
click at [418, 61] on p "32 + ? - 37 = 23" at bounding box center [439, 65] width 270 height 21
click at [421, 60] on p "32 + ? - 37 = 23" at bounding box center [439, 65] width 270 height 21
drag, startPoint x: 471, startPoint y: 57, endPoint x: 419, endPoint y: 59, distance: 52.0
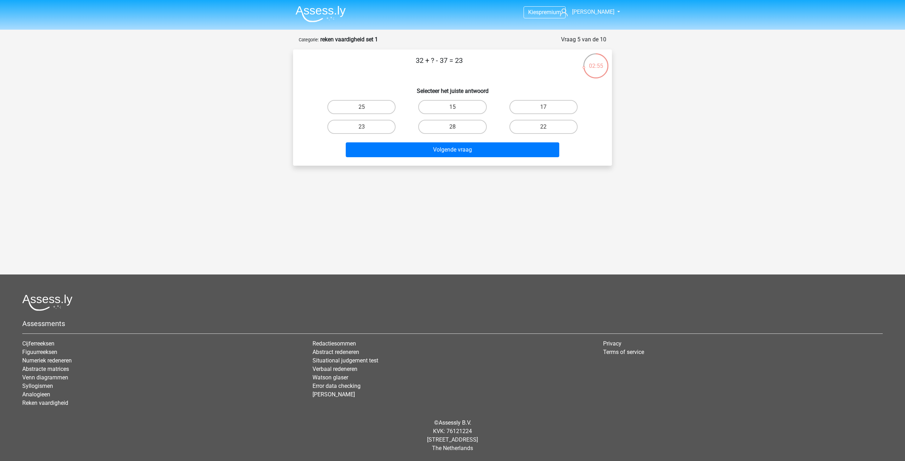
click at [415, 59] on p "32 + ? - 37 = 23" at bounding box center [439, 65] width 270 height 21
click at [464, 58] on p "32 + ? - 37 = 23" at bounding box center [439, 65] width 270 height 21
drag, startPoint x: 456, startPoint y: 60, endPoint x: 439, endPoint y: 60, distance: 17.0
click at [438, 60] on p "32 + ? - 37 = 23" at bounding box center [439, 65] width 270 height 21
click at [462, 60] on p "32 + ? - 37 = 23" at bounding box center [439, 65] width 270 height 21
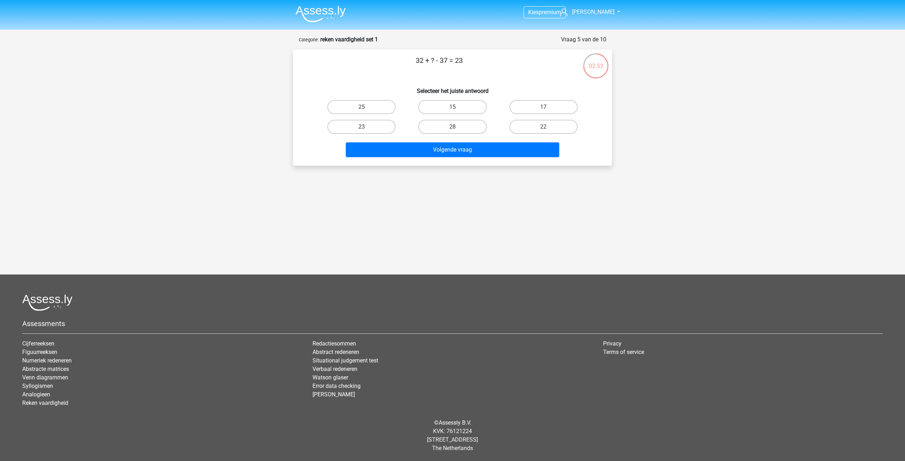
drag, startPoint x: 413, startPoint y: 61, endPoint x: 481, endPoint y: 59, distance: 68.6
click at [482, 59] on p "32 + ? - 37 = 23" at bounding box center [439, 65] width 270 height 21
click at [425, 61] on p "32 + ? - 37 = 23" at bounding box center [439, 65] width 270 height 21
drag, startPoint x: 415, startPoint y: 58, endPoint x: 512, endPoint y: 59, distance: 97.2
click at [512, 59] on p "32 + ? - 37 = 23" at bounding box center [439, 65] width 270 height 21
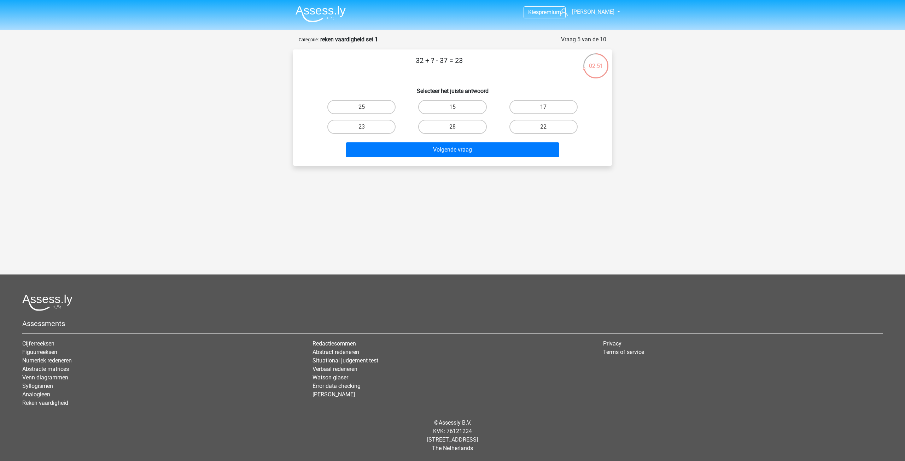
click at [455, 62] on p "32 + ? - 37 = 23" at bounding box center [439, 65] width 270 height 21
drag, startPoint x: 474, startPoint y: 60, endPoint x: 411, endPoint y: 58, distance: 63.3
click at [407, 58] on p "32 + ? - 37 = 23" at bounding box center [439, 65] width 270 height 21
click at [433, 60] on p "32 + ? - 37 = 23" at bounding box center [439, 65] width 270 height 21
drag, startPoint x: 416, startPoint y: 60, endPoint x: 486, endPoint y: 63, distance: 70.4
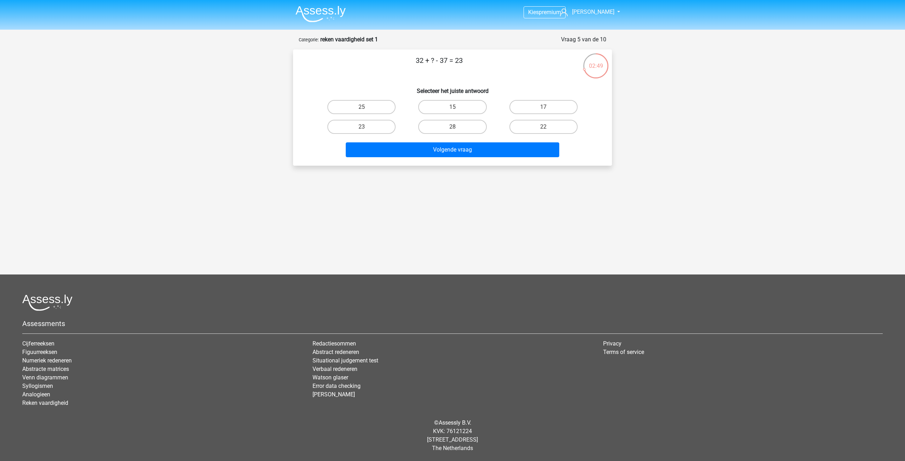
click at [486, 63] on p "32 + ? - 37 = 23" at bounding box center [439, 65] width 270 height 21
click at [473, 62] on p "32 + ? - 37 = 23" at bounding box center [439, 65] width 270 height 21
drag, startPoint x: 418, startPoint y: 61, endPoint x: 398, endPoint y: 60, distance: 20.2
click at [400, 60] on p "32 + ? - 37 = 23" at bounding box center [439, 65] width 270 height 21
click at [424, 59] on p "32 + ? - 37 = 23" at bounding box center [439, 65] width 270 height 21
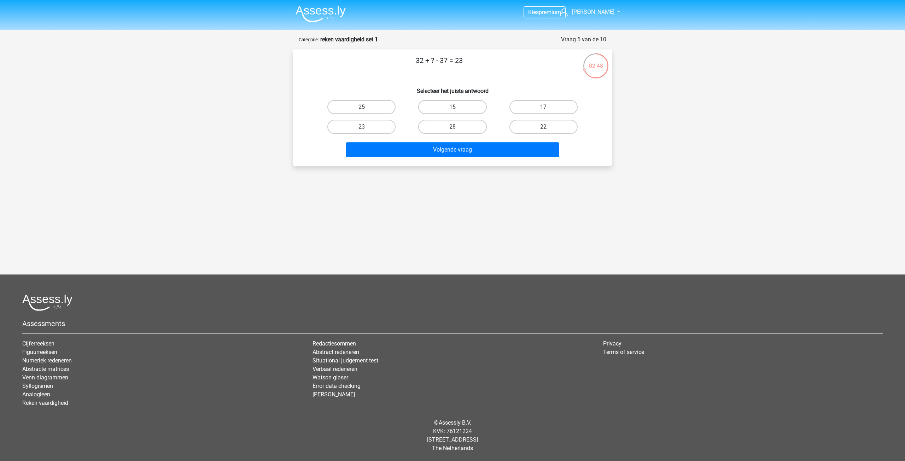
drag, startPoint x: 412, startPoint y: 59, endPoint x: 492, endPoint y: 60, distance: 79.5
click at [495, 60] on p "32 + ? - 37 = 23" at bounding box center [439, 65] width 270 height 21
click at [486, 60] on p "32 + ? - 37 = 23" at bounding box center [439, 65] width 270 height 21
drag, startPoint x: 460, startPoint y: 60, endPoint x: 409, endPoint y: 58, distance: 51.6
click at [402, 59] on p "32 + ? - 37 = 23" at bounding box center [439, 65] width 270 height 21
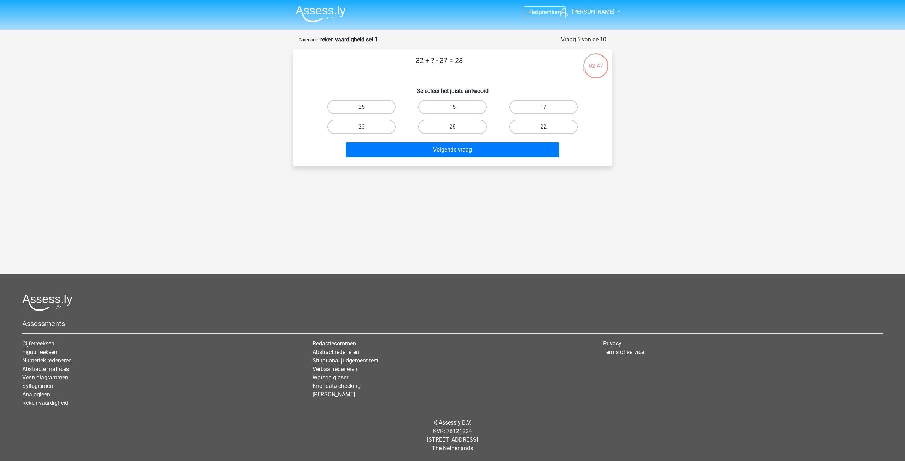
click at [414, 58] on p "32 + ? - 37 = 23" at bounding box center [439, 65] width 270 height 21
drag, startPoint x: 424, startPoint y: 59, endPoint x: 509, endPoint y: 62, distance: 84.9
click at [497, 62] on p "32 + ? - 37 = 23" at bounding box center [439, 65] width 270 height 21
click at [494, 61] on p "32 + ? - 37 = 23" at bounding box center [439, 65] width 270 height 21
click at [461, 60] on p "32 + ? - 37 = 23" at bounding box center [439, 65] width 270 height 21
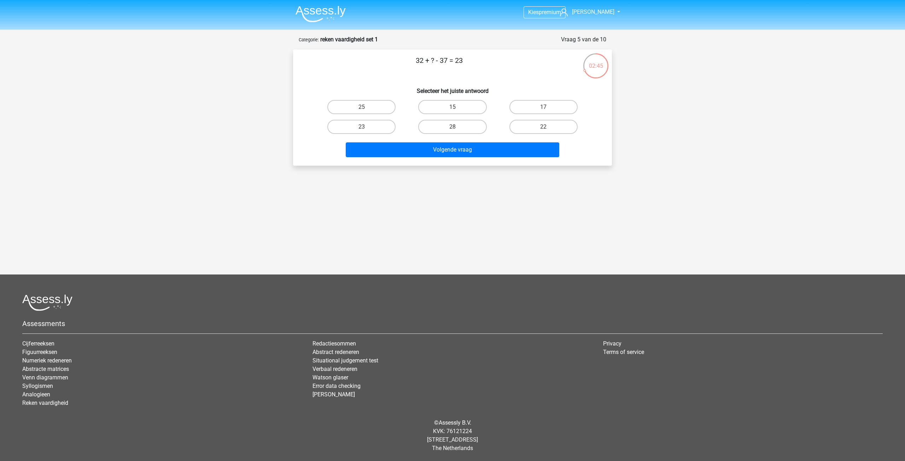
click at [464, 60] on p "32 + ? - 37 = 23" at bounding box center [439, 65] width 270 height 21
drag, startPoint x: 466, startPoint y: 60, endPoint x: 430, endPoint y: 62, distance: 36.1
click at [413, 59] on p "32 + ? - 37 = 23" at bounding box center [439, 65] width 270 height 21
click at [430, 63] on p "32 + ? - 37 = 23" at bounding box center [439, 65] width 270 height 21
drag, startPoint x: 427, startPoint y: 60, endPoint x: 488, endPoint y: 60, distance: 61.5
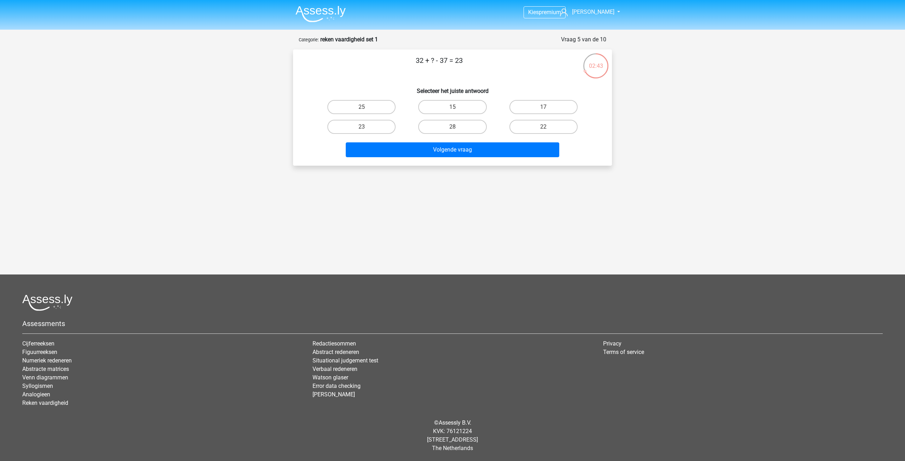
click at [478, 60] on p "32 + ? - 37 = 23" at bounding box center [439, 65] width 270 height 21
click at [470, 60] on p "32 + ? - 37 = 23" at bounding box center [439, 65] width 270 height 21
drag, startPoint x: 470, startPoint y: 60, endPoint x: 434, endPoint y: 61, distance: 36.1
click at [414, 60] on p "32 + ? - 37 = 23" at bounding box center [439, 65] width 270 height 21
click at [446, 62] on p "32 + ? - 37 = 23" at bounding box center [439, 65] width 270 height 21
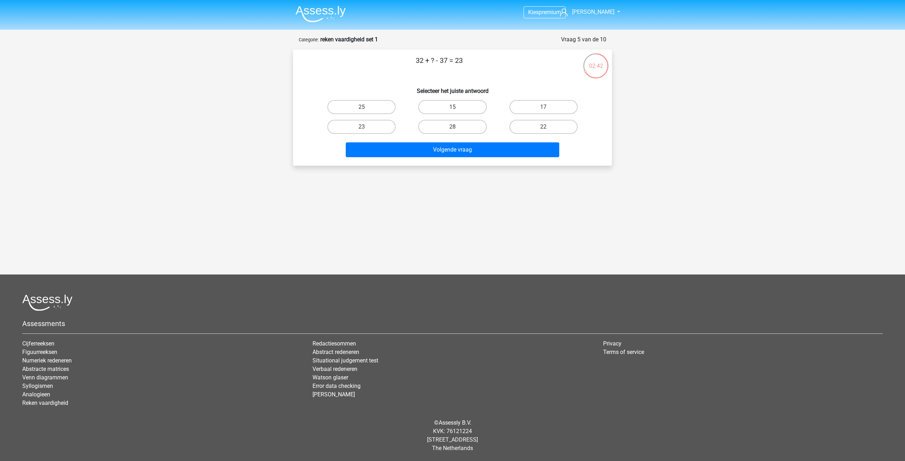
drag, startPoint x: 417, startPoint y: 60, endPoint x: 481, endPoint y: 61, distance: 63.6
click at [475, 61] on p "32 + ? - 37 = 23" at bounding box center [439, 65] width 270 height 21
click at [447, 60] on p "32 + ? - 37 = 23" at bounding box center [439, 65] width 270 height 21
drag, startPoint x: 465, startPoint y: 61, endPoint x: 390, endPoint y: 61, distance: 75.3
click at [393, 61] on p "32 + ? - 37 = 23" at bounding box center [439, 65] width 270 height 21
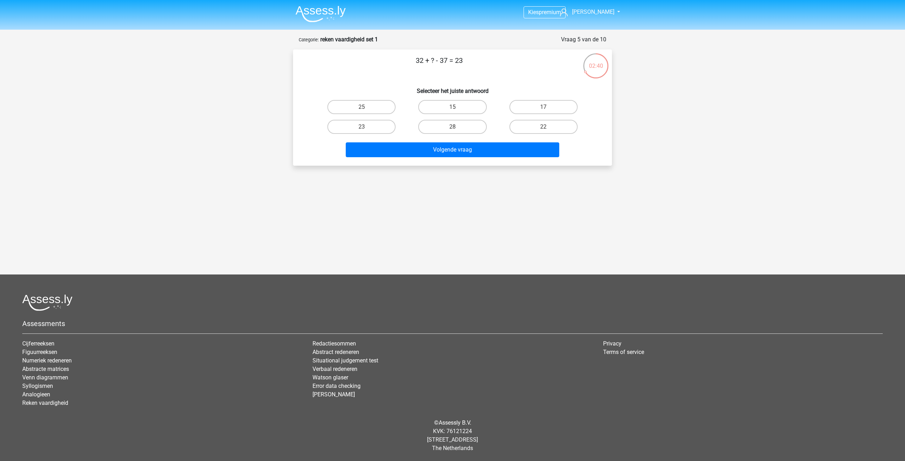
click at [422, 62] on p "32 + ? - 37 = 23" at bounding box center [439, 65] width 270 height 21
drag, startPoint x: 411, startPoint y: 60, endPoint x: 490, endPoint y: 62, distance: 78.8
click at [492, 62] on p "32 + ? - 37 = 23" at bounding box center [439, 65] width 270 height 21
click at [461, 62] on p "32 + ? - 37 = 23" at bounding box center [439, 65] width 270 height 21
drag, startPoint x: 410, startPoint y: 60, endPoint x: 482, endPoint y: 63, distance: 71.8
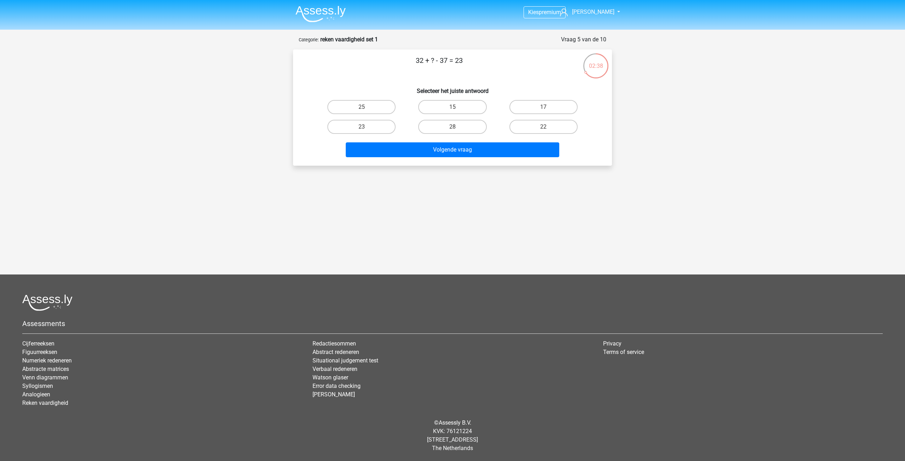
click at [482, 63] on p "32 + ? - 37 = 23" at bounding box center [439, 65] width 270 height 21
click at [460, 63] on p "32 + ? - 37 = 23" at bounding box center [439, 65] width 270 height 21
click at [388, 128] on label "23" at bounding box center [361, 127] width 68 height 14
click at [366, 128] on input "23" at bounding box center [364, 129] width 5 height 5
radio input "true"
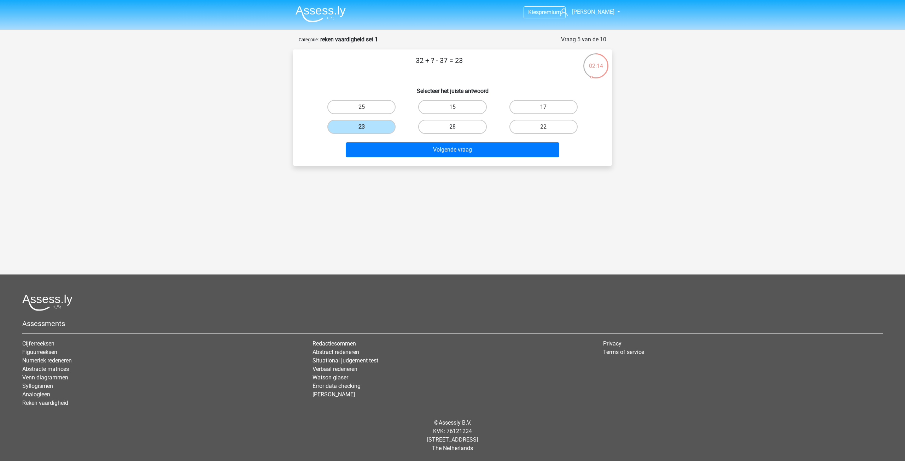
click at [463, 127] on label "28" at bounding box center [452, 127] width 68 height 14
click at [457, 127] on input "28" at bounding box center [454, 129] width 5 height 5
radio input "true"
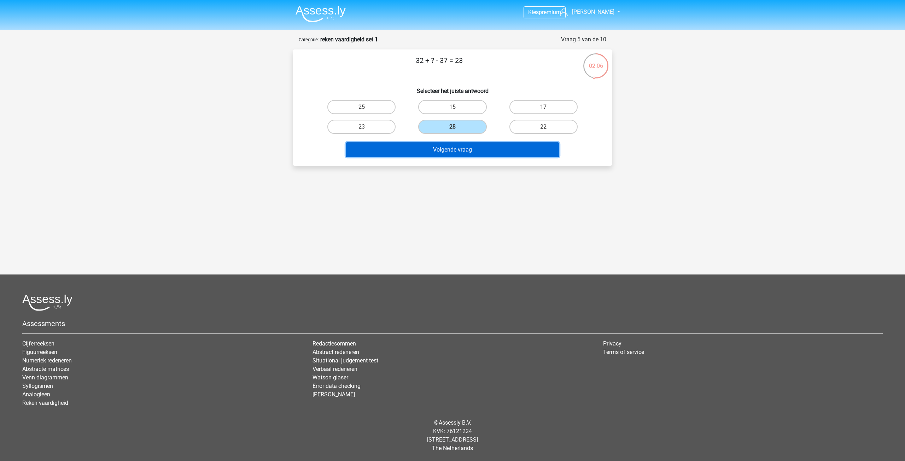
click at [442, 154] on button "Volgende vraag" at bounding box center [453, 149] width 214 height 15
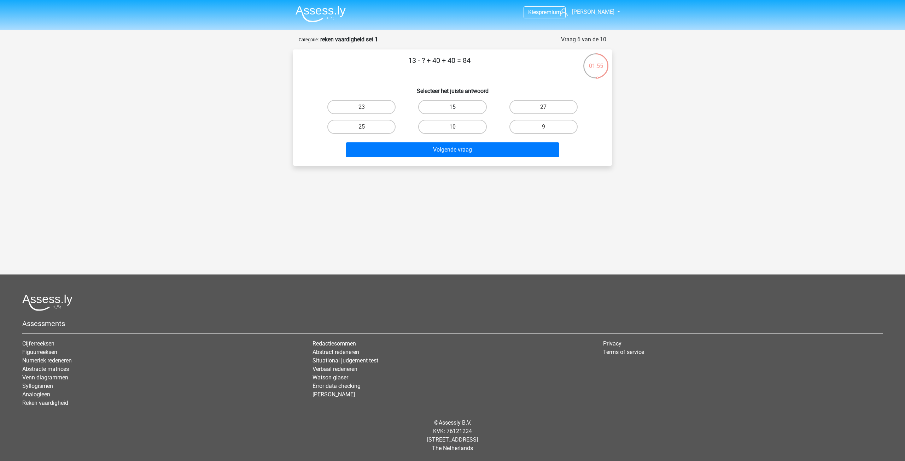
click at [463, 104] on label "15" at bounding box center [452, 107] width 68 height 14
click at [457, 107] on input "15" at bounding box center [454, 109] width 5 height 5
radio input "true"
click at [459, 130] on label "10" at bounding box center [452, 127] width 68 height 14
click at [457, 130] on input "10" at bounding box center [454, 129] width 5 height 5
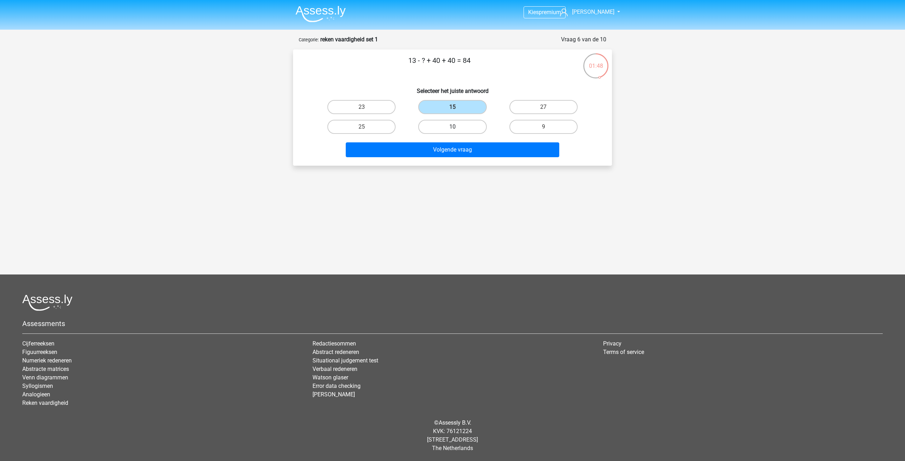
radio input "true"
click at [393, 121] on label "25" at bounding box center [361, 127] width 68 height 14
click at [366, 127] on input "25" at bounding box center [364, 129] width 5 height 5
radio input "true"
click at [446, 108] on label "15" at bounding box center [452, 107] width 68 height 14
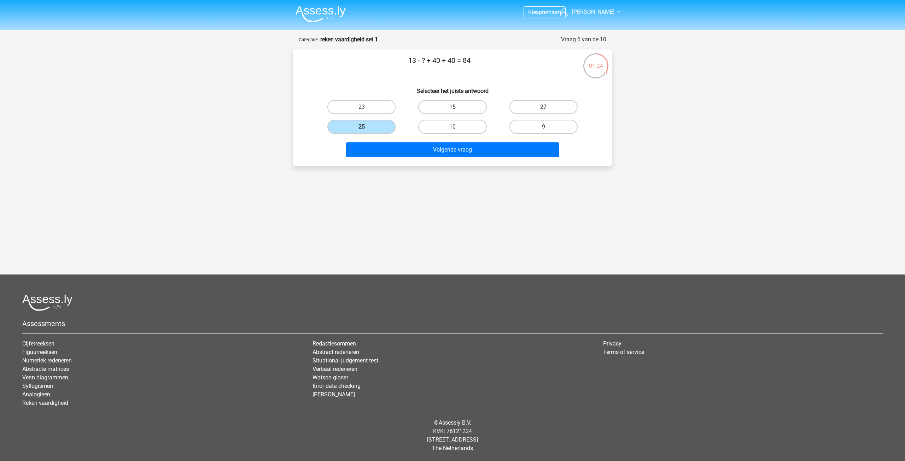
click at [452, 108] on input "15" at bounding box center [454, 109] width 5 height 5
radio input "true"
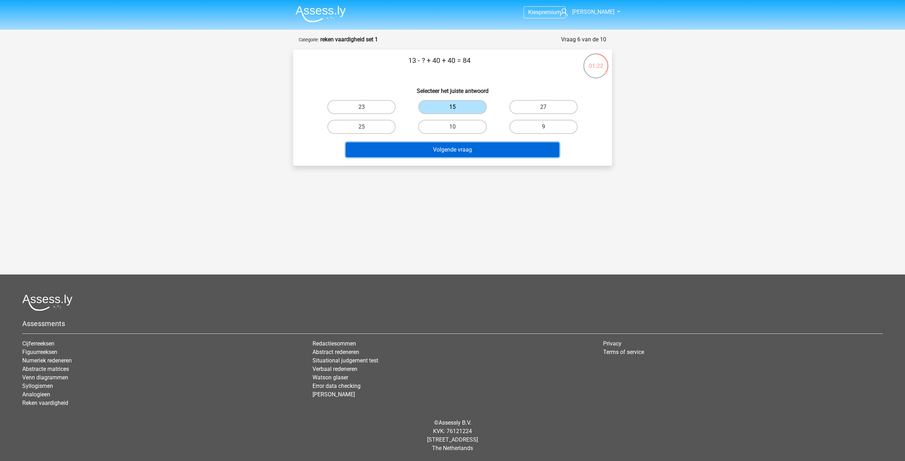
click at [474, 152] on button "Volgende vraag" at bounding box center [453, 149] width 214 height 15
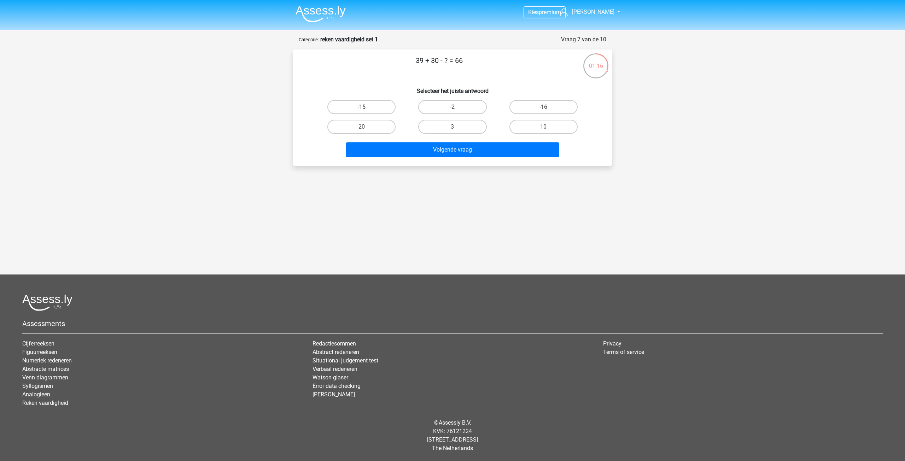
click at [460, 127] on label "3" at bounding box center [452, 127] width 68 height 14
click at [457, 127] on input "3" at bounding box center [454, 129] width 5 height 5
radio input "true"
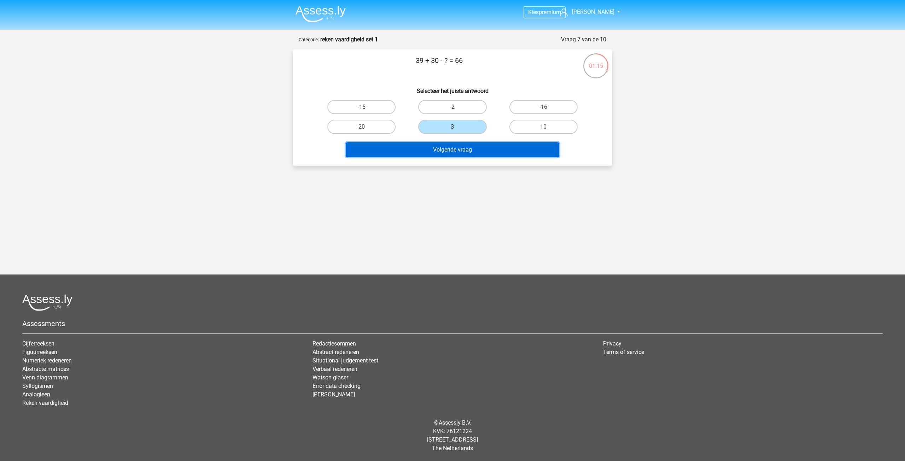
click at [458, 151] on button "Volgende vraag" at bounding box center [453, 149] width 214 height 15
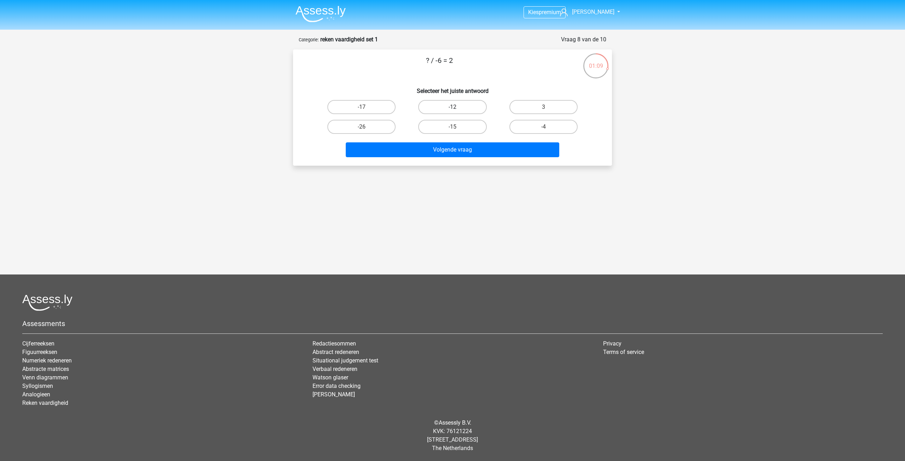
click at [441, 108] on label "-12" at bounding box center [452, 107] width 68 height 14
click at [452, 108] on input "-12" at bounding box center [454, 109] width 5 height 5
radio input "true"
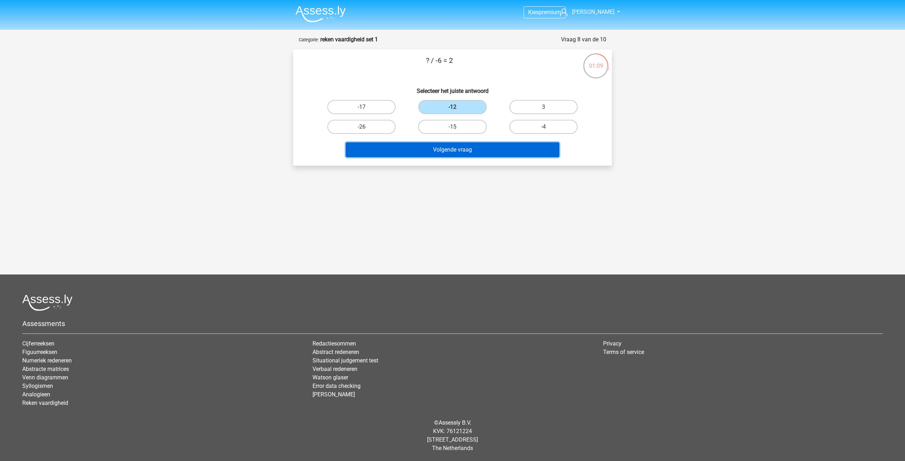
click at [454, 145] on button "Volgende vraag" at bounding box center [453, 149] width 214 height 15
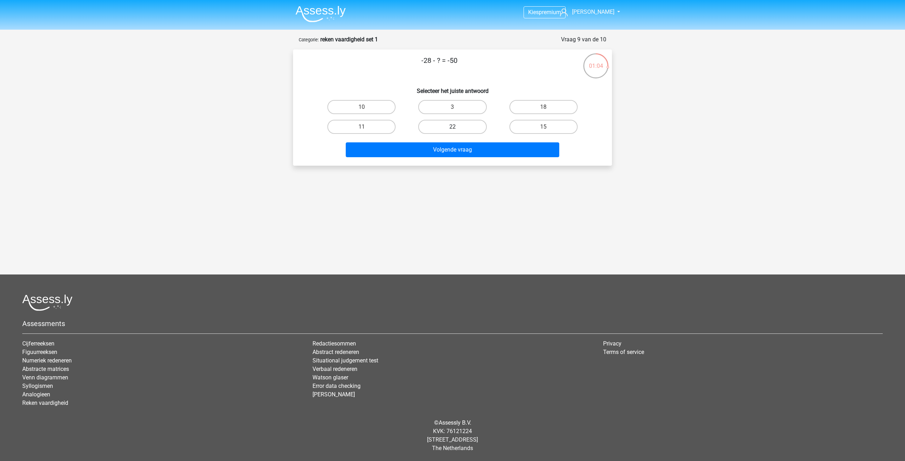
click at [460, 126] on label "22" at bounding box center [452, 127] width 68 height 14
click at [457, 127] on input "22" at bounding box center [454, 129] width 5 height 5
radio input "true"
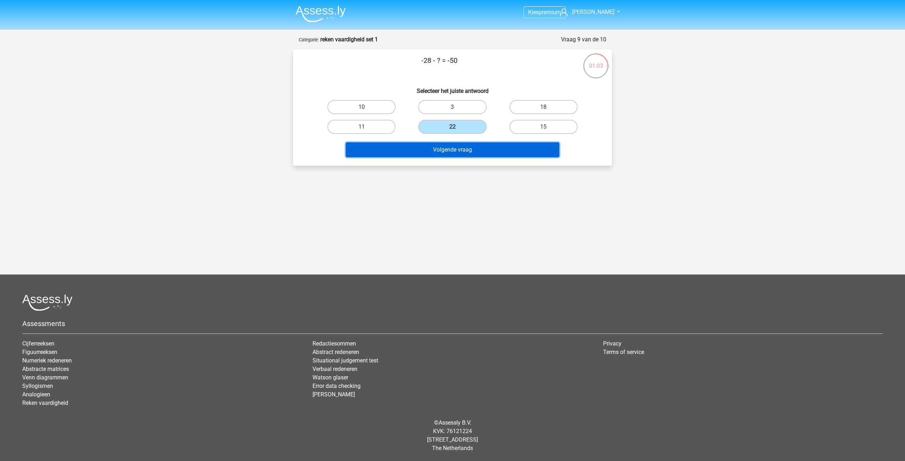
click at [479, 149] on button "Volgende vraag" at bounding box center [453, 149] width 214 height 15
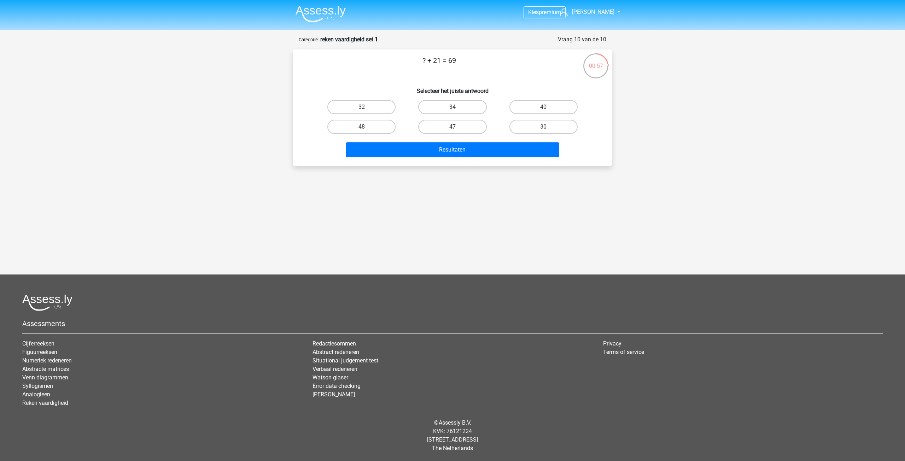
click at [393, 125] on label "48" at bounding box center [361, 127] width 68 height 14
click at [366, 127] on input "48" at bounding box center [364, 129] width 5 height 5
radio input "true"
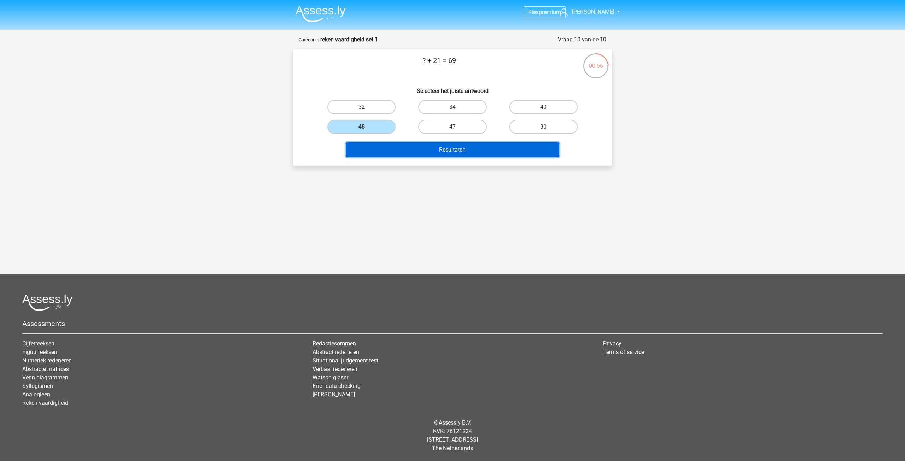
click at [472, 152] on button "Resultaten" at bounding box center [453, 149] width 214 height 15
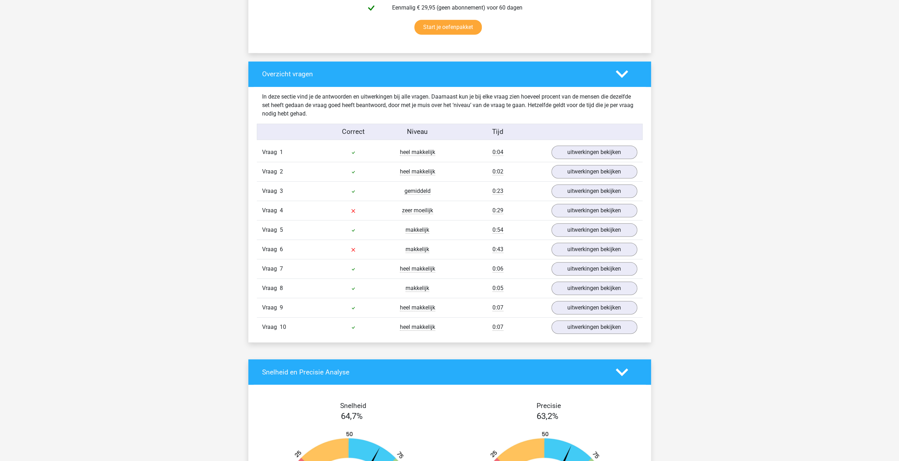
scroll to position [471, 0]
click at [581, 204] on link "uitwerkingen bekijken" at bounding box center [594, 212] width 99 height 16
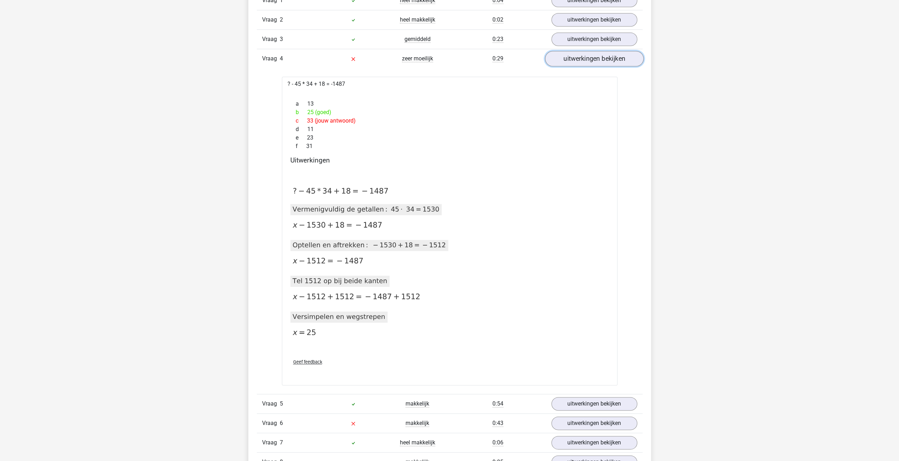
scroll to position [659, 0]
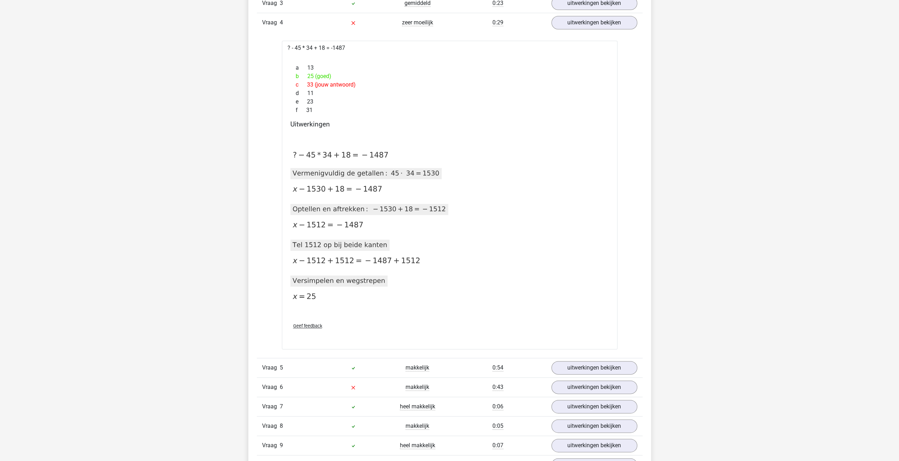
drag, startPoint x: 289, startPoint y: 145, endPoint x: 409, endPoint y: 178, distance: 124.8
click at [409, 178] on div "Uitwerkingen 2020-12-07T12:00:09.342161 image/svg+xml Matplotlib v3.3.2, https:…" at bounding box center [450, 218] width 324 height 196
drag, startPoint x: 387, startPoint y: 180, endPoint x: 359, endPoint y: 171, distance: 29.7
click at [350, 171] on g at bounding box center [374, 227] width 172 height 174
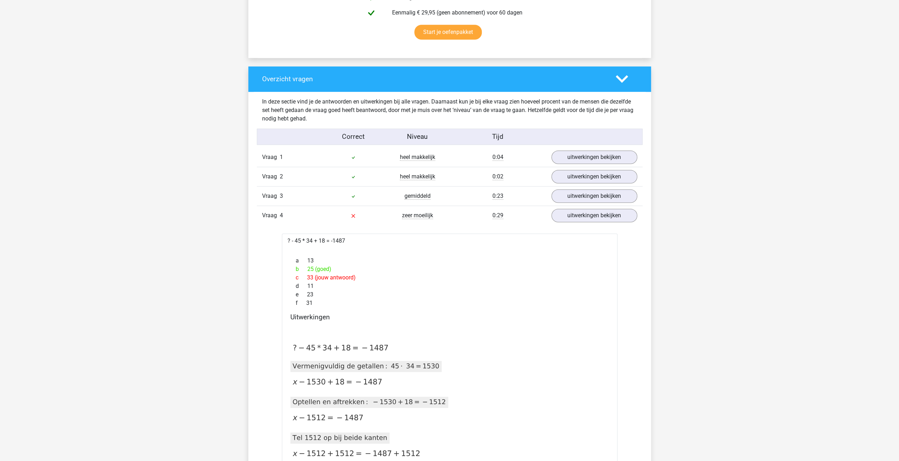
scroll to position [377, 0]
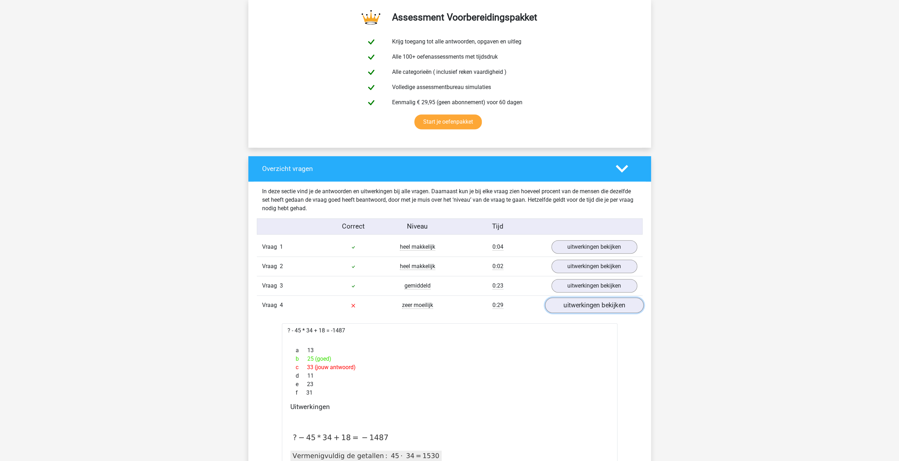
drag, startPoint x: 584, startPoint y: 309, endPoint x: 586, endPoint y: 304, distance: 5.5
click at [585, 308] on link "uitwerkingen bekijken" at bounding box center [594, 306] width 99 height 16
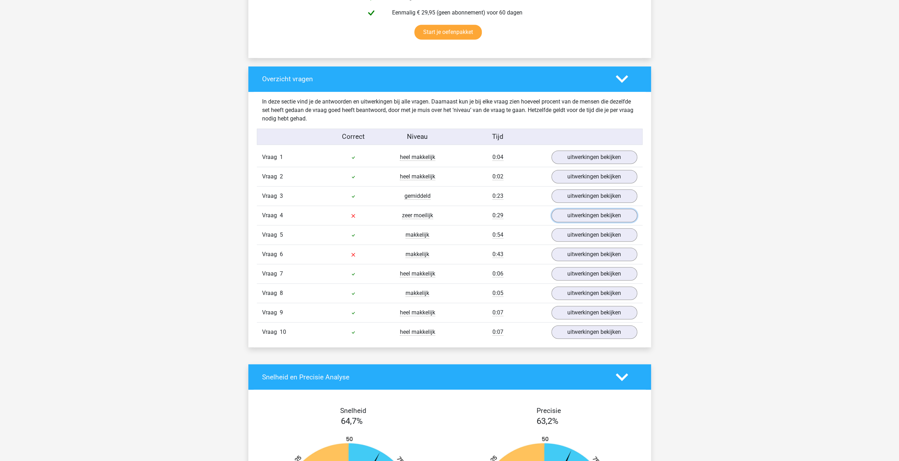
scroll to position [565, 0]
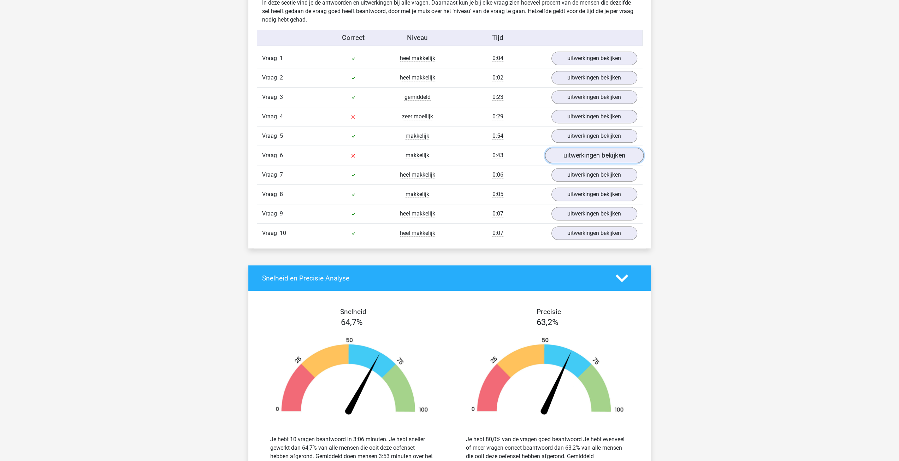
click at [564, 155] on link "uitwerkingen bekijken" at bounding box center [594, 156] width 99 height 16
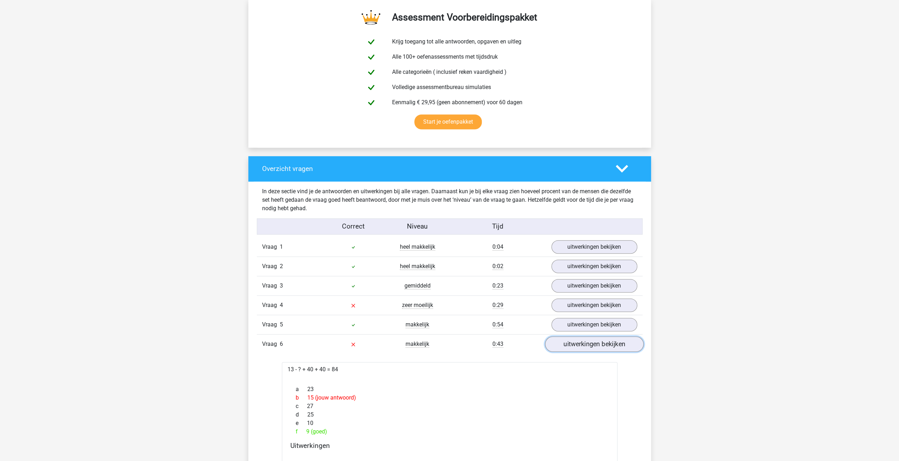
scroll to position [235, 0]
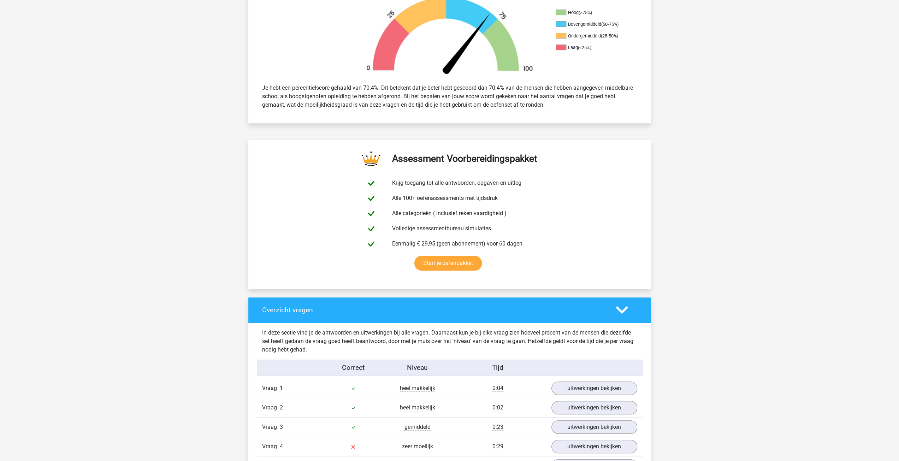
click at [613, 315] on div at bounding box center [627, 310] width 32 height 12
click at [621, 310] on icon at bounding box center [622, 310] width 12 height 12
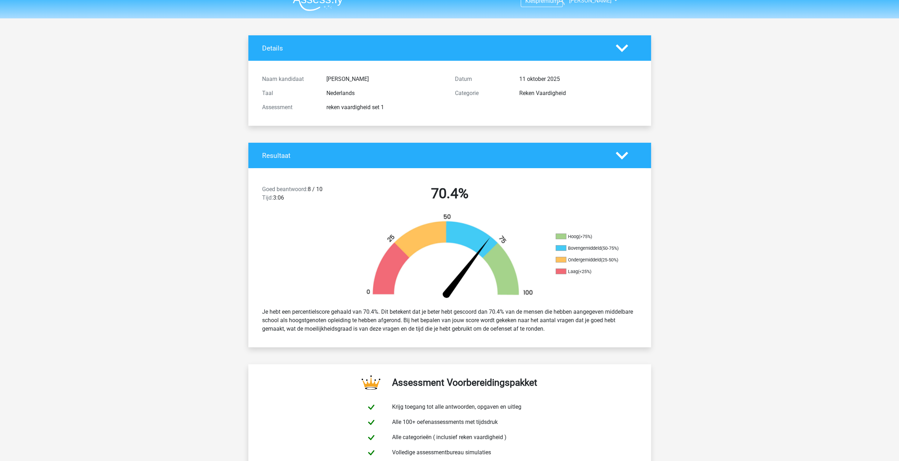
scroll to position [0, 0]
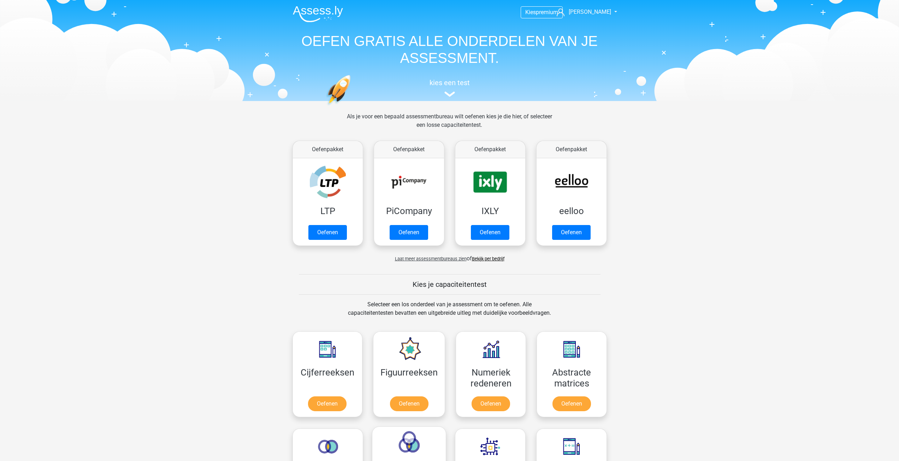
scroll to position [283, 0]
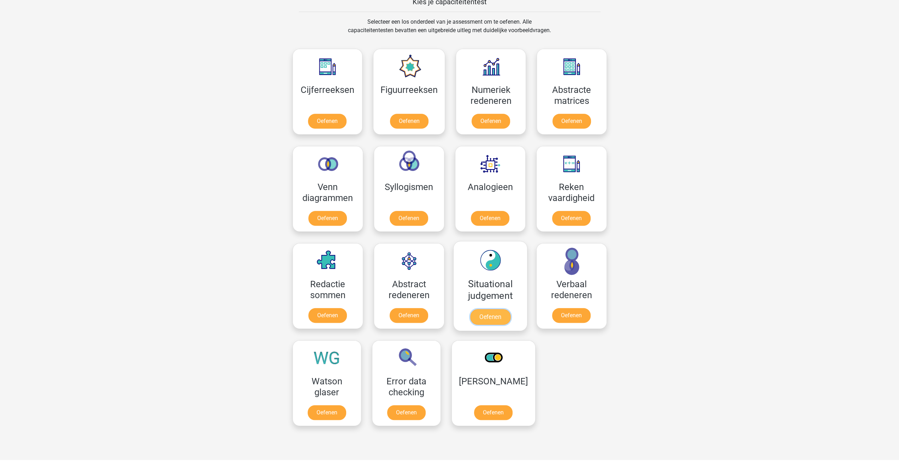
click at [483, 311] on link "Oefenen" at bounding box center [490, 317] width 40 height 16
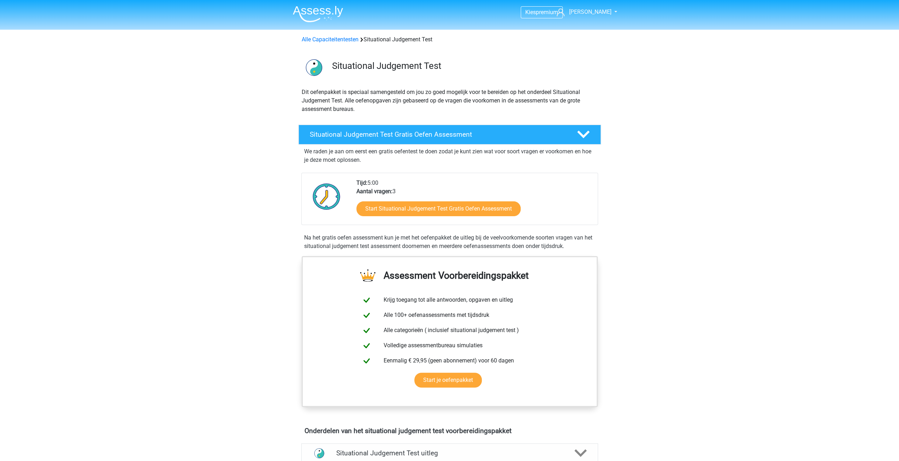
click at [447, 218] on div "Start Situational Judgement Test Gratis Oefen Assessment" at bounding box center [475, 210] width 236 height 29
click at [447, 209] on link "Start Situational Judgement Test Gratis Oefen Assessment" at bounding box center [438, 208] width 189 height 17
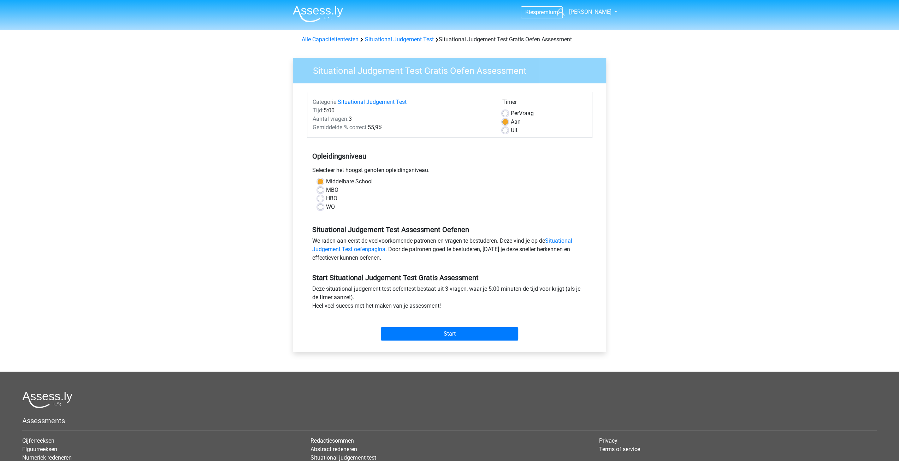
click at [474, 325] on div "Start" at bounding box center [450, 328] width 286 height 25
click at [474, 326] on div "Start" at bounding box center [450, 328] width 286 height 25
click at [474, 337] on input "Start" at bounding box center [449, 333] width 137 height 13
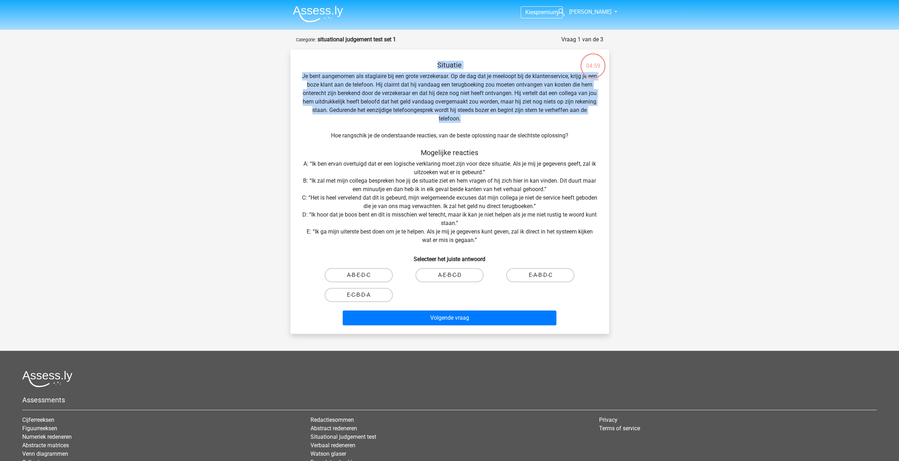
drag, startPoint x: 293, startPoint y: 77, endPoint x: 502, endPoint y: 119, distance: 212.7
click at [508, 121] on div "Kies premium [PERSON_NAME] [EMAIL_ADDRESS][DOMAIN_NAME]" at bounding box center [449, 269] width 899 height 538
click at [482, 114] on div "Situatie Je bent aangenomen als stagiaire bij een grote verzekeraar. Op de dag …" at bounding box center [449, 195] width 313 height 268
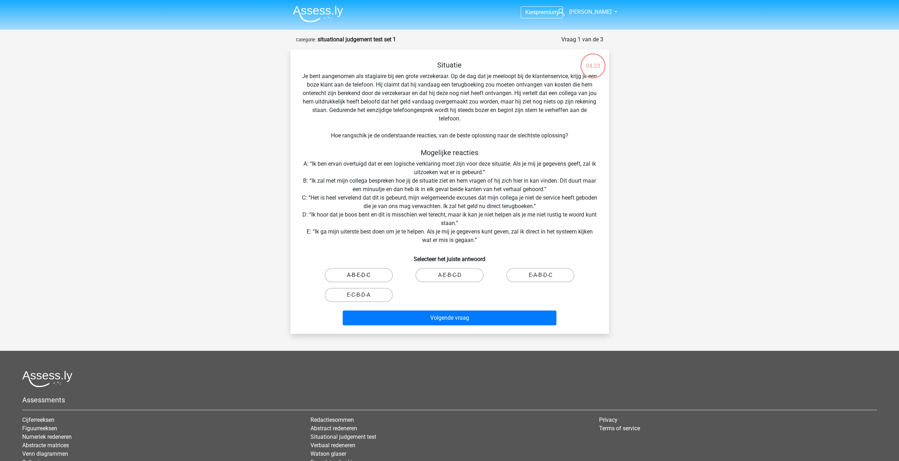
click at [361, 281] on label "A-B-E-D-C" at bounding box center [359, 275] width 68 height 14
click at [361, 280] on input "A-B-E-D-C" at bounding box center [361, 277] width 5 height 5
radio input "true"
click at [545, 274] on label "E-A-B-D-C" at bounding box center [540, 275] width 68 height 14
click at [545, 275] on input "E-A-B-D-C" at bounding box center [543, 277] width 5 height 5
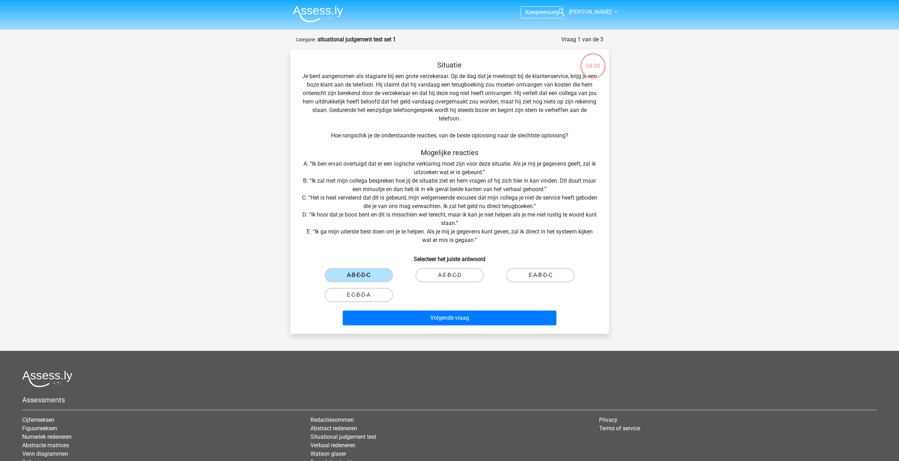
radio input "true"
click at [482, 275] on label "A-E-B-C-D" at bounding box center [450, 275] width 68 height 14
click at [454, 275] on input "A-E-B-C-D" at bounding box center [452, 277] width 5 height 5
radio input "true"
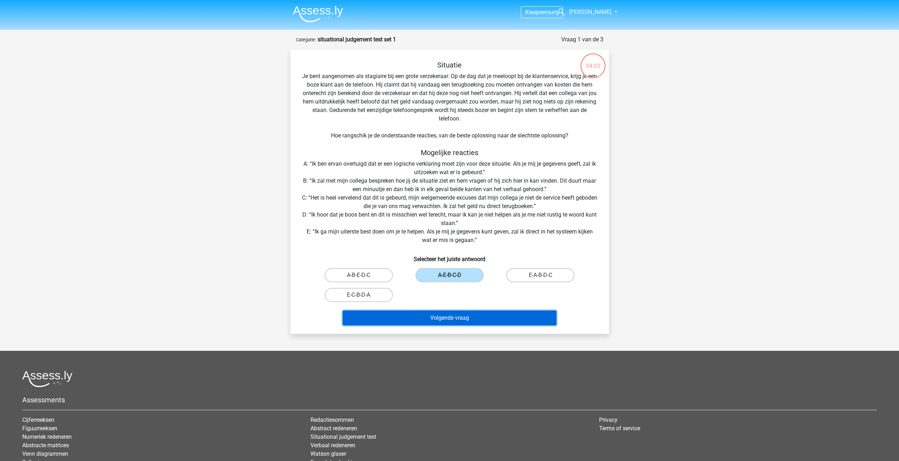
click at [459, 319] on button "Volgende vraag" at bounding box center [450, 318] width 214 height 15
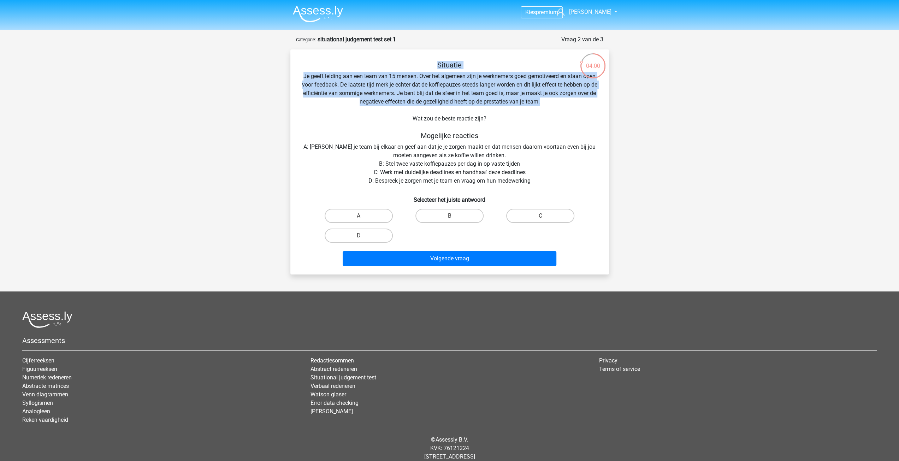
drag, startPoint x: 299, startPoint y: 68, endPoint x: 568, endPoint y: 106, distance: 271.2
click at [568, 106] on div "Situatie Je geeft leiding aan een team van 15 mensen. Over het algemeen zijn je…" at bounding box center [449, 165] width 313 height 208
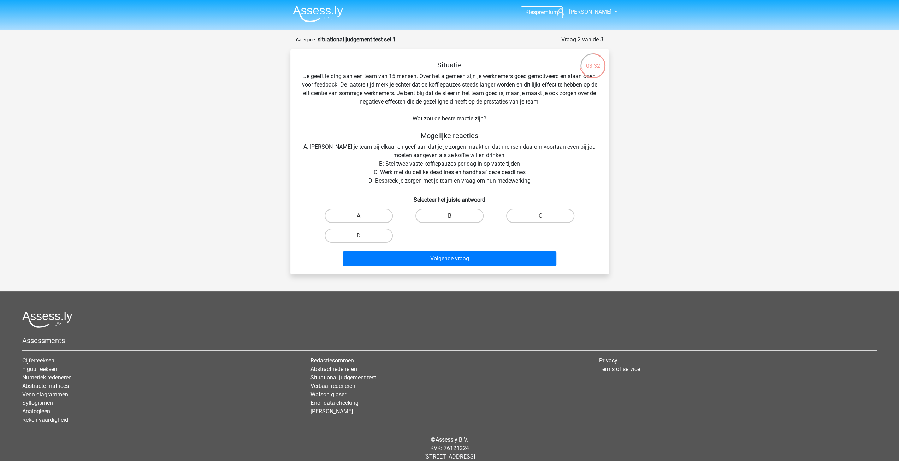
click at [362, 237] on input "D" at bounding box center [361, 238] width 5 height 5
radio input "true"
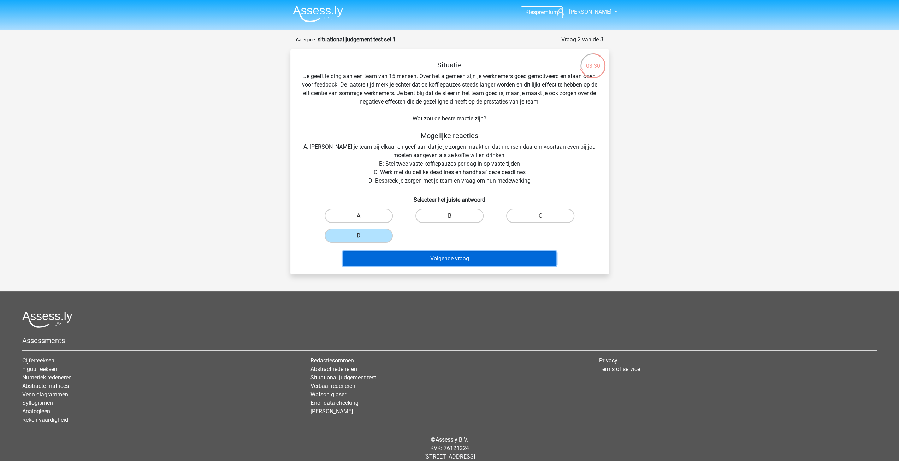
click at [440, 262] on button "Volgende vraag" at bounding box center [450, 258] width 214 height 15
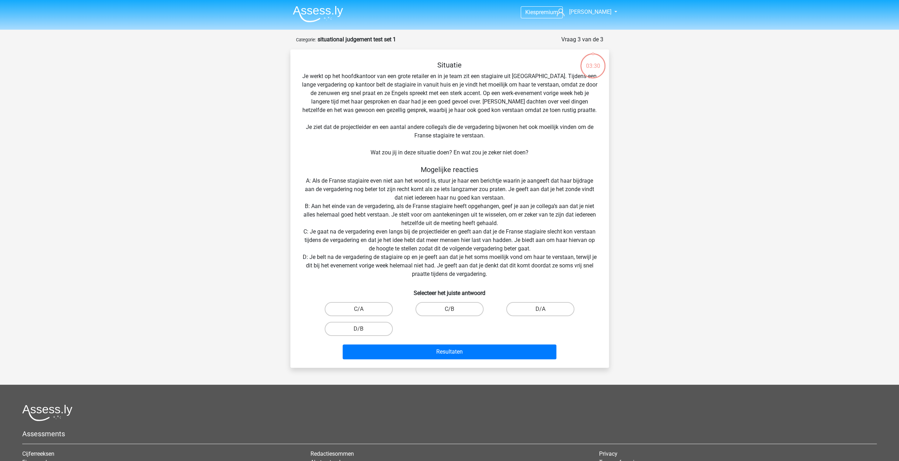
scroll to position [35, 0]
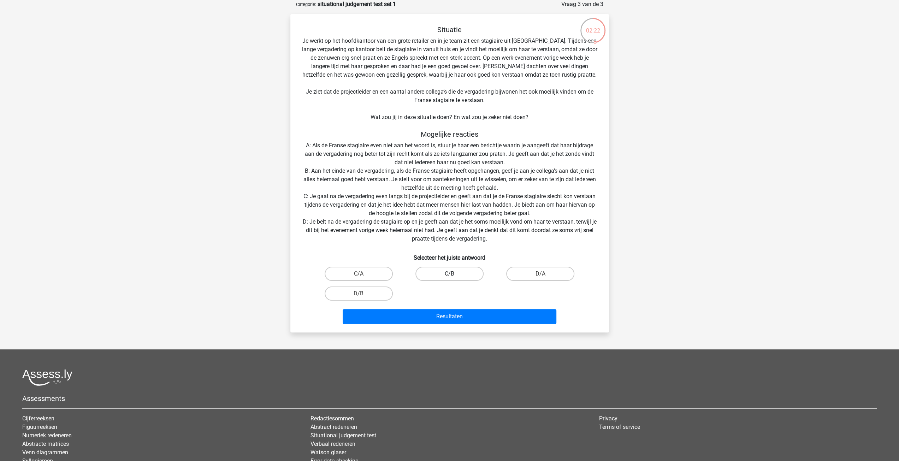
click at [463, 277] on label "C/B" at bounding box center [450, 274] width 68 height 14
click at [454, 277] on input "C/B" at bounding box center [452, 276] width 5 height 5
radio input "true"
click at [475, 325] on div "Resultaten" at bounding box center [449, 318] width 273 height 18
click at [472, 318] on button "Resultaten" at bounding box center [450, 316] width 214 height 15
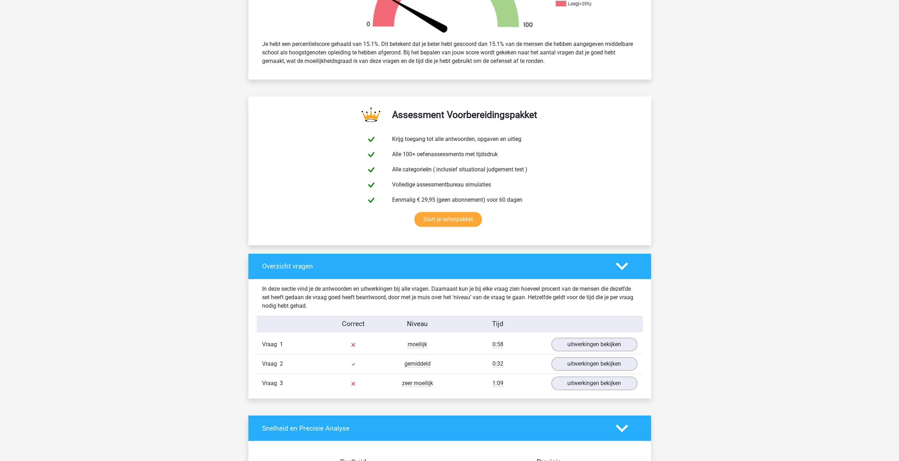
scroll to position [330, 0]
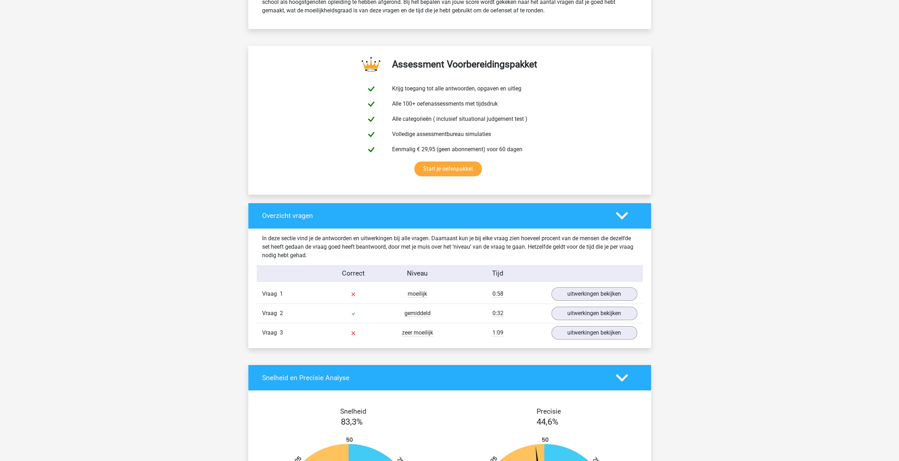
click at [596, 301] on div "Vraag 1 moeilijk 0:58 uitwerkingen bekijken" at bounding box center [450, 293] width 386 height 19
click at [595, 296] on link "uitwerkingen bekijken" at bounding box center [594, 295] width 99 height 16
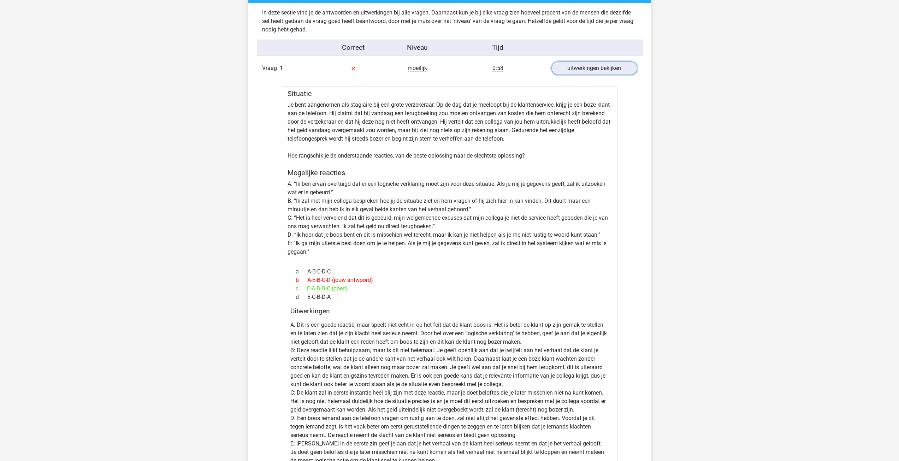
scroll to position [565, 0]
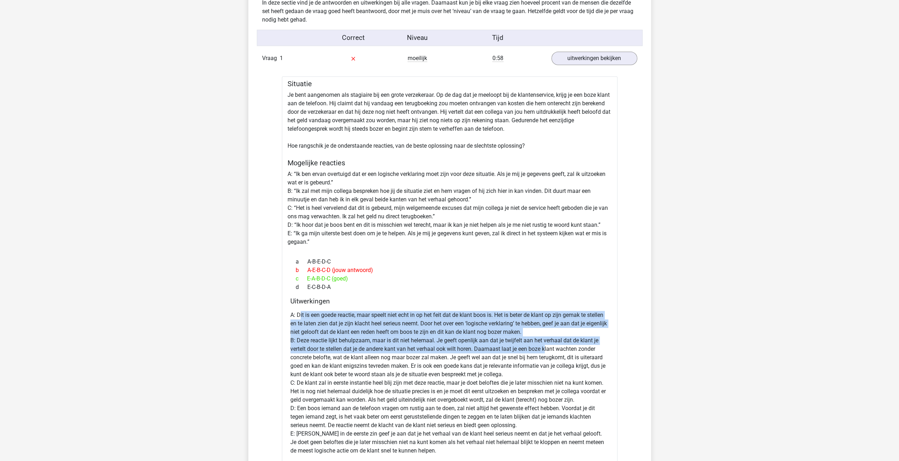
drag, startPoint x: 317, startPoint y: 319, endPoint x: 546, endPoint y: 345, distance: 230.4
click at [546, 345] on p "A: Dit is een goede reactie, maar speelt niet echt in op het feit dat de klant …" at bounding box center [449, 383] width 319 height 144
click at [546, 344] on p "A: Dit is een goede reactie, maar speelt niet echt in op het feit dat de klant …" at bounding box center [449, 383] width 319 height 144
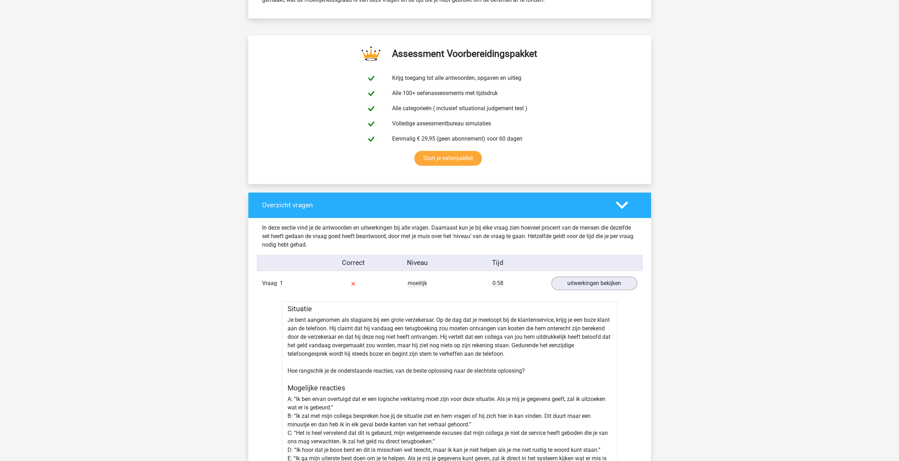
scroll to position [235, 0]
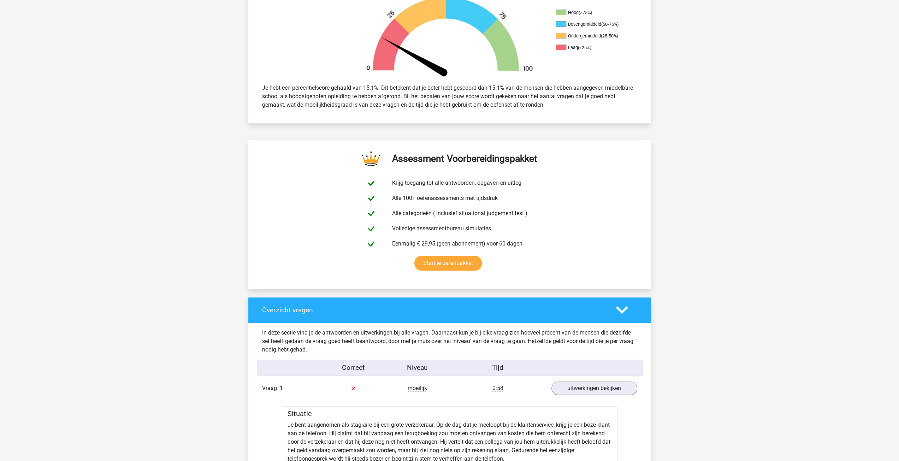
click at [606, 309] on div "Overzicht vragen" at bounding box center [434, 310] width 354 height 8
click at [629, 310] on div at bounding box center [627, 310] width 32 height 12
click at [586, 389] on link "uitwerkingen bekijken" at bounding box center [594, 389] width 99 height 16
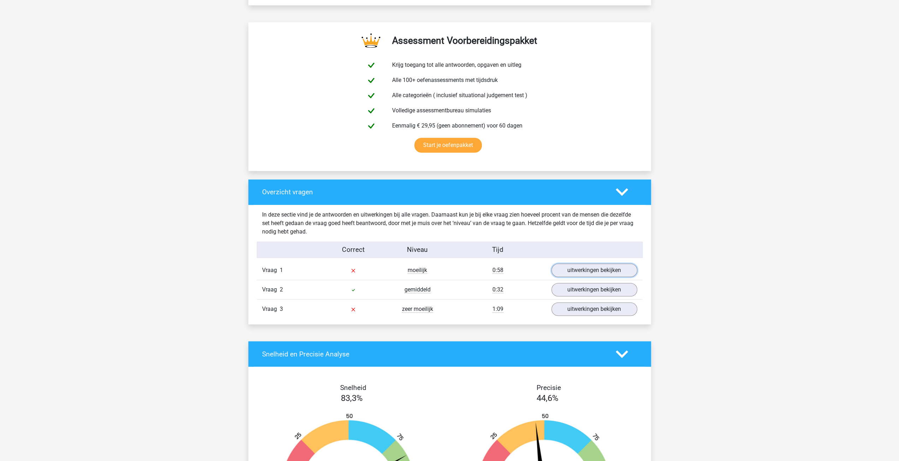
scroll to position [471, 0]
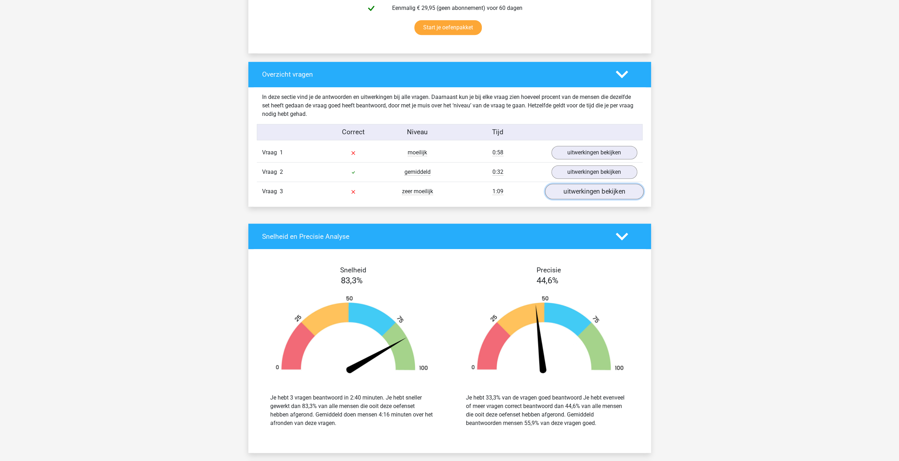
click at [589, 191] on link "uitwerkingen bekijken" at bounding box center [594, 192] width 99 height 16
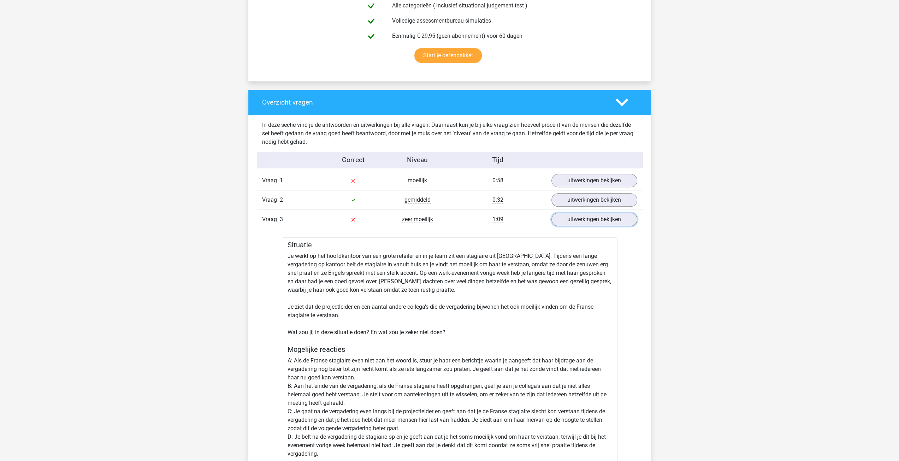
scroll to position [424, 0]
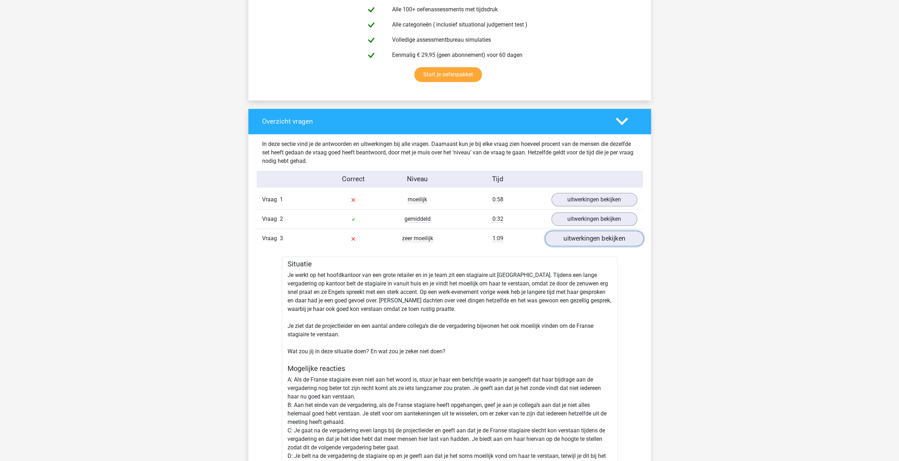
click at [601, 240] on link "uitwerkingen bekijken" at bounding box center [594, 239] width 99 height 16
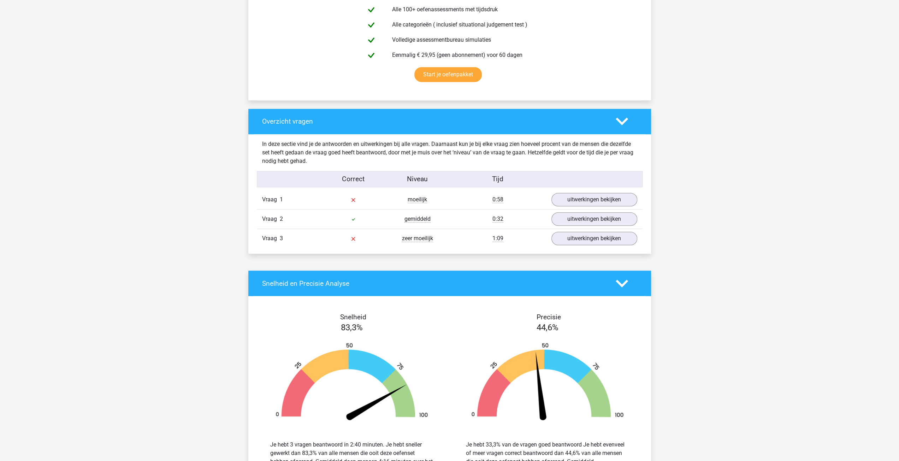
click at [762, 248] on div "Kies premium Luca lucavandervoort@icloud.com" at bounding box center [449, 289] width 899 height 1427
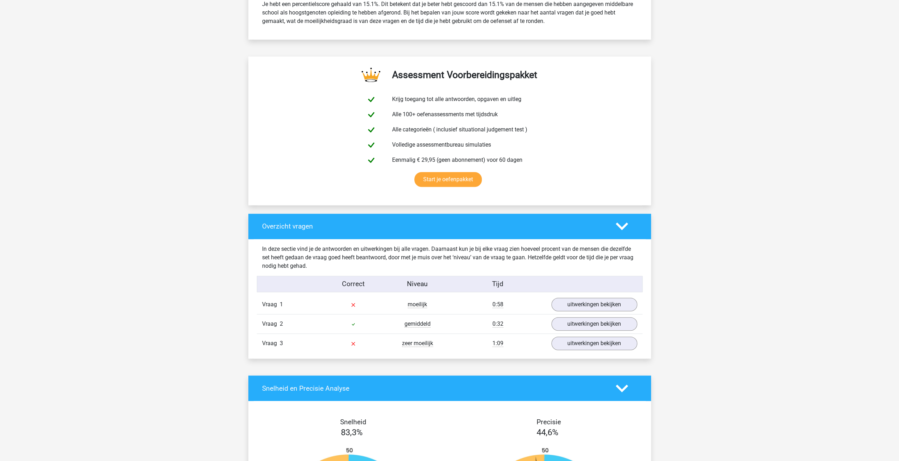
scroll to position [283, 0]
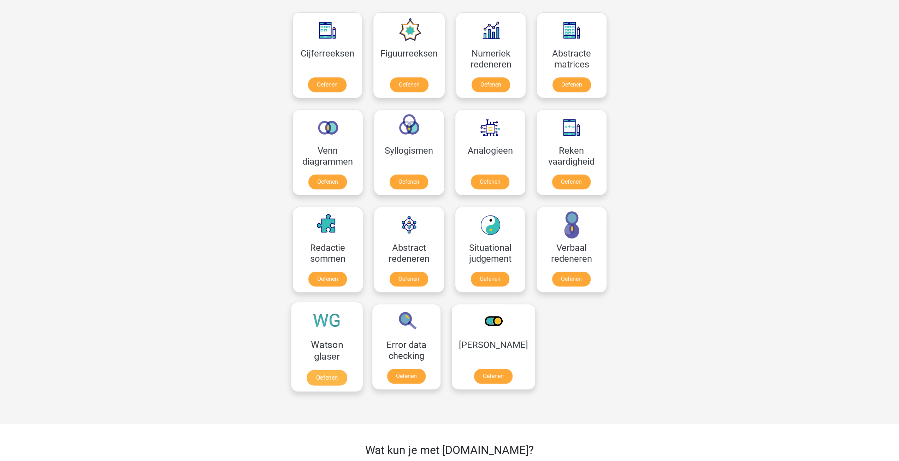
scroll to position [330, 0]
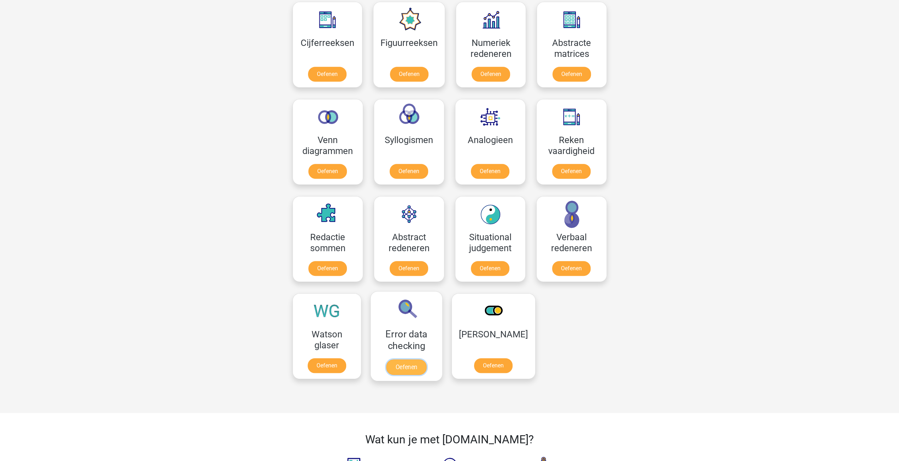
click at [418, 362] on link "Oefenen" at bounding box center [406, 367] width 40 height 16
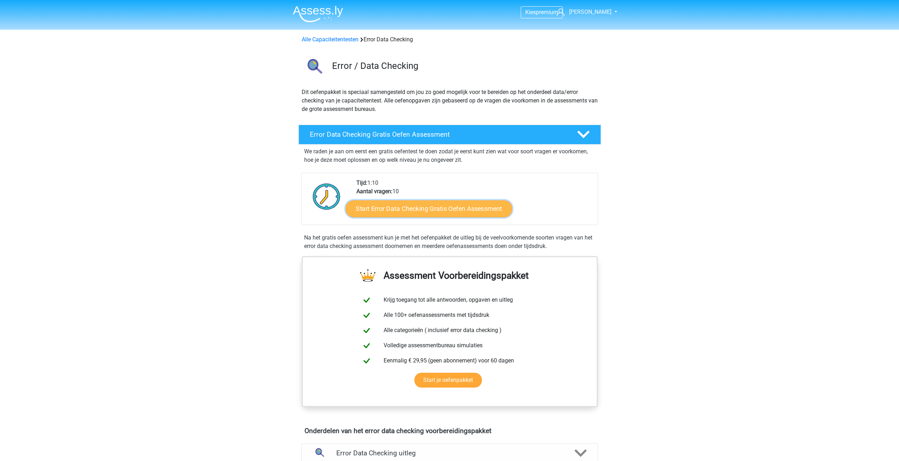
click at [397, 212] on link "Start Error Data Checking Gratis Oefen Assessment" at bounding box center [429, 208] width 167 height 17
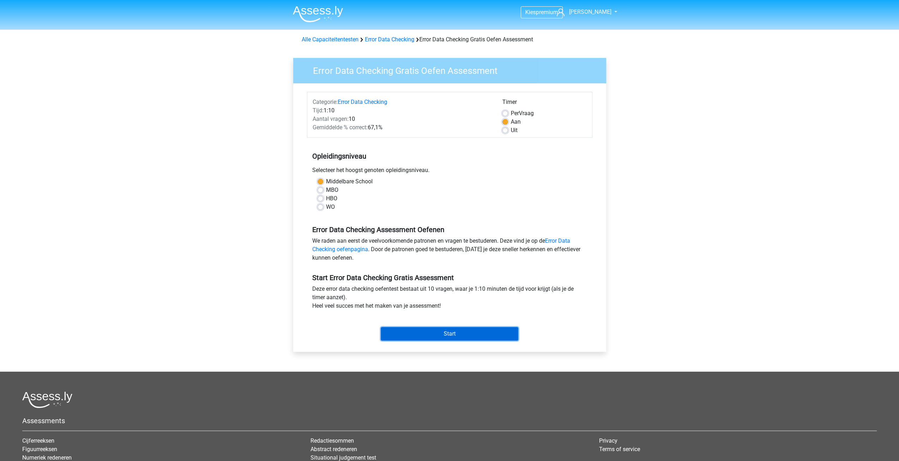
click at [447, 328] on input "Start" at bounding box center [449, 333] width 137 height 13
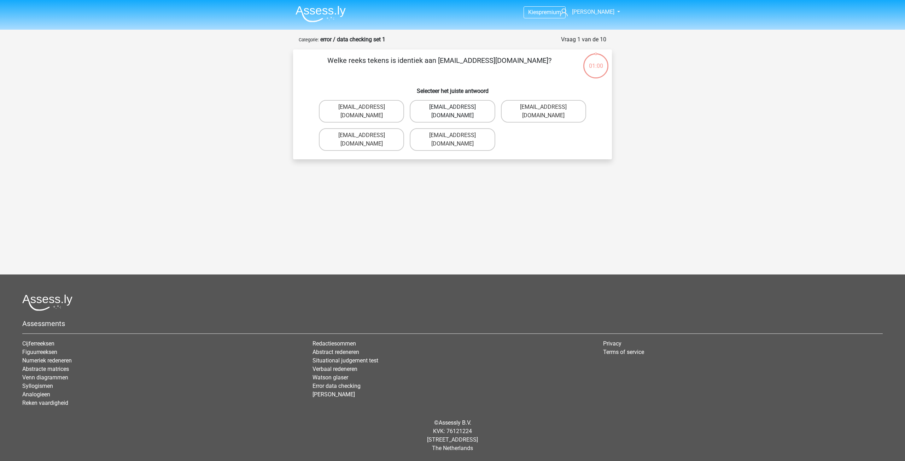
click at [414, 113] on label "[EMAIL_ADDRESS][DOMAIN_NAME]" at bounding box center [452, 111] width 85 height 23
click at [452, 112] on input "[EMAIL_ADDRESS][DOMAIN_NAME]" at bounding box center [454, 109] width 5 height 5
radio input "true"
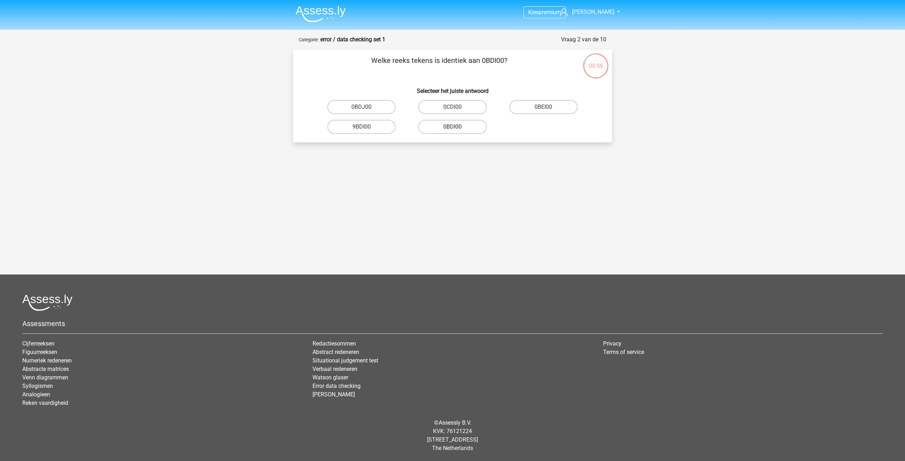
click at [446, 127] on label "0BDI00" at bounding box center [452, 127] width 68 height 14
click at [452, 127] on input "0BDI00" at bounding box center [454, 129] width 5 height 5
radio input "true"
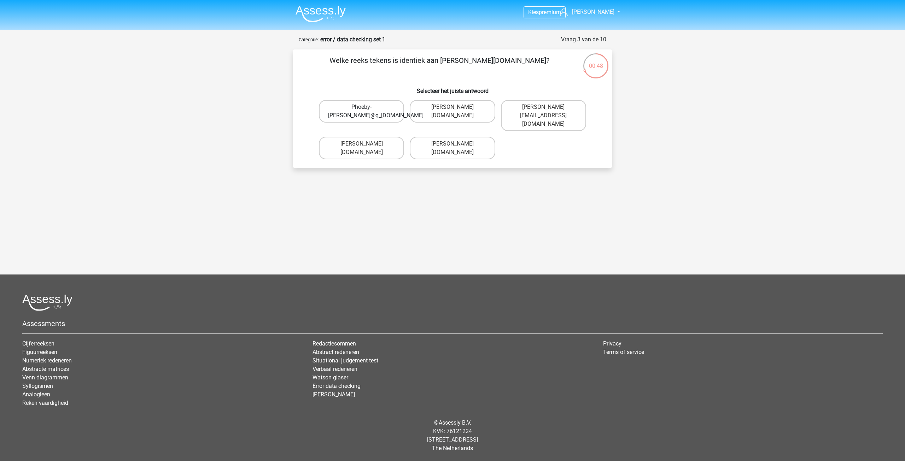
click at [395, 109] on label "Phoeby-Patterson@g_mail.gr" at bounding box center [361, 111] width 85 height 23
click at [366, 109] on input "Phoeby-Patterson@g_mail.gr" at bounding box center [364, 109] width 5 height 5
radio input "true"
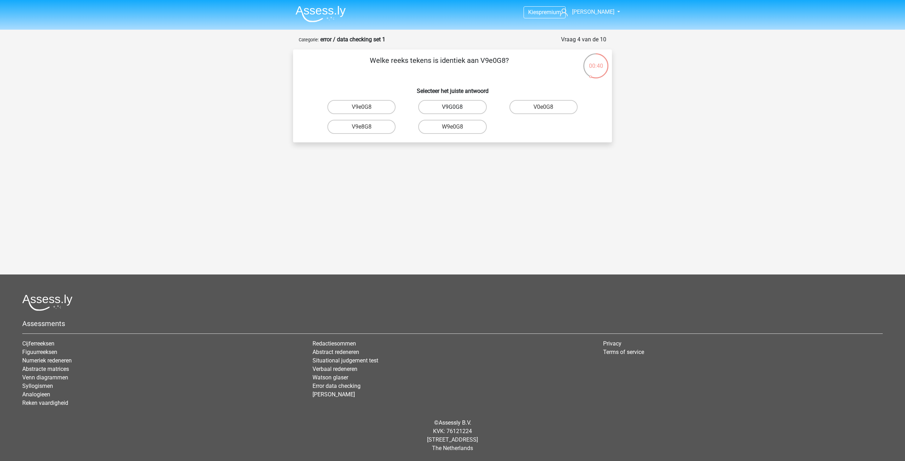
click at [454, 106] on label "V9G0G8" at bounding box center [452, 107] width 68 height 14
click at [454, 107] on input "V9G0G8" at bounding box center [454, 109] width 5 height 5
radio input "true"
click at [432, 127] on label "91O51S" at bounding box center [452, 127] width 68 height 14
click at [452, 127] on input "91O51S" at bounding box center [454, 129] width 5 height 5
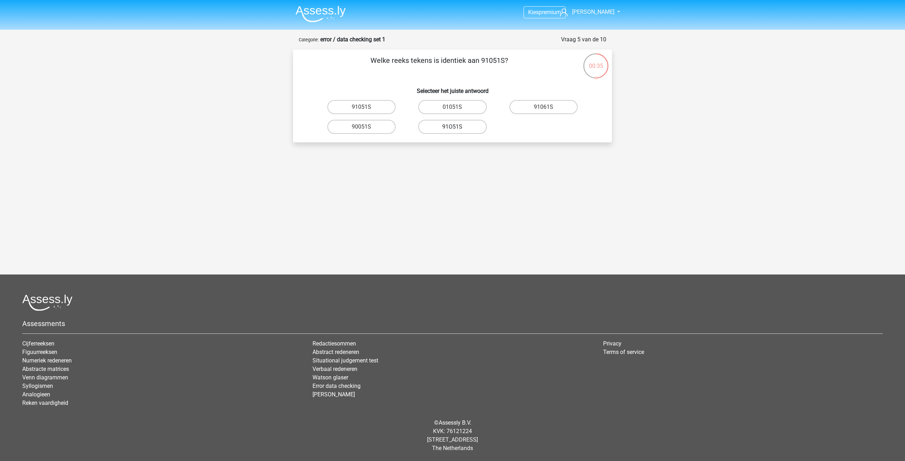
radio input "true"
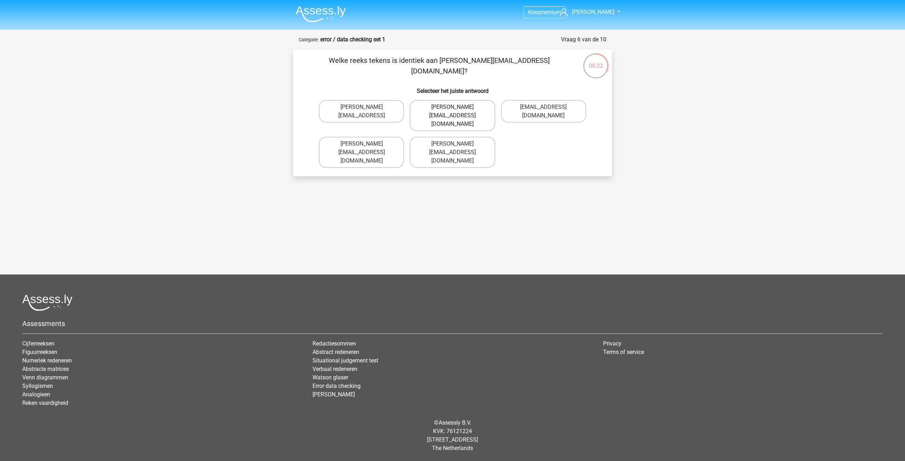
click at [459, 105] on label "Connor.Paterson@mailme.com" at bounding box center [452, 115] width 85 height 31
click at [457, 107] on input "Connor.Paterson@mailme.com" at bounding box center [454, 109] width 5 height 5
radio input "true"
click at [431, 115] on label "Ava-Carroll@mailme.com.uk" at bounding box center [452, 115] width 85 height 31
click at [452, 112] on input "Ava-Carroll@mailme.com.uk" at bounding box center [454, 109] width 5 height 5
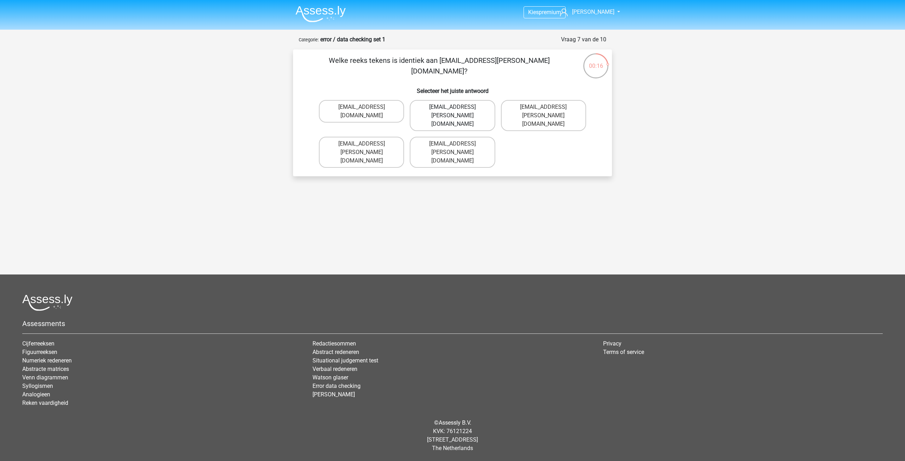
radio input "true"
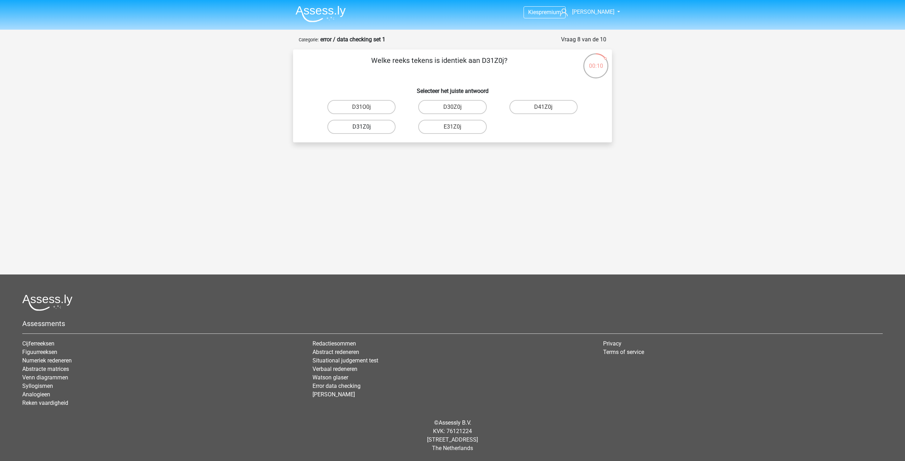
click at [376, 127] on label "D31Z0j" at bounding box center [361, 127] width 68 height 14
click at [366, 127] on input "D31Z0j" at bounding box center [364, 129] width 5 height 5
radio input "true"
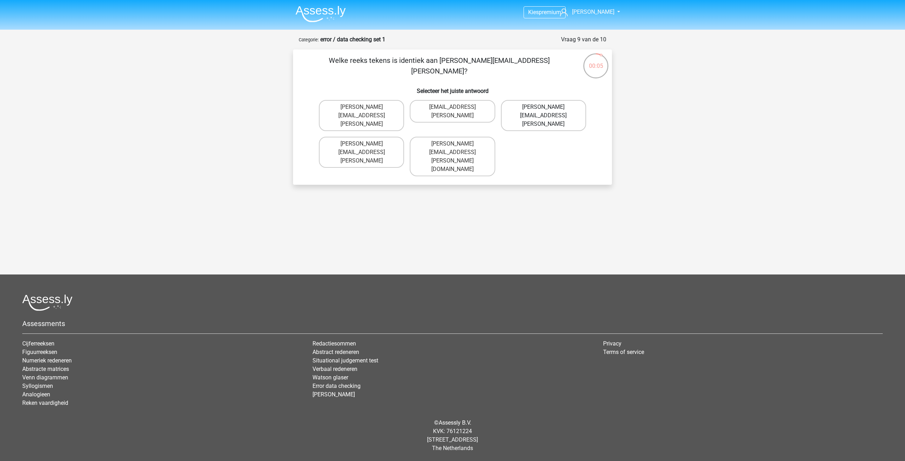
click at [508, 108] on label "Arthur.Bradley@mailme.coo" at bounding box center [543, 115] width 85 height 31
click at [543, 108] on input "Arthur.Bradley@mailme.coo" at bounding box center [545, 109] width 5 height 5
radio input "true"
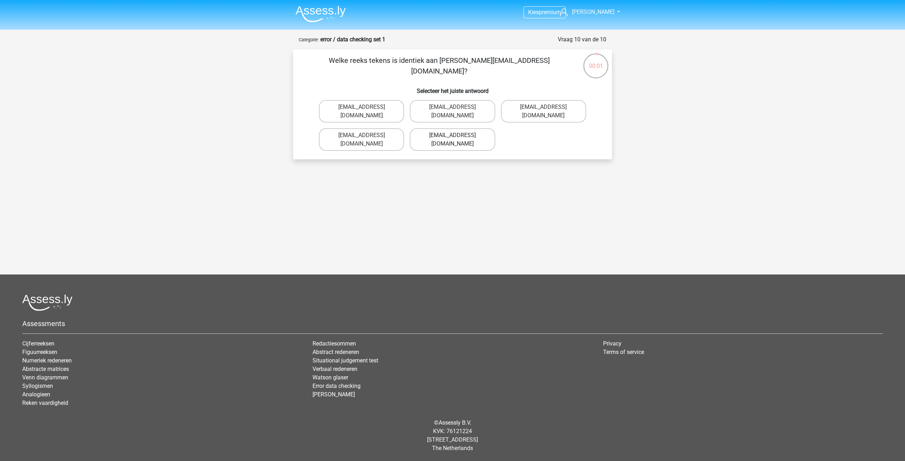
click at [442, 137] on label "Theo+Sadller@Gmail.uk.com" at bounding box center [452, 139] width 85 height 23
click at [452, 137] on input "Theo+Sadller@Gmail.uk.com" at bounding box center [454, 137] width 5 height 5
radio input "true"
click at [442, 134] on label "Theo+Sadller@Gmail.uk.com" at bounding box center [452, 139] width 85 height 23
click at [452, 135] on input "Theo+Sadller@Gmail.uk.com" at bounding box center [454, 137] width 5 height 5
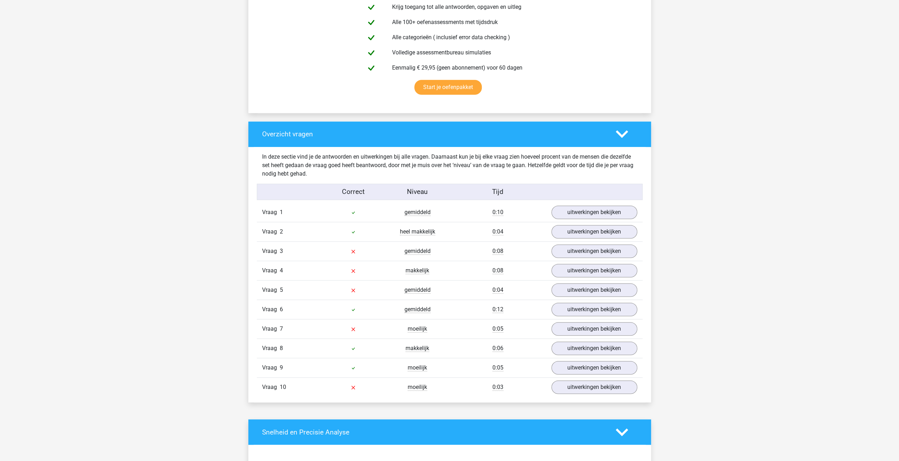
scroll to position [471, 0]
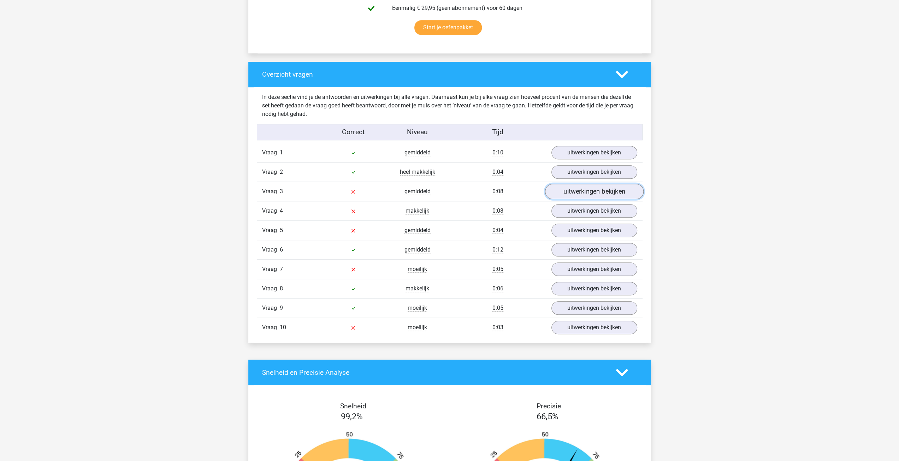
click at [599, 189] on link "uitwerkingen bekijken" at bounding box center [594, 192] width 99 height 16
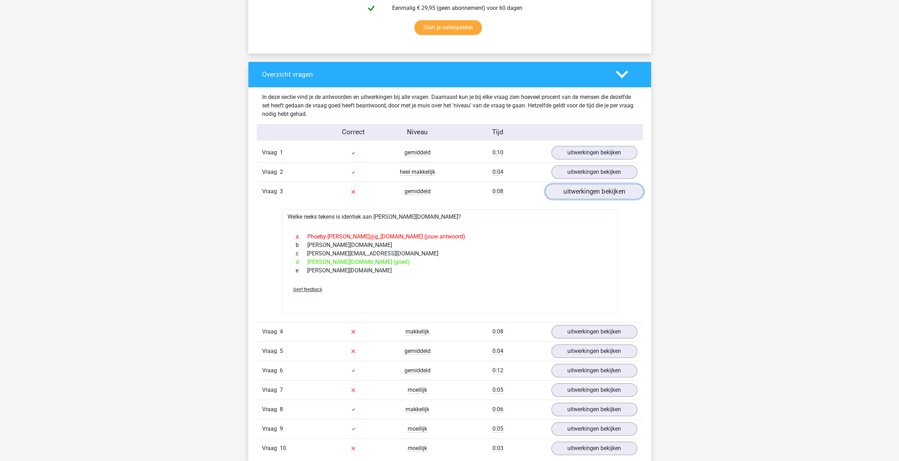
click at [593, 192] on link "uitwerkingen bekijken" at bounding box center [594, 192] width 99 height 16
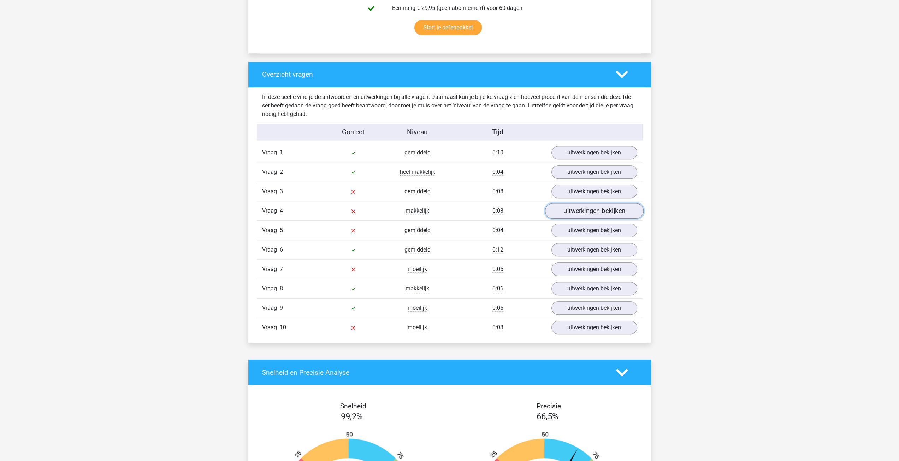
click at [595, 208] on link "uitwerkingen bekijken" at bounding box center [594, 212] width 99 height 16
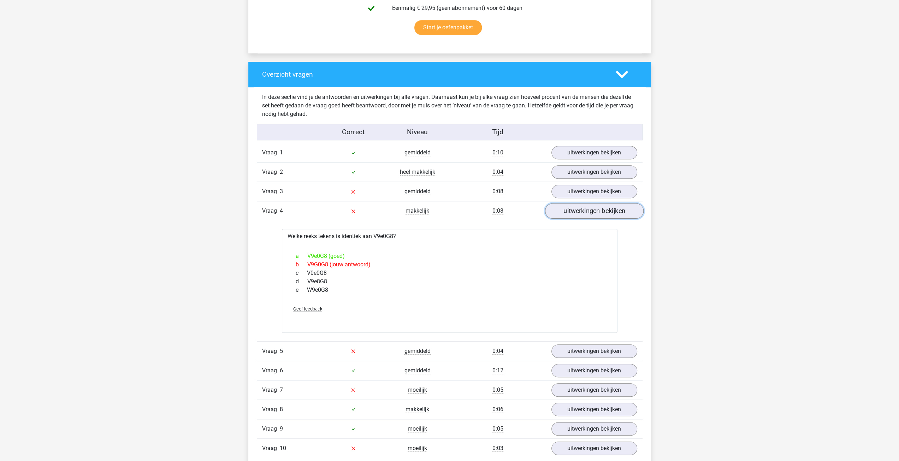
click at [595, 207] on link "uitwerkingen bekijken" at bounding box center [594, 212] width 99 height 16
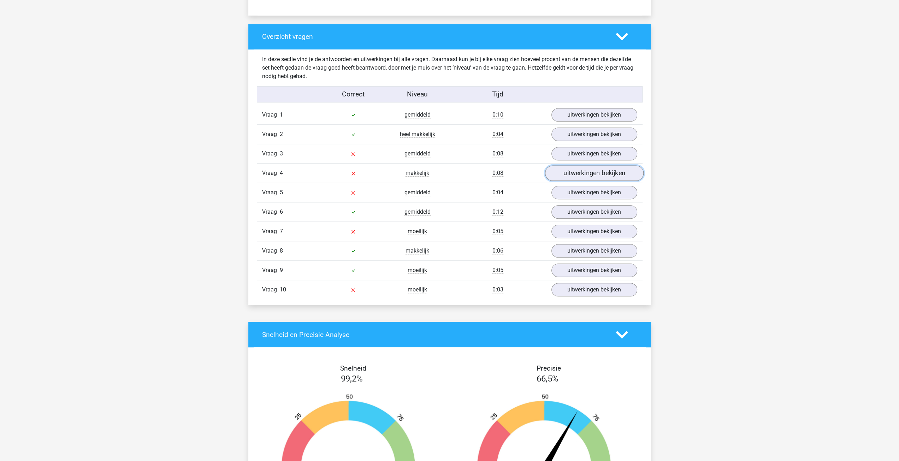
scroll to position [518, 0]
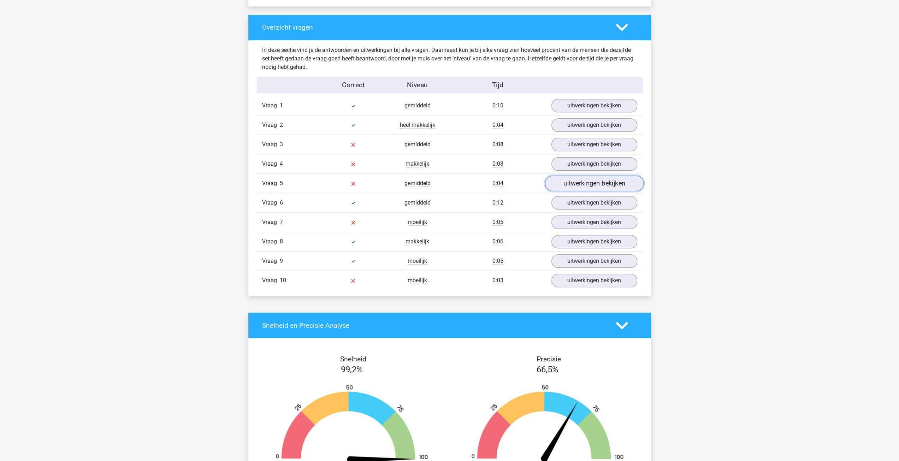
click at [594, 183] on link "uitwerkingen bekijken" at bounding box center [594, 184] width 99 height 16
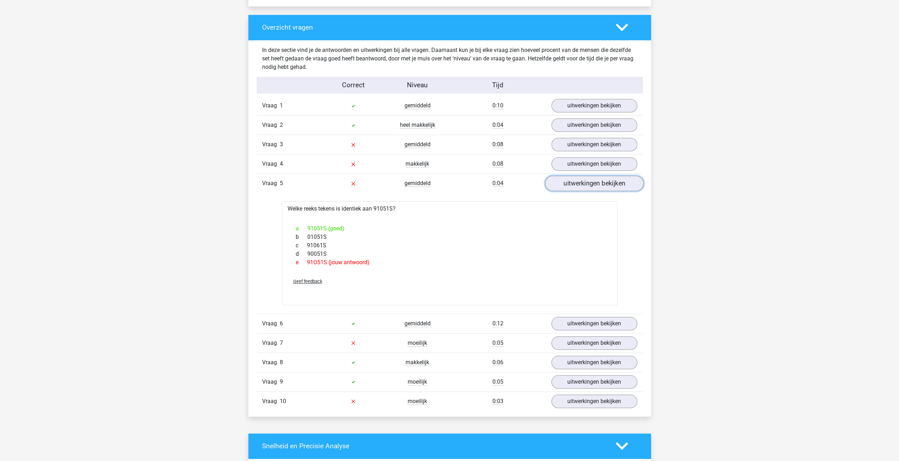
click at [593, 183] on link "uitwerkingen bekijken" at bounding box center [594, 184] width 99 height 16
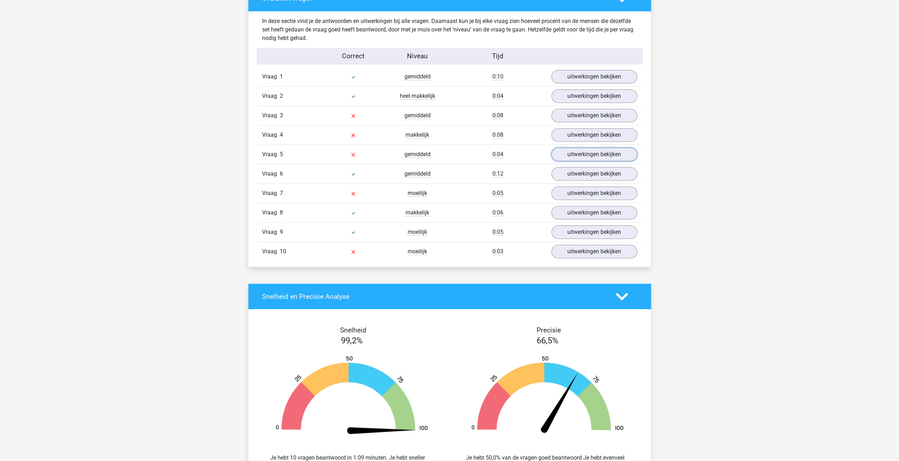
scroll to position [565, 0]
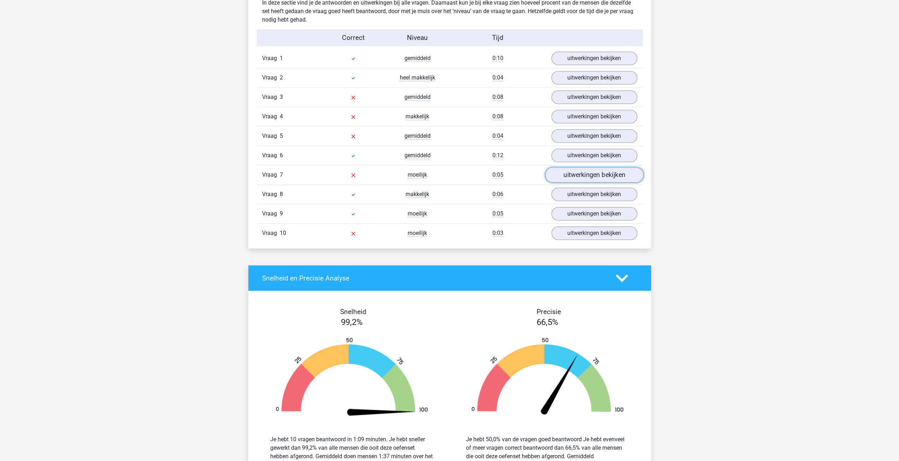
click at [589, 176] on link "uitwerkingen bekijken" at bounding box center [594, 176] width 99 height 16
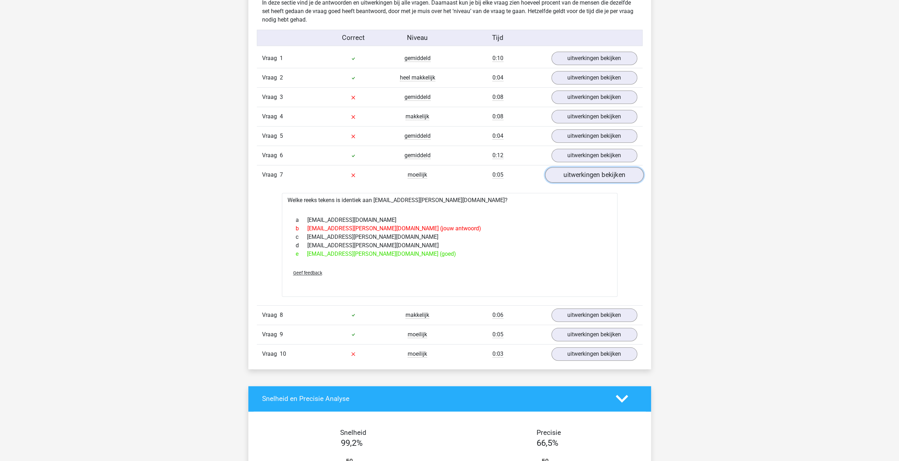
click at [589, 176] on link "uitwerkingen bekijken" at bounding box center [594, 176] width 99 height 16
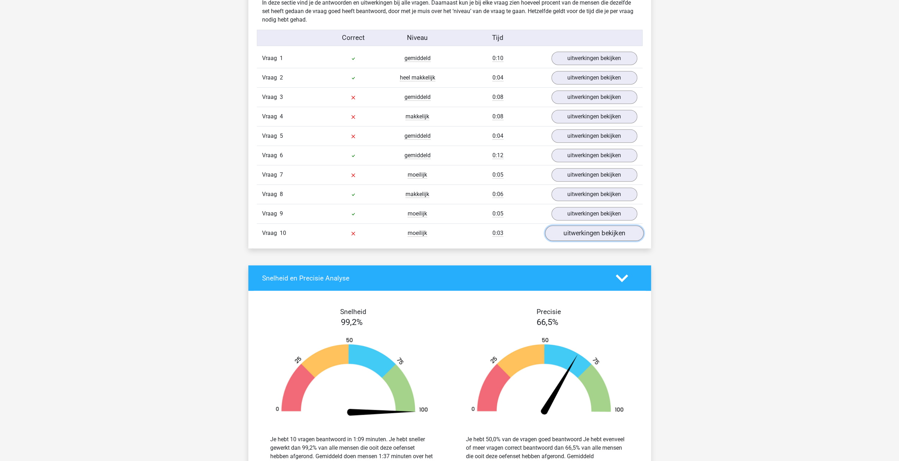
click at [593, 226] on link "uitwerkingen bekijken" at bounding box center [594, 234] width 99 height 16
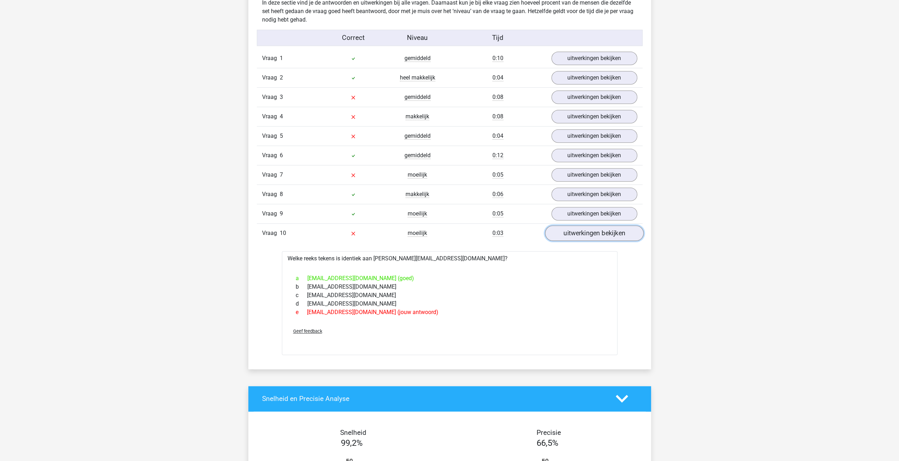
click at [592, 226] on link "uitwerkingen bekijken" at bounding box center [594, 234] width 99 height 16
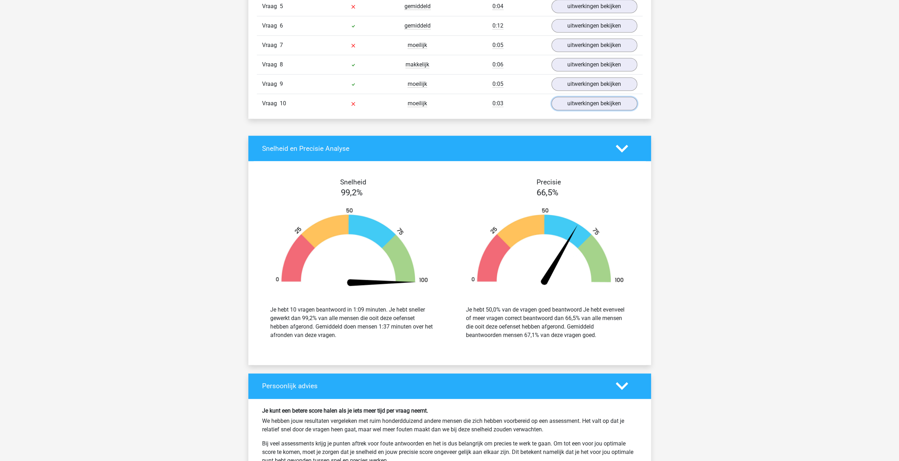
scroll to position [707, 0]
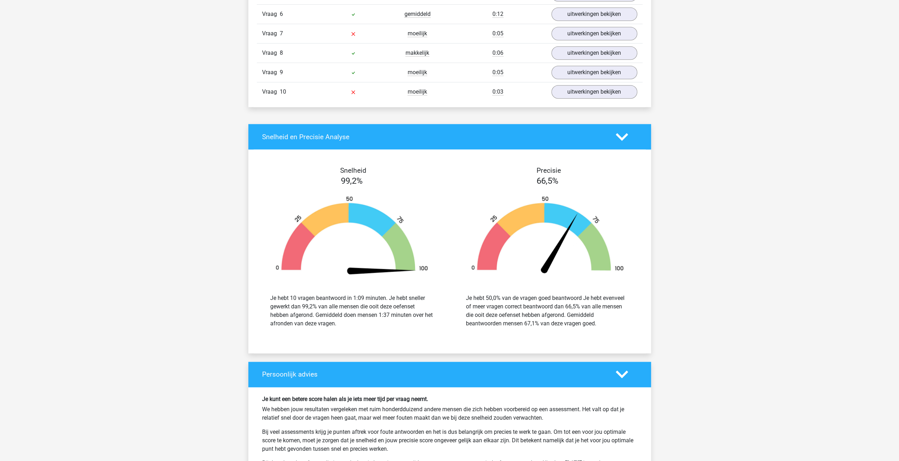
drag, startPoint x: 349, startPoint y: 318, endPoint x: 268, endPoint y: 296, distance: 84.0
click at [267, 296] on div "Je hebt 10 vragen beantwoord in 1:09 minuten. Je hebt sneller gewerkt dan 99,2%…" at bounding box center [352, 311] width 174 height 34
click at [268, 296] on div "Je hebt 10 vragen beantwoord in 1:09 minuten. Je hebt sneller gewerkt dan 99,2%…" at bounding box center [352, 311] width 174 height 34
drag, startPoint x: 347, startPoint y: 320, endPoint x: 296, endPoint y: 306, distance: 53.0
click at [264, 297] on div "Je hebt 10 vragen beantwoord in 1:09 minuten. Je hebt sneller gewerkt dan 99,2%…" at bounding box center [351, 311] width 185 height 51
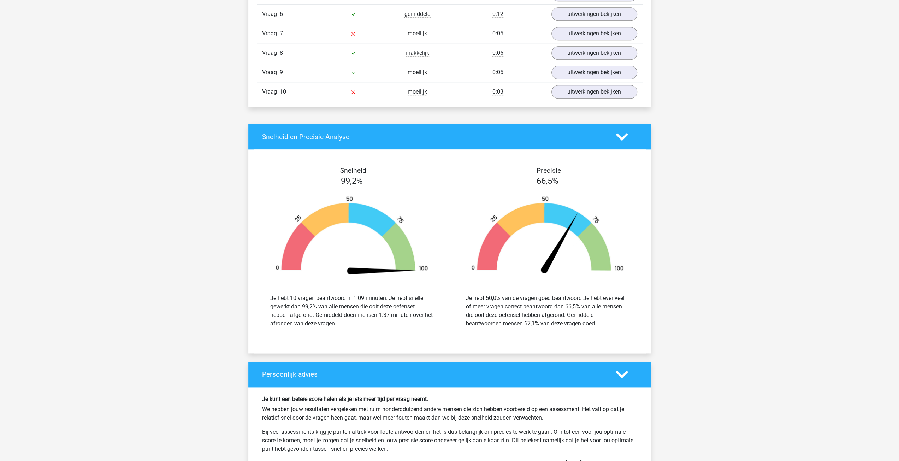
click at [300, 307] on div "Je hebt 10 vragen beantwoord in 1:09 minuten. Je hebt sneller gewerkt dan 99,2%…" at bounding box center [351, 311] width 163 height 34
drag, startPoint x: 359, startPoint y: 326, endPoint x: 283, endPoint y: 297, distance: 80.7
click at [263, 292] on div "Je hebt 10 vragen beantwoord in 1:09 minuten. Je hebt sneller gewerkt dan 99,2%…" at bounding box center [351, 311] width 185 height 51
click at [334, 308] on div "Je hebt 10 vragen beantwoord in 1:09 minuten. Je hebt sneller gewerkt dan 99,2%…" at bounding box center [351, 311] width 163 height 34
drag, startPoint x: 364, startPoint y: 317, endPoint x: 314, endPoint y: 304, distance: 51.9
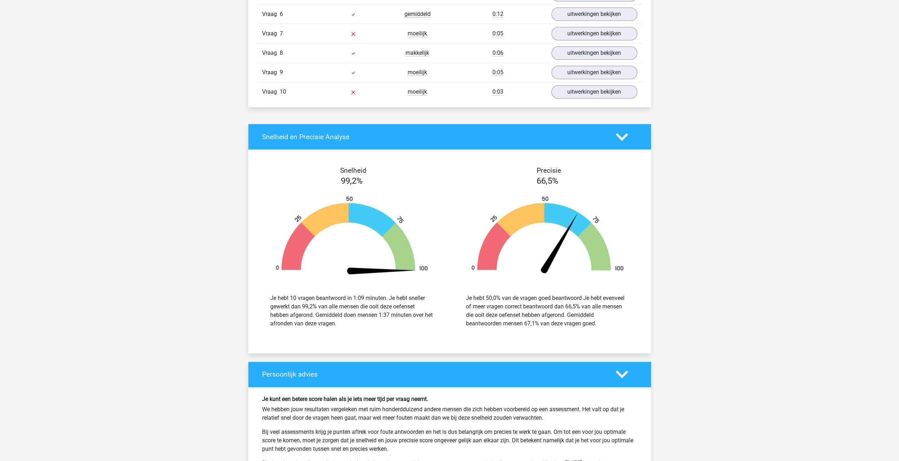
click at [274, 294] on div "Je hebt 10 vragen beantwoord in 1:09 minuten. Je hebt sneller gewerkt dan 99,2%…" at bounding box center [351, 311] width 163 height 34
click at [327, 306] on div "Je hebt 10 vragen beantwoord in 1:09 minuten. Je hebt sneller gewerkt dan 99,2%…" at bounding box center [351, 311] width 163 height 34
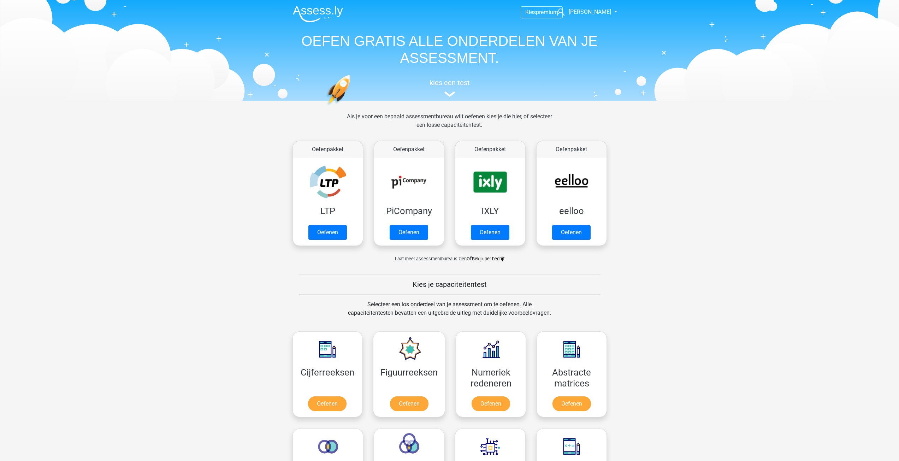
scroll to position [330, 0]
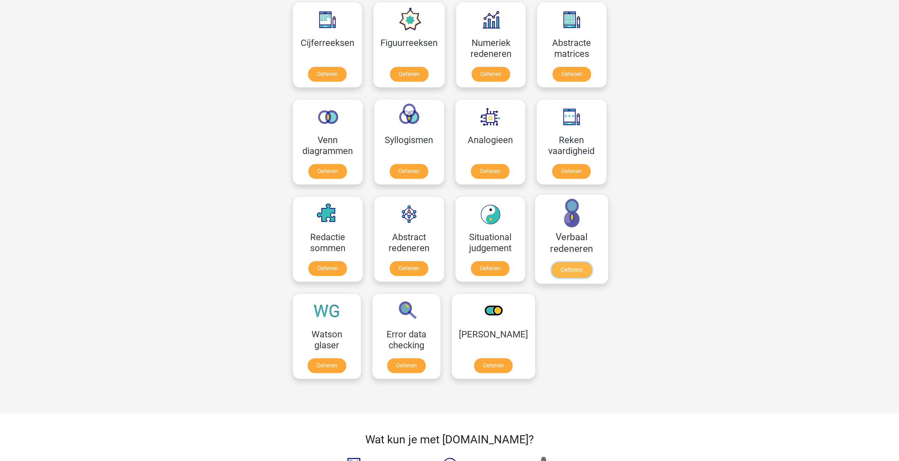
click at [582, 266] on link "Oefenen" at bounding box center [571, 270] width 40 height 16
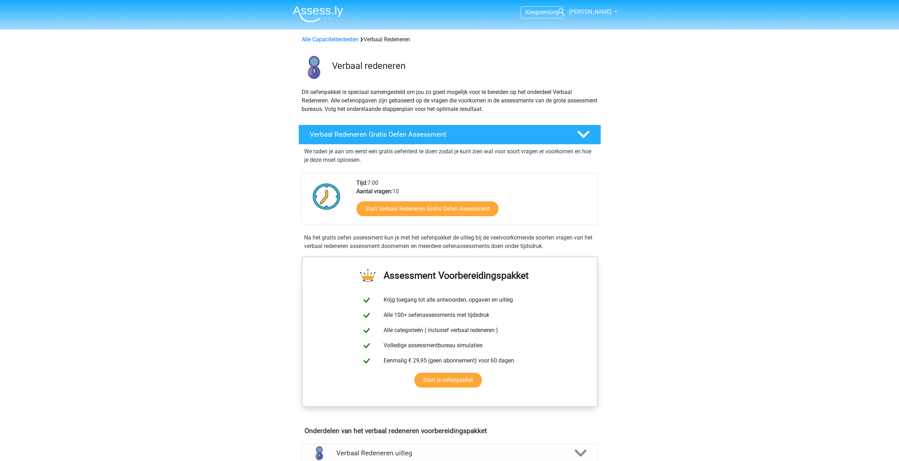
click at [474, 219] on div "Start Verbaal Redeneren Gratis Oefen Assessment" at bounding box center [475, 210] width 236 height 29
click at [471, 212] on link "Start Verbaal Redeneren Gratis Oefen Assessment" at bounding box center [427, 208] width 163 height 17
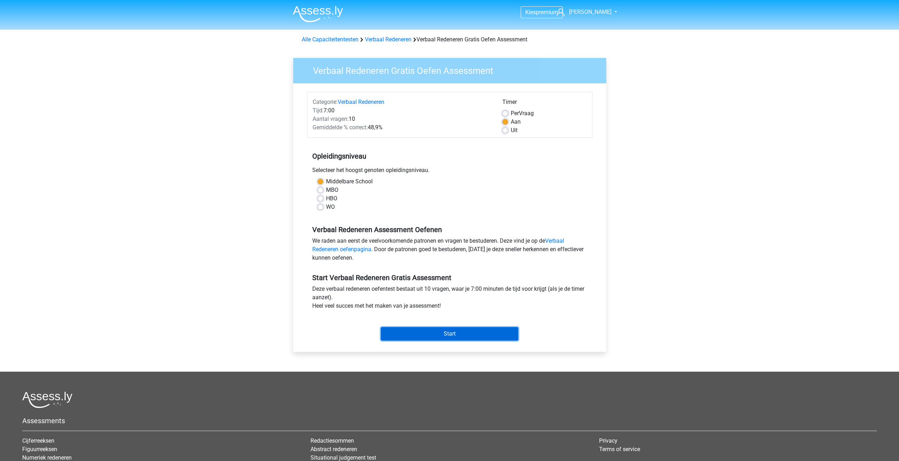
click at [457, 333] on input "Start" at bounding box center [449, 333] width 137 height 13
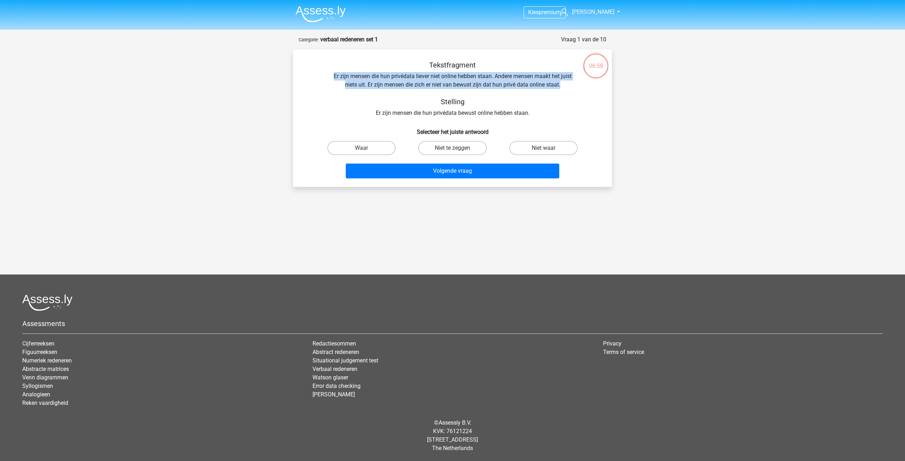
drag, startPoint x: 329, startPoint y: 74, endPoint x: 573, endPoint y: 85, distance: 244.5
click at [573, 85] on div "Tekstfragment Er zijn mensen die hun privédata liever niet online hebben staan.…" at bounding box center [452, 89] width 296 height 57
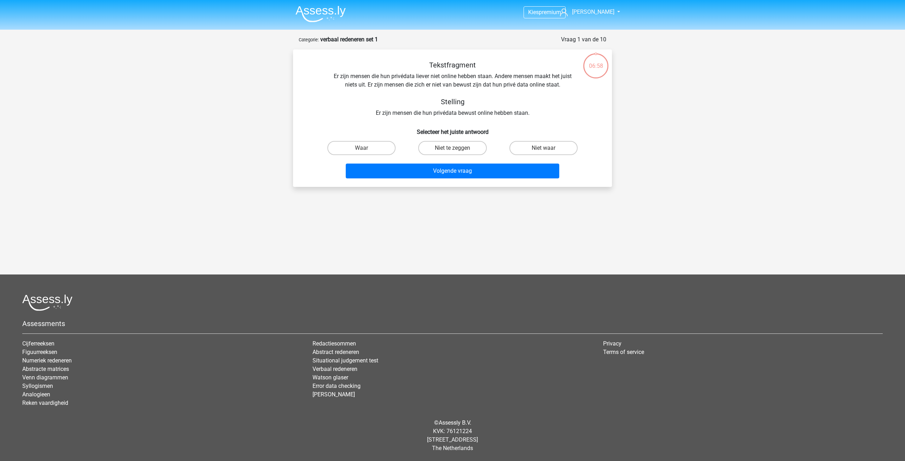
click at [551, 92] on div "Tekstfragment Er zijn mensen die hun privédata liever niet online hebben staan.…" at bounding box center [452, 89] width 296 height 57
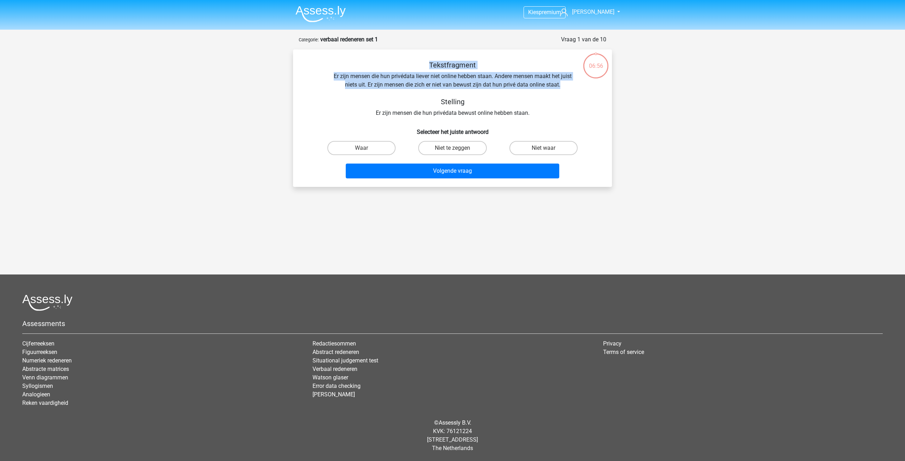
drag, startPoint x: 325, startPoint y: 67, endPoint x: 567, endPoint y: 86, distance: 242.4
click at [567, 86] on div "Tekstfragment Er zijn mensen die hun privédata liever niet online hebben staan.…" at bounding box center [452, 89] width 296 height 57
click at [559, 86] on div "Tekstfragment Er zijn mensen die hun privédata liever niet online hebben staan.…" at bounding box center [452, 89] width 296 height 57
click at [457, 77] on div "Tekstfragment Er zijn mensen die hun privédata liever niet online hebben staan.…" at bounding box center [452, 89] width 296 height 57
click at [390, 78] on div "Tekstfragment Er zijn mensen die hun privédata liever niet online hebben staan.…" at bounding box center [452, 89] width 296 height 57
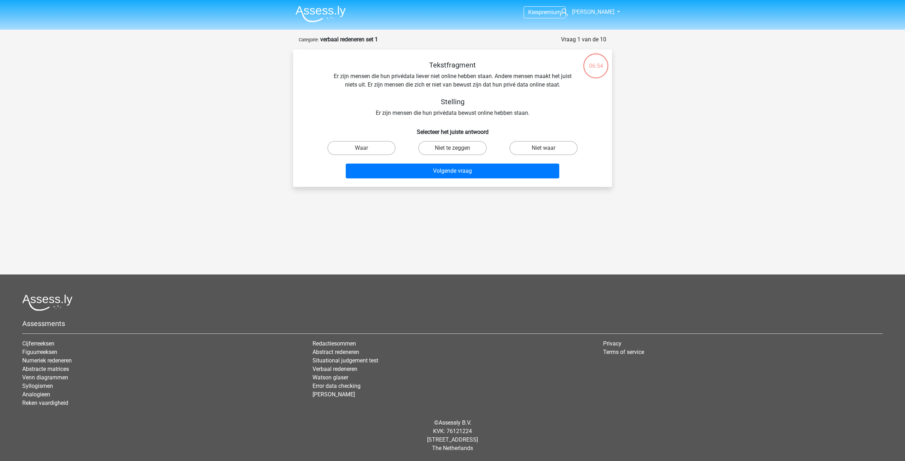
click at [369, 101] on h5 "Stelling" at bounding box center [452, 102] width 251 height 8
drag, startPoint x: 312, startPoint y: 69, endPoint x: 557, endPoint y: 92, distance: 245.6
click at [562, 96] on div "Tekstfragment Er zijn mensen die hun privédata liever niet online hebben staan.…" at bounding box center [452, 89] width 296 height 57
drag, startPoint x: 556, startPoint y: 89, endPoint x: 356, endPoint y: 78, distance: 200.3
click at [335, 82] on div "Tekstfragment Er zijn mensen die hun privédata liever niet online hebben staan.…" at bounding box center [452, 89] width 296 height 57
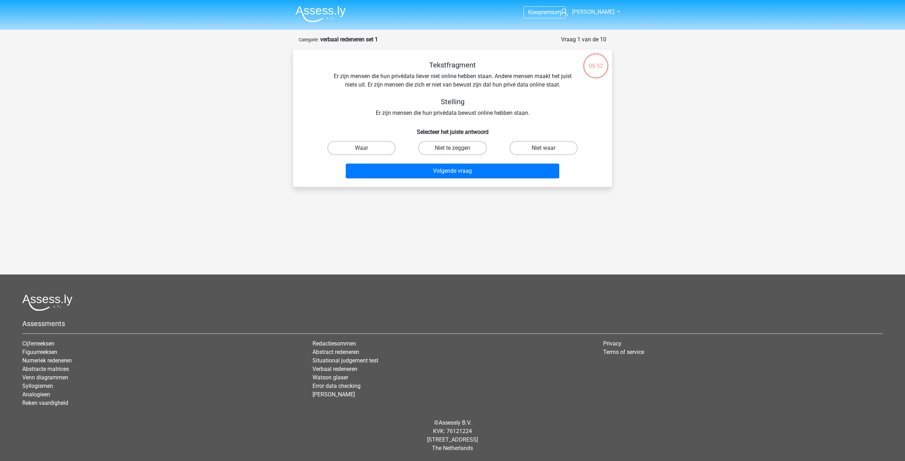
click at [378, 77] on div "Tekstfragment Er zijn mensen die hun privédata liever niet online hebben staan.…" at bounding box center [452, 89] width 296 height 57
click at [468, 148] on label "Niet te zeggen" at bounding box center [452, 148] width 68 height 14
click at [457, 148] on input "Niet te zeggen" at bounding box center [454, 150] width 5 height 5
radio input "true"
click at [460, 172] on button "Volgende vraag" at bounding box center [453, 171] width 214 height 15
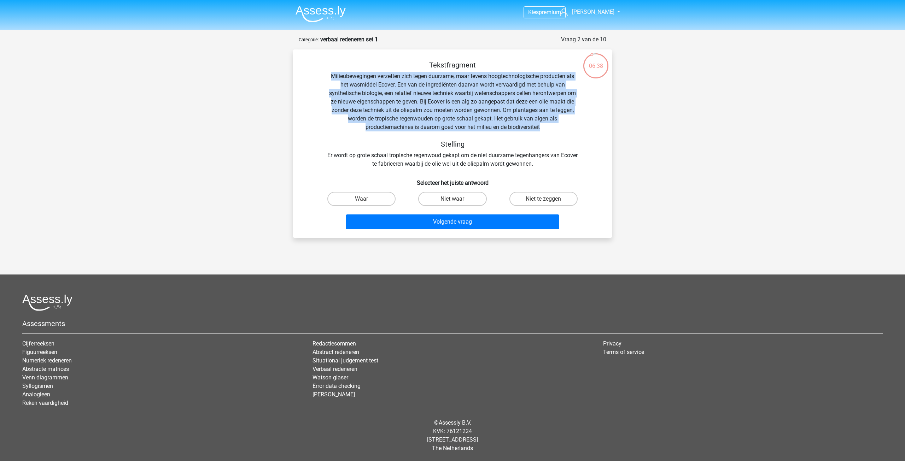
drag, startPoint x: 333, startPoint y: 74, endPoint x: 586, endPoint y: 123, distance: 257.5
click at [586, 123] on div "Tekstfragment Milieubewegingen verzetten zich tegen duurzame, maar tevens hoogt…" at bounding box center [452, 114] width 296 height 107
click at [574, 121] on div "Tekstfragment Milieubewegingen verzetten zich tegen duurzame, maar tevens hoogt…" at bounding box center [452, 114] width 296 height 107
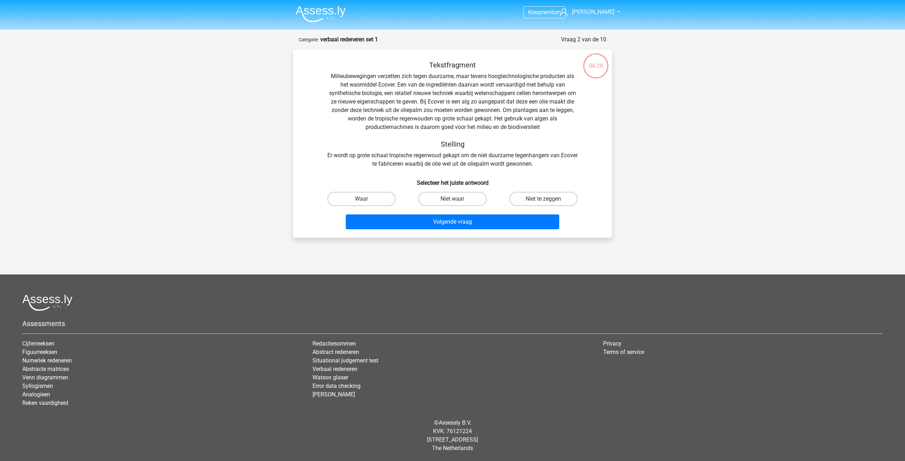
drag, startPoint x: 558, startPoint y: 128, endPoint x: 588, endPoint y: 128, distance: 30.4
click at [588, 128] on div "Tekstfragment Milieubewegingen verzetten zich tegen duurzame, maar tevens hoogt…" at bounding box center [452, 114] width 296 height 107
drag, startPoint x: 586, startPoint y: 128, endPoint x: 575, endPoint y: 125, distance: 10.8
click at [582, 127] on div "Tekstfragment Milieubewegingen verzetten zich tegen duurzame, maar tevens hoogt…" at bounding box center [452, 114] width 296 height 107
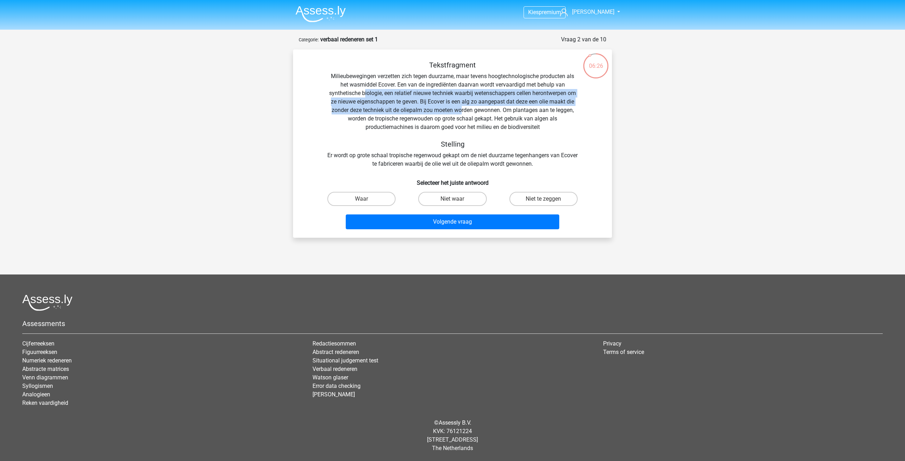
drag, startPoint x: 362, startPoint y: 92, endPoint x: 414, endPoint y: 96, distance: 52.1
click at [459, 110] on div "Tekstfragment Milieubewegingen verzetten zich tegen duurzame, maar tevens hoogt…" at bounding box center [452, 114] width 296 height 107
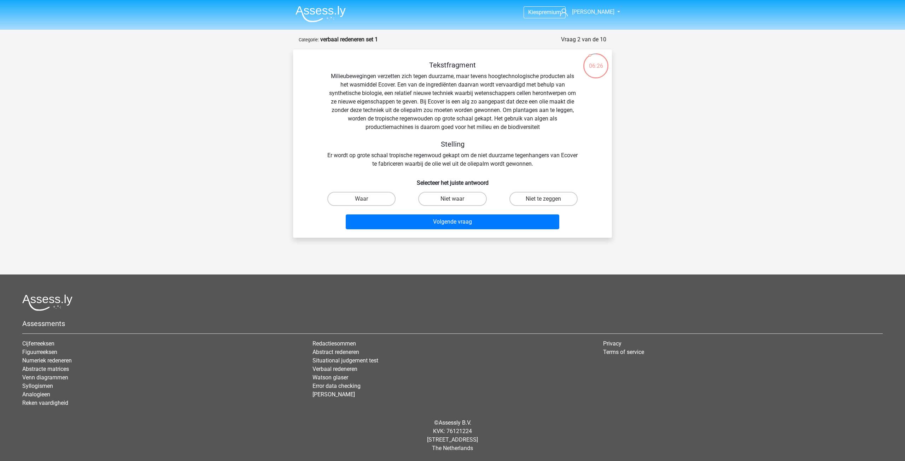
click at [333, 75] on div "Tekstfragment Milieubewegingen verzetten zich tegen duurzame, maar tevens hoogt…" at bounding box center [452, 114] width 296 height 107
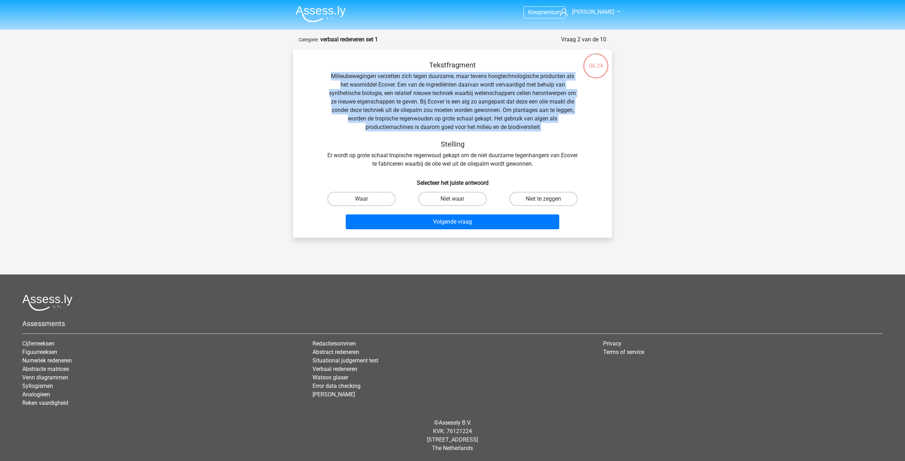
drag, startPoint x: 326, startPoint y: 72, endPoint x: 544, endPoint y: 132, distance: 226.3
click at [544, 132] on div "Tekstfragment Milieubewegingen verzetten zich tegen duurzame, maar tevens hoogt…" at bounding box center [452, 114] width 296 height 107
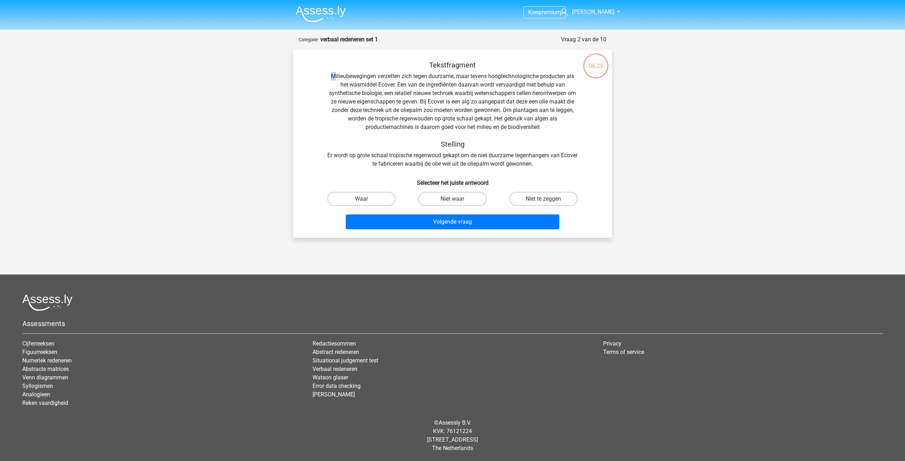
drag, startPoint x: 333, startPoint y: 77, endPoint x: 327, endPoint y: 73, distance: 7.3
click at [327, 73] on div "Tekstfragment Milieubewegingen verzetten zich tegen duurzame, maar tevens hoogt…" at bounding box center [452, 114] width 296 height 107
click at [490, 104] on div "Tekstfragment Milieubewegingen verzetten zich tegen duurzame, maar tevens hoogt…" at bounding box center [452, 114] width 296 height 107
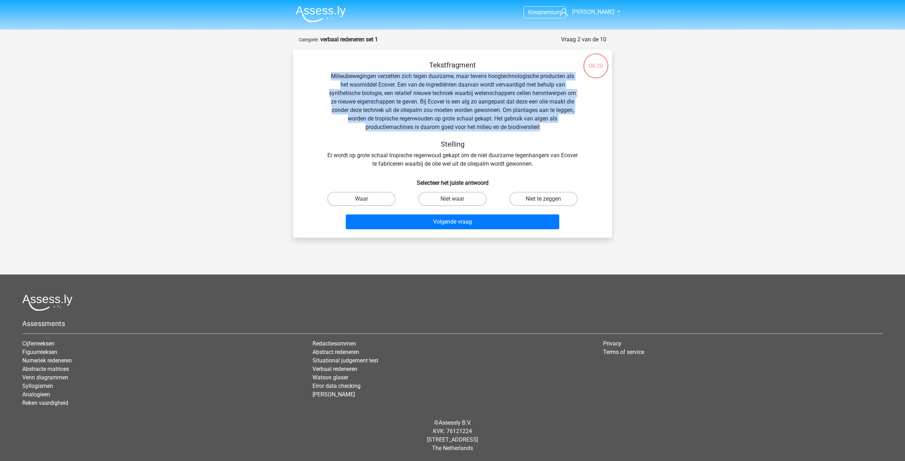
drag, startPoint x: 331, startPoint y: 75, endPoint x: 543, endPoint y: 124, distance: 217.1
click at [543, 124] on div "Tekstfragment Milieubewegingen verzetten zich tegen duurzame, maar tevens hoogt…" at bounding box center [452, 114] width 296 height 107
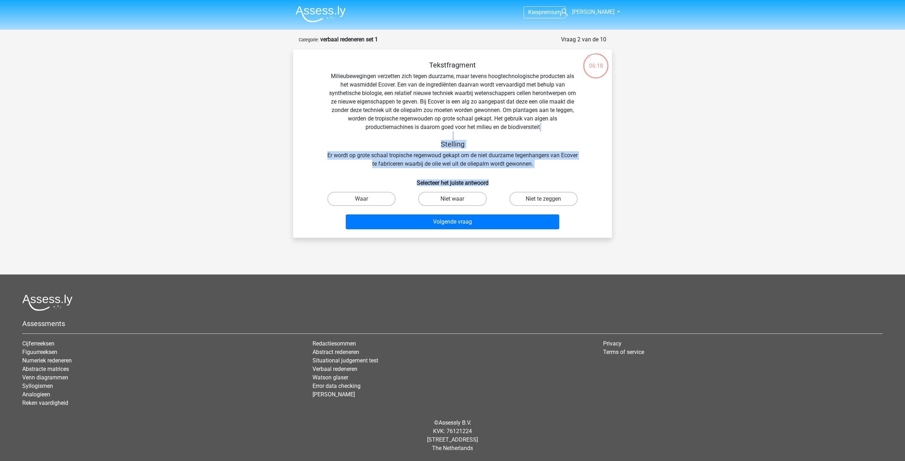
drag, startPoint x: 359, startPoint y: 140, endPoint x: 566, endPoint y: 169, distance: 209.1
click at [566, 169] on div "Tekstfragment Milieubewegingen verzetten zich tegen duurzame, maar tevens hoogt…" at bounding box center [452, 146] width 313 height 171
click at [562, 168] on div "Tekstfragment Milieubewegingen verzetten zich tegen duurzame, maar tevens hoogt…" at bounding box center [452, 114] width 296 height 107
drag, startPoint x: 440, startPoint y: 144, endPoint x: 558, endPoint y: 165, distance: 119.9
click at [558, 165] on div "Tekstfragment Milieubewegingen verzetten zich tegen duurzame, maar tevens hoogt…" at bounding box center [452, 114] width 296 height 107
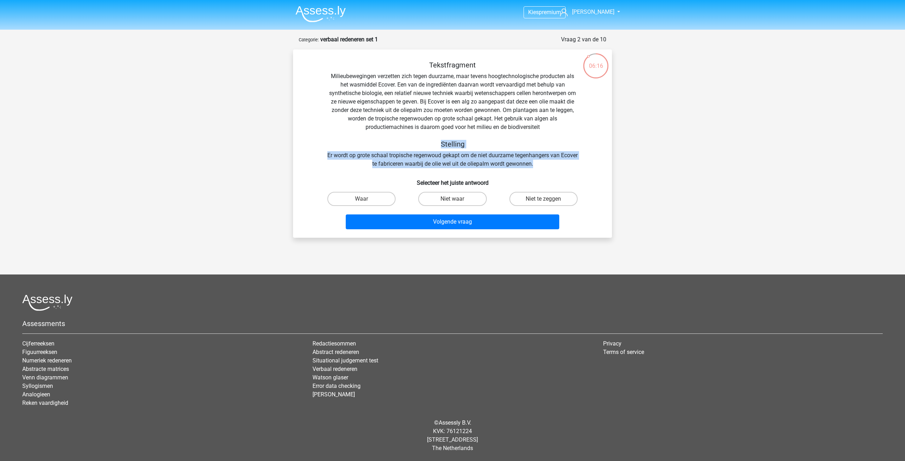
click at [544, 162] on div "Tekstfragment Milieubewegingen verzetten zich tegen duurzame, maar tevens hoogt…" at bounding box center [452, 114] width 296 height 107
drag, startPoint x: 365, startPoint y: 158, endPoint x: 544, endPoint y: 162, distance: 179.6
click at [544, 162] on div "Tekstfragment Milieubewegingen verzetten zich tegen duurzame, maar tevens hoogt…" at bounding box center [452, 114] width 296 height 107
drag, startPoint x: 332, startPoint y: 151, endPoint x: 570, endPoint y: 168, distance: 238.8
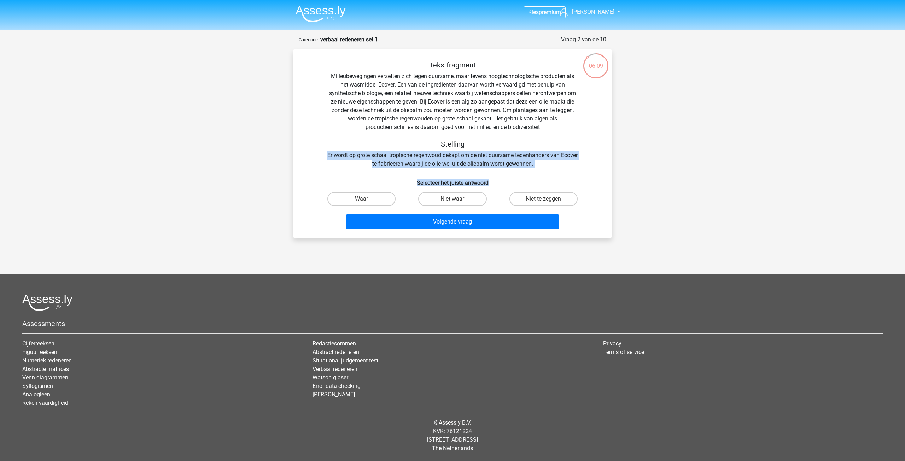
click at [570, 168] on div "Tekstfragment Milieubewegingen verzetten zich tegen duurzame, maar tevens hoogt…" at bounding box center [452, 146] width 313 height 171
